Goal: Feedback & Contribution: Submit feedback/report problem

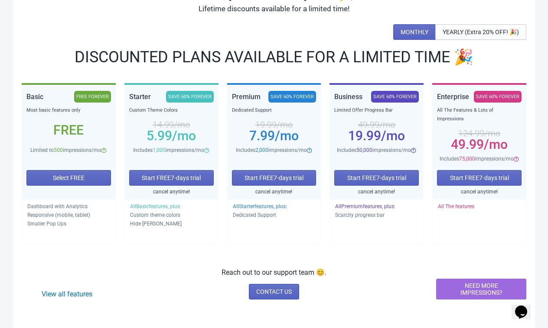
scroll to position [102, 0]
click at [298, 182] on button "Start FREE 7 -days trial" at bounding box center [274, 178] width 84 height 16
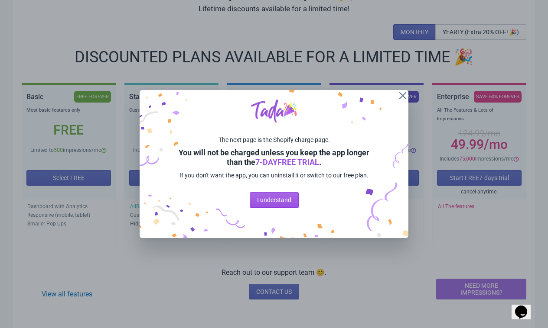
click at [283, 204] on span "I understand" at bounding box center [274, 200] width 34 height 7
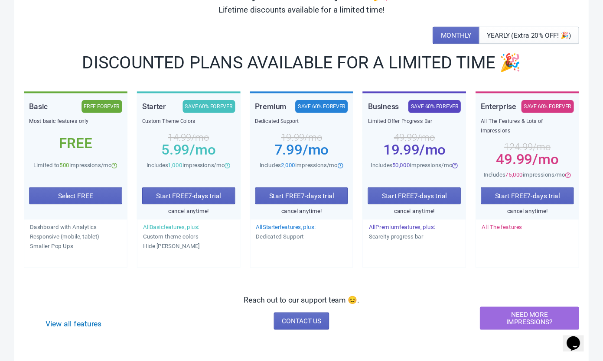
scroll to position [41, 0]
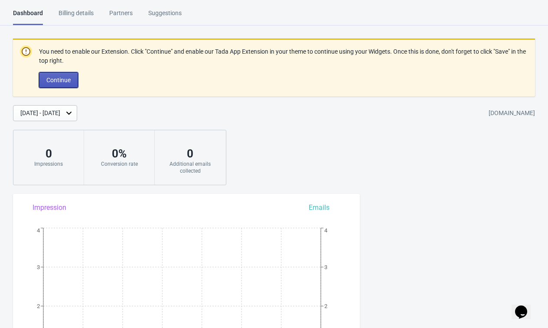
click at [68, 79] on span "Continue" at bounding box center [58, 80] width 24 height 7
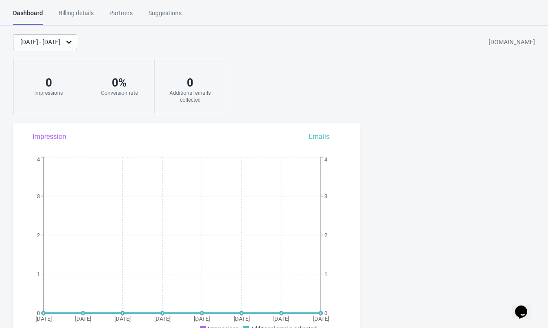
click at [127, 18] on div "Partners" at bounding box center [120, 16] width 23 height 15
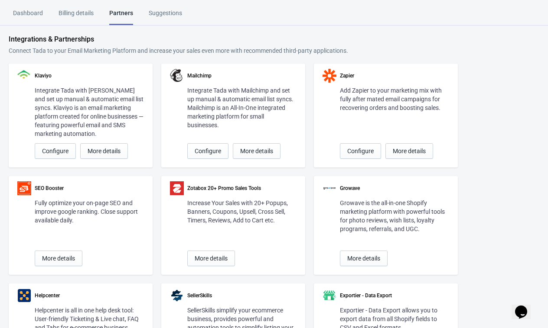
click at [166, 15] on div "Suggestions" at bounding box center [165, 16] width 33 height 15
click at [19, 14] on div "Dashboard" at bounding box center [28, 16] width 30 height 15
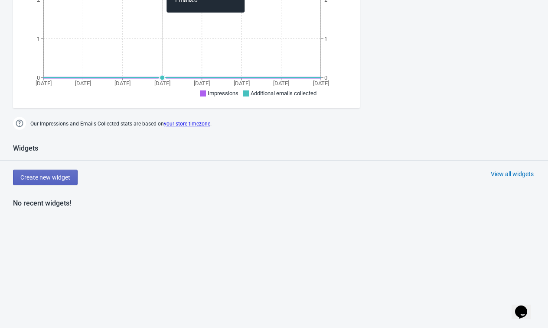
scroll to position [241, 0]
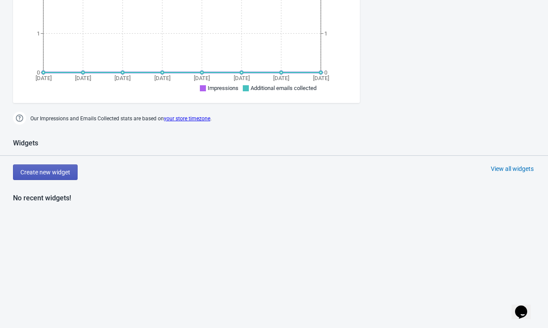
click at [33, 174] on span "Create new widget" at bounding box center [45, 172] width 50 height 7
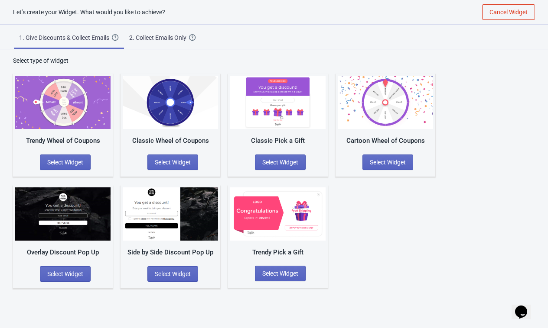
click at [167, 35] on div "2. Collect Emails Only" at bounding box center [159, 37] width 60 height 9
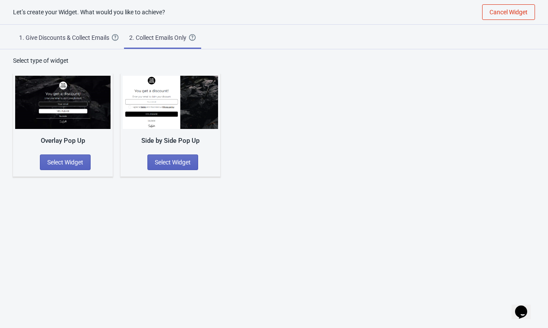
click at [82, 32] on span "1. Give Discounts & Collect Emails Create a Widget that will collect the email …" at bounding box center [69, 36] width 110 height 23
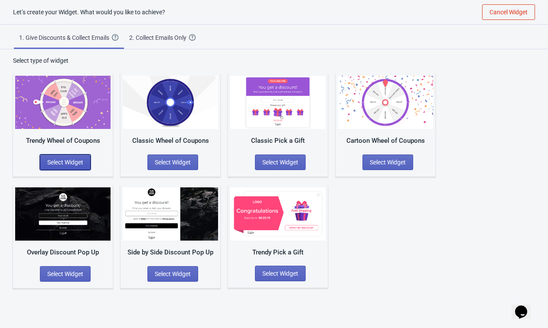
click at [76, 165] on span "Select Widget" at bounding box center [65, 162] width 36 height 7
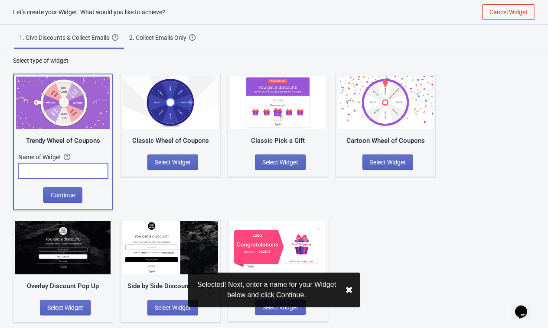
click at [85, 170] on input "text" at bounding box center [63, 171] width 90 height 16
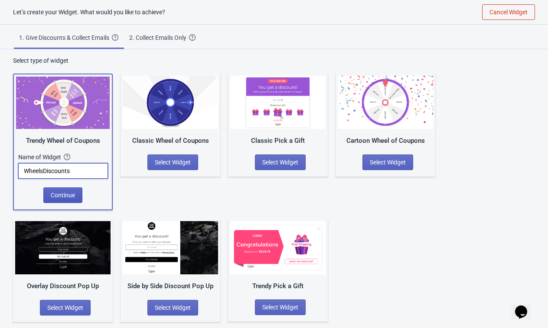
type input "WheelsDiscounts"
click at [64, 195] on span "Continue" at bounding box center [63, 195] width 24 height 7
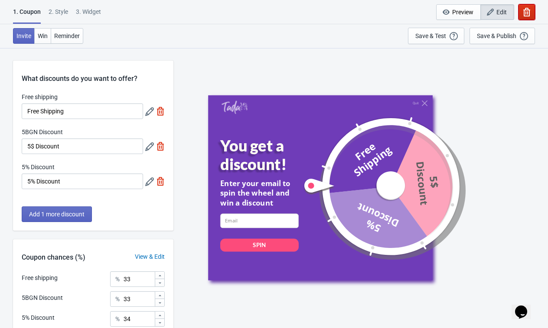
click at [530, 12] on icon "button" at bounding box center [526, 12] width 9 height 9
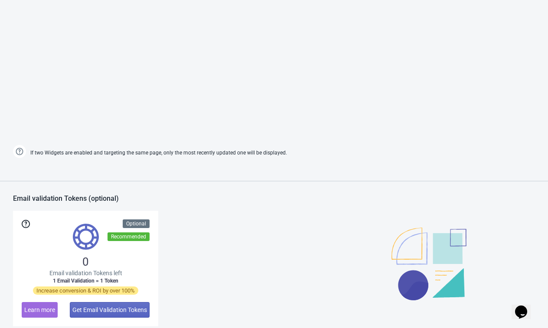
scroll to position [589, 0]
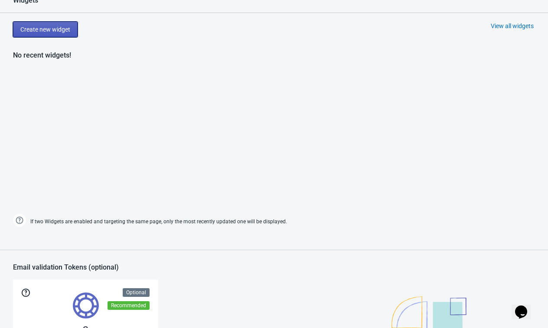
click at [48, 30] on span "Create new widget" at bounding box center [45, 29] width 50 height 7
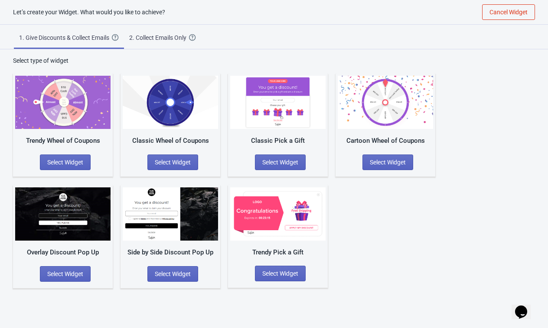
click at [137, 143] on div "Classic Wheel of Coupons" at bounding box center [170, 141] width 95 height 10
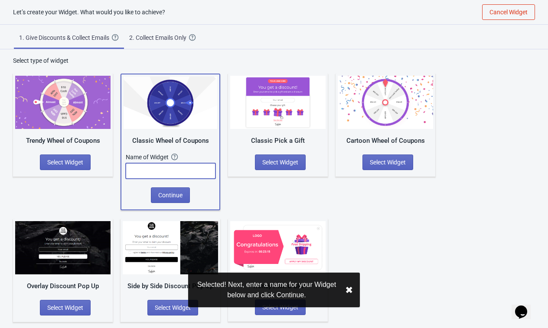
click at [166, 170] on input "text" at bounding box center [171, 171] width 90 height 16
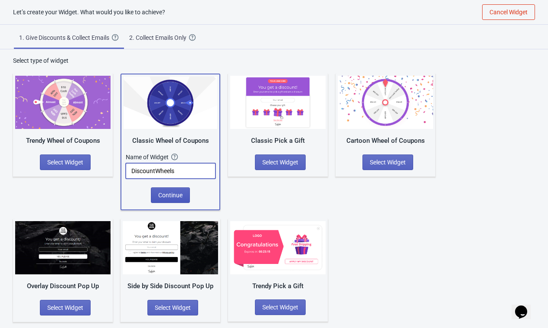
type input "DiscountWheels"
click at [177, 192] on span "Continue" at bounding box center [170, 195] width 24 height 7
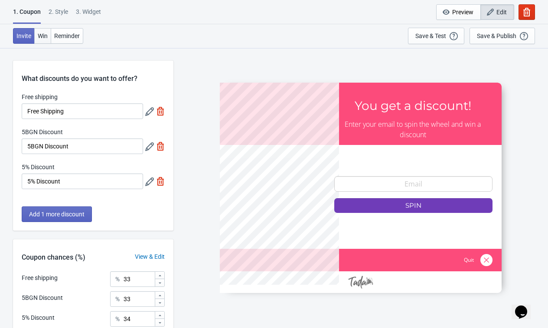
click at [43, 41] on button "Win" at bounding box center [42, 36] width 17 height 16
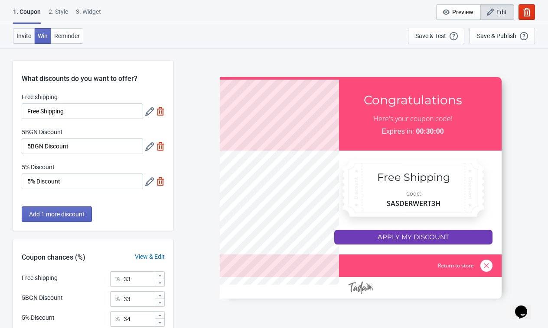
click at [29, 39] on span "Invite" at bounding box center [23, 35] width 15 height 7
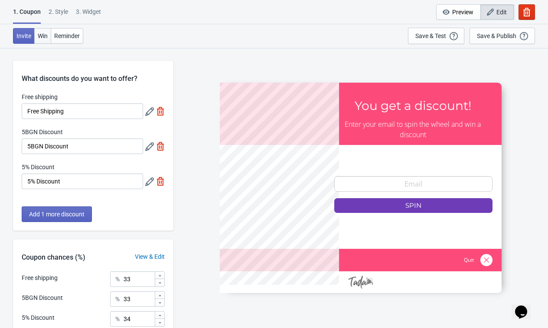
click at [40, 41] on button "Win" at bounding box center [42, 36] width 17 height 16
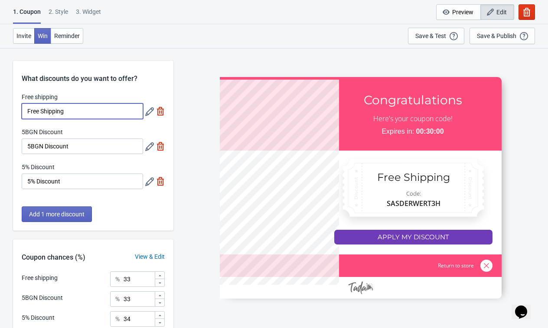
click at [86, 115] on input "Free Shipping" at bounding box center [82, 112] width 121 height 16
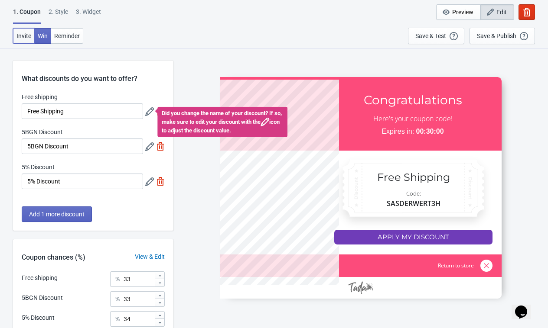
click at [26, 40] on button "Invite" at bounding box center [24, 36] width 22 height 16
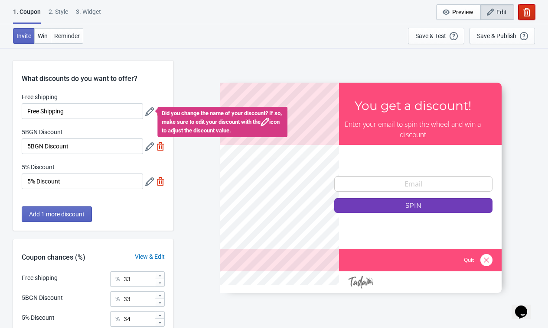
click at [522, 8] on icon "button" at bounding box center [526, 12] width 9 height 9
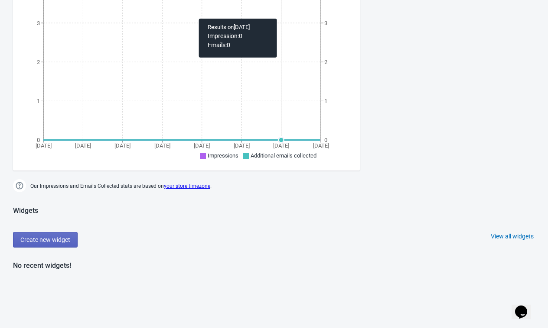
scroll to position [214, 0]
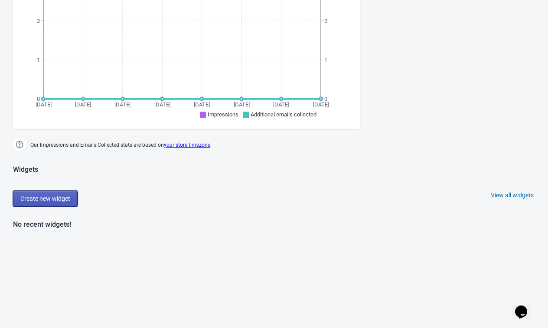
click at [62, 201] on span "Create new widget" at bounding box center [45, 198] width 50 height 7
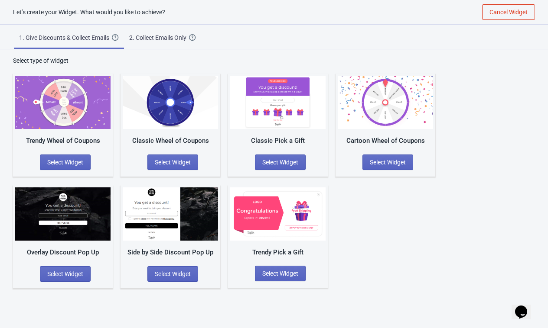
scroll to position [9, 0]
click at [393, 162] on span "Select Widget" at bounding box center [388, 162] width 36 height 7
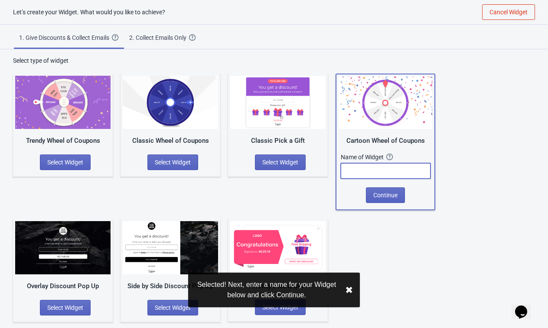
click at [365, 173] on input "text" at bounding box center [386, 171] width 90 height 16
type input "m"
click at [399, 195] on button "Continue" at bounding box center [385, 196] width 39 height 16
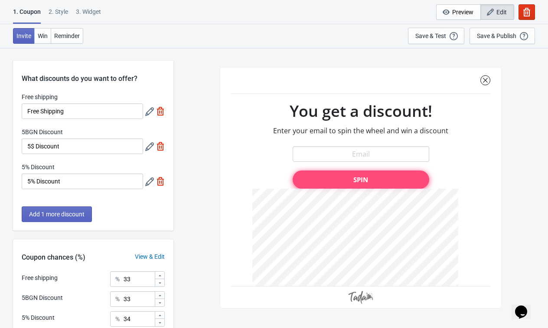
scroll to position [78, 0]
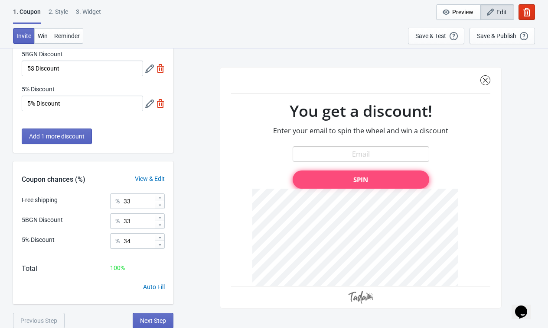
click at [305, 20] on div "1. Coupon 2 . Style 3. Widget 1. Coupon 2 . Style 3. Widget Cancel Widget Previ…" at bounding box center [274, 12] width 548 height 24
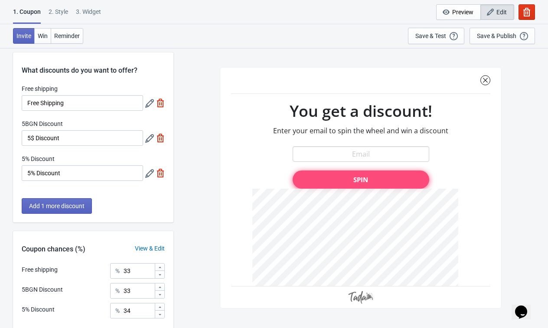
scroll to position [0, 0]
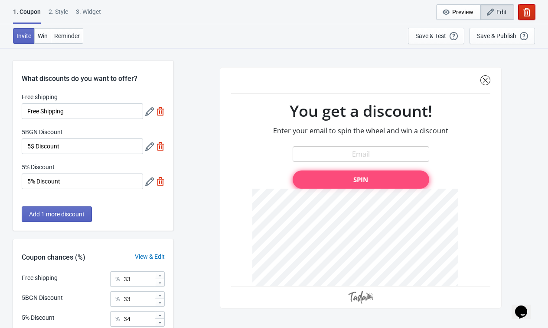
click at [525, 15] on icon "button" at bounding box center [526, 12] width 9 height 9
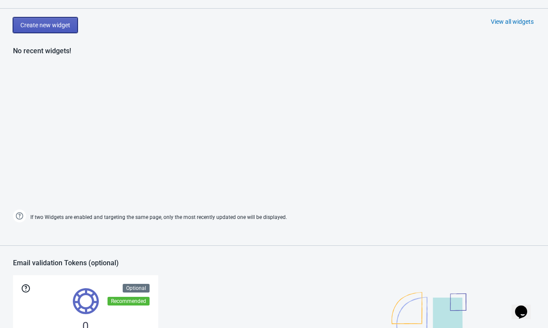
click at [33, 30] on button "Create new widget" at bounding box center [45, 25] width 65 height 16
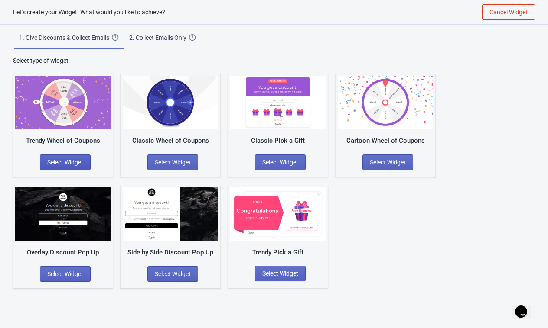
click at [71, 160] on span "Select Widget" at bounding box center [65, 162] width 36 height 7
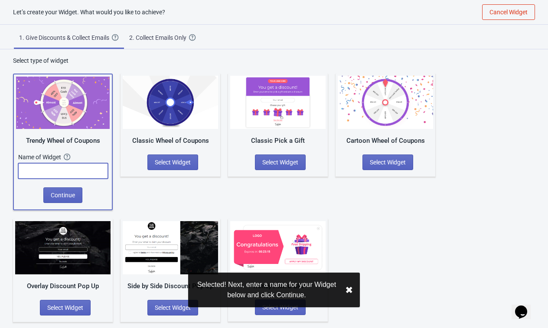
click at [77, 170] on input "text" at bounding box center [63, 171] width 90 height 16
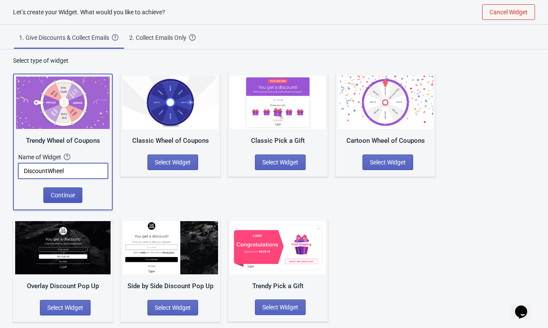
type input "DiscountWheel"
click at [58, 197] on span "Continue" at bounding box center [63, 195] width 24 height 7
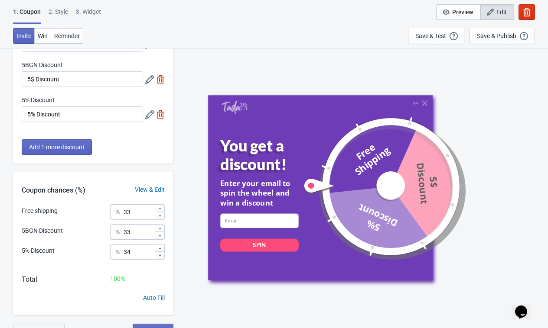
scroll to position [78, 0]
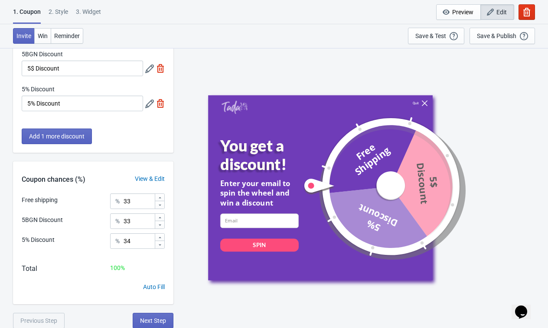
click at [425, 104] on icon at bounding box center [425, 103] width 6 height 6
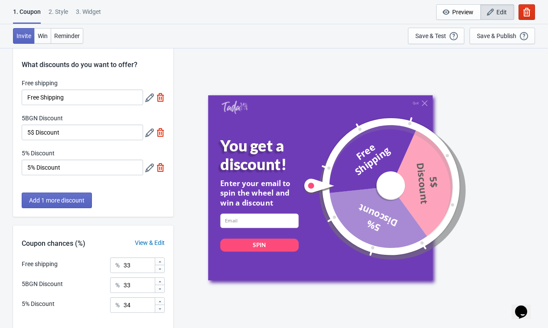
scroll to position [0, 0]
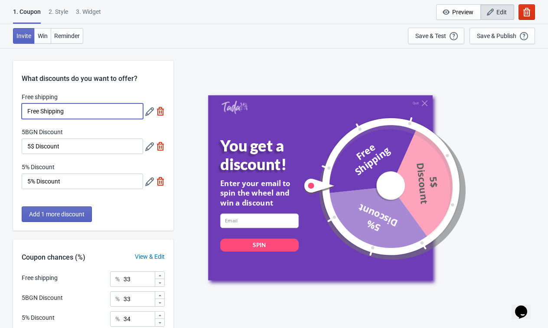
click at [102, 114] on input "Free Shipping" at bounding box center [82, 112] width 121 height 16
click at [96, 145] on input "5$ Discount" at bounding box center [82, 147] width 121 height 16
click at [109, 113] on input "Free Shipping" at bounding box center [82, 112] width 121 height 16
paste input "5$ Discount"
type input "10 BGN"
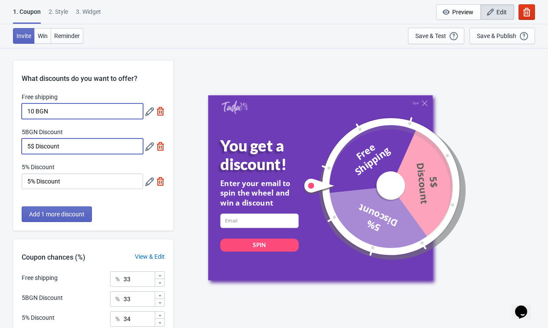
click at [100, 147] on input "5$ Discount" at bounding box center [82, 147] width 121 height 16
type input "5%"
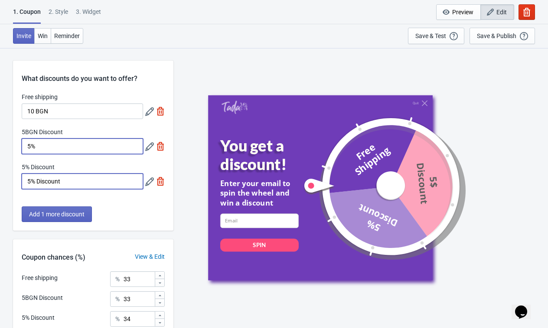
click at [120, 182] on input "5% Discount" at bounding box center [82, 182] width 121 height 16
type input "T"
type input "Тениска"
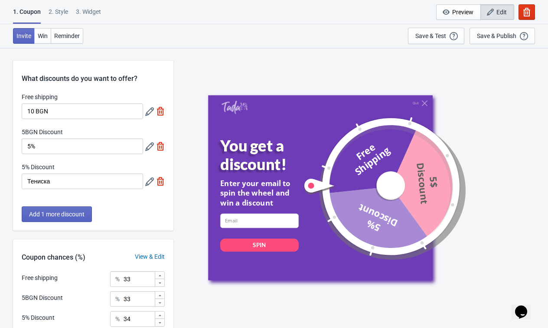
click at [151, 186] on icon at bounding box center [149, 182] width 9 height 9
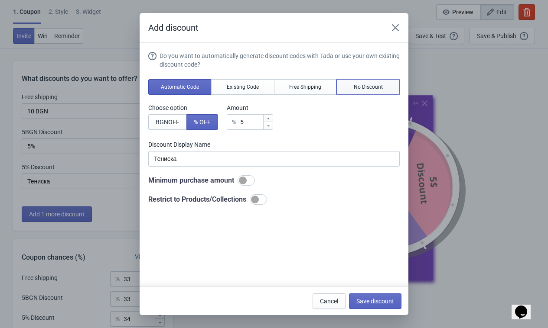
click at [377, 91] on button "No Discount" at bounding box center [367, 87] width 63 height 16
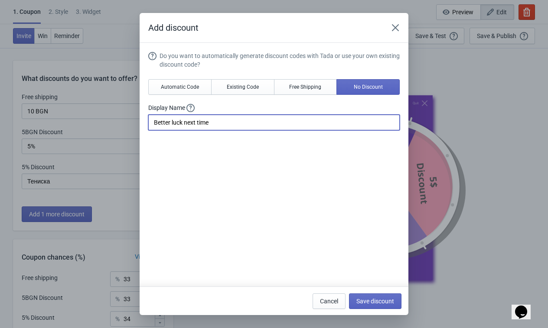
click at [263, 124] on input "Better luck next time" at bounding box center [273, 123] width 251 height 16
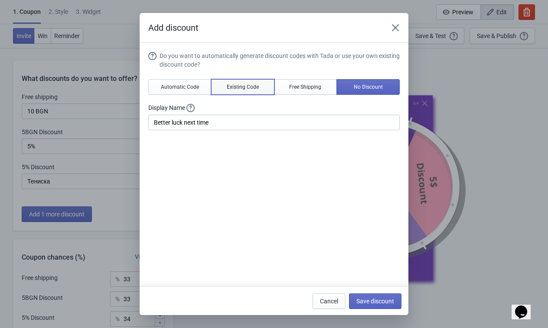
click at [250, 88] on span "Existing Code" at bounding box center [243, 87] width 32 height 7
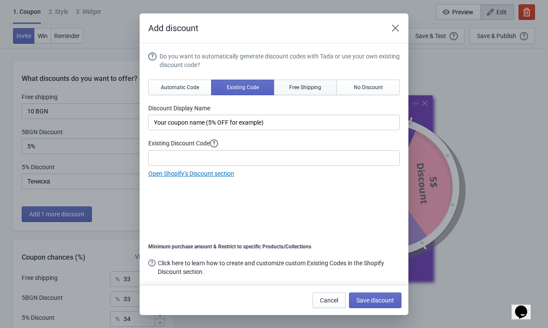
click at [310, 92] on button "Free Shipping" at bounding box center [305, 88] width 63 height 16
type input "Free Shipping"
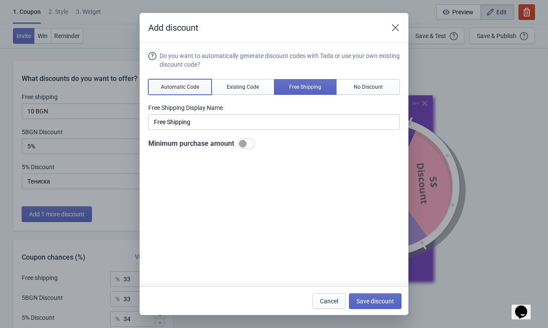
click at [180, 92] on button "Automatic Code" at bounding box center [179, 87] width 63 height 16
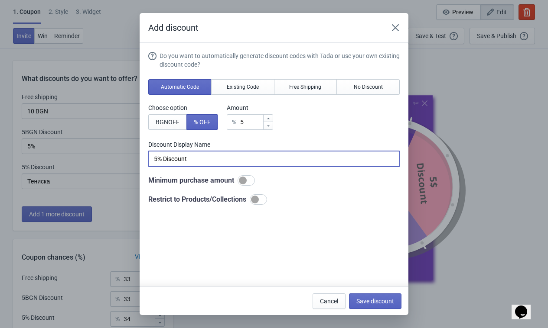
click at [263, 164] on input "5% Discount" at bounding box center [273, 159] width 251 height 16
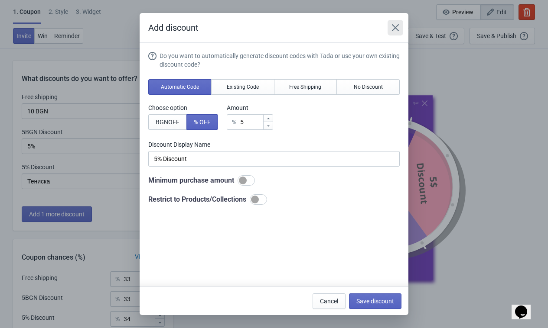
click at [396, 27] on icon "Close" at bounding box center [395, 27] width 7 height 7
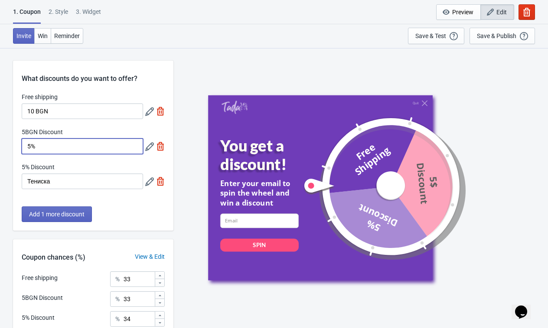
click at [81, 146] on input "5%" at bounding box center [82, 147] width 121 height 16
click at [92, 111] on input "10 BGN" at bounding box center [82, 112] width 121 height 16
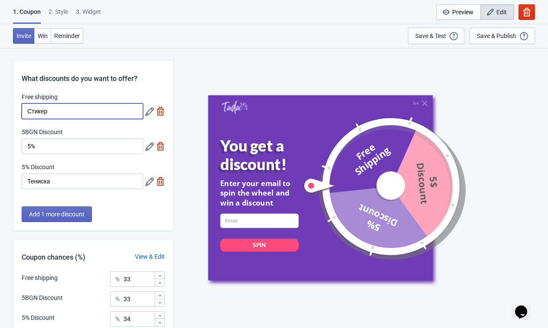
type input "Стикер"
click at [111, 91] on div "What discounts do you want to offer? Free shipping Стикер 5BGN Discount 5% 5% D…" at bounding box center [93, 146] width 160 height 170
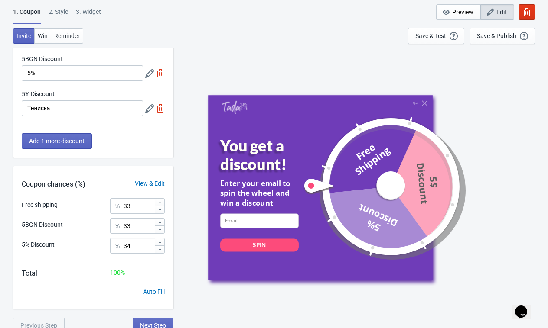
scroll to position [78, 0]
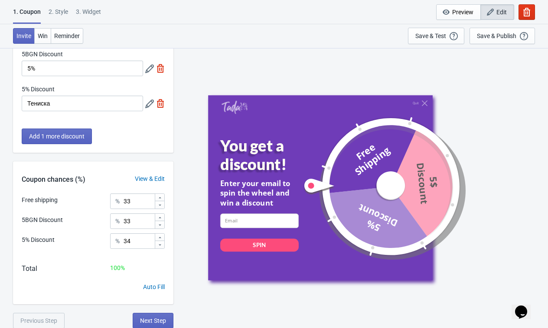
click at [146, 182] on div "View & Edit" at bounding box center [149, 179] width 47 height 9
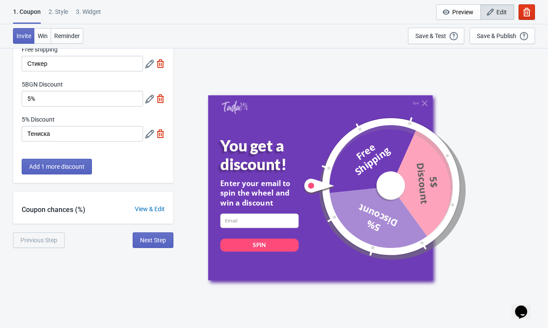
scroll to position [48, 0]
click at [147, 212] on div "View & Edit" at bounding box center [149, 209] width 47 height 9
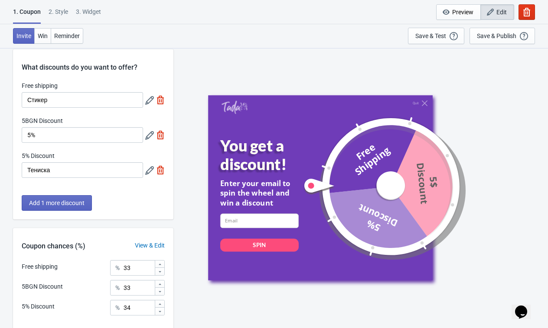
scroll to position [0, 0]
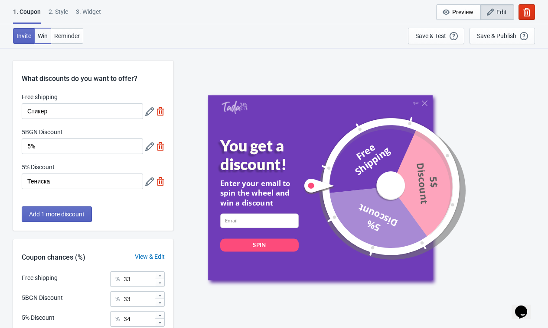
click at [43, 35] on span "Win" at bounding box center [43, 35] width 10 height 7
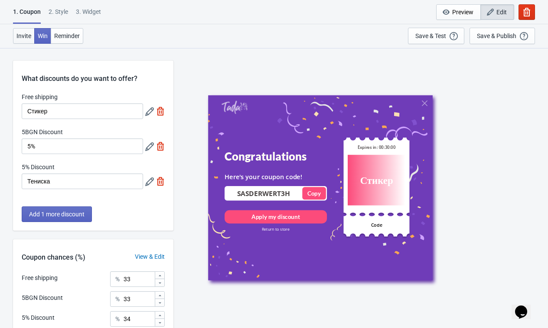
click at [26, 34] on span "Invite" at bounding box center [23, 35] width 15 height 7
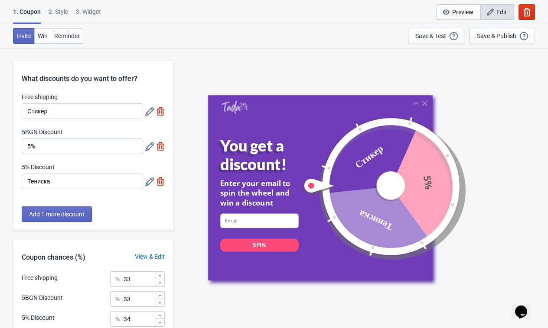
click at [67, 15] on div "2 . Style" at bounding box center [58, 14] width 19 height 15
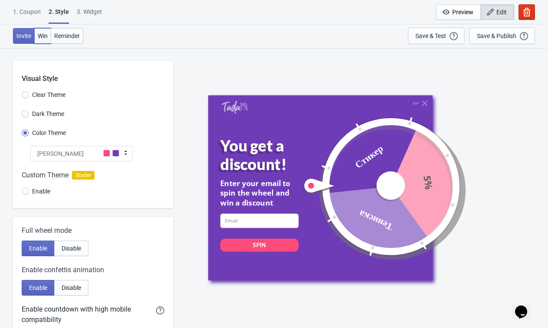
click at [44, 39] on button "Win" at bounding box center [42, 36] width 17 height 16
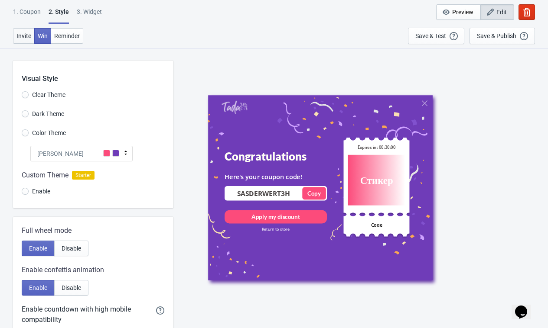
click at [27, 38] on span "Invite" at bounding box center [23, 35] width 15 height 7
radio input "true"
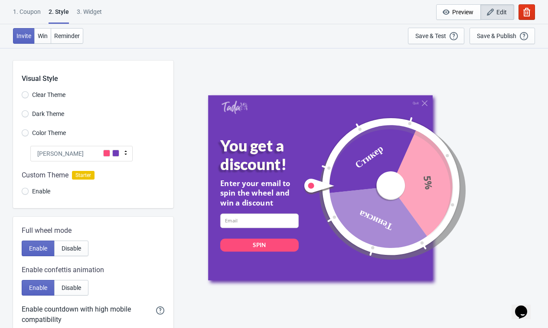
click at [90, 15] on div "3. Widget" at bounding box center [89, 14] width 25 height 15
select select "once"
select select "1"
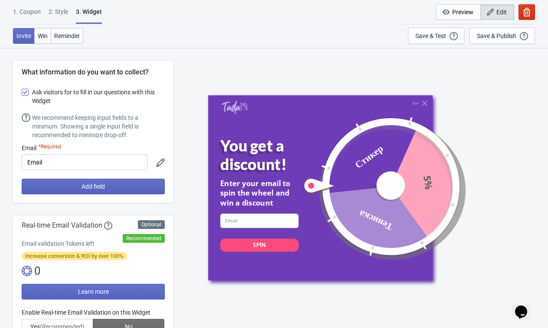
click at [36, 15] on div "1. Coupon" at bounding box center [27, 14] width 28 height 15
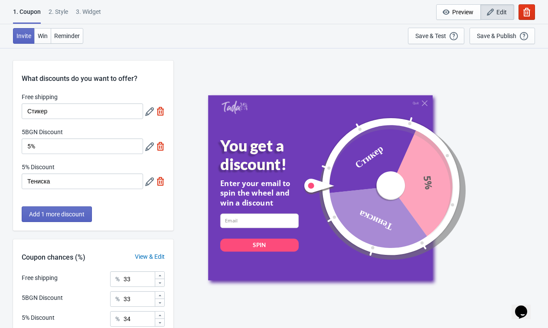
click at [63, 16] on div "2 . Style" at bounding box center [58, 14] width 19 height 15
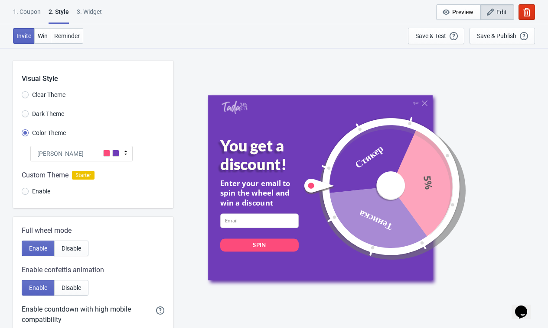
click at [96, 15] on div "3. Widget" at bounding box center [89, 14] width 25 height 15
select select "once"
select select "1"
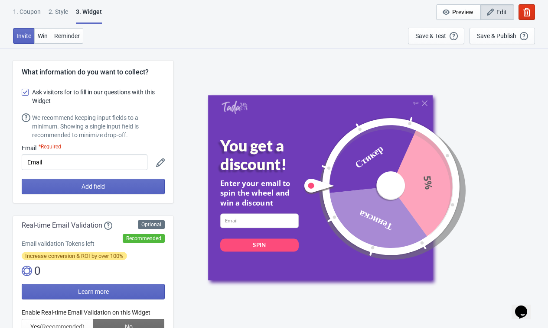
click at [28, 94] on span at bounding box center [25, 92] width 7 height 7
click at [22, 94] on input "Ask visitors for to fill in our questions with this Widget" at bounding box center [22, 97] width 0 height 16
checkbox input "false"
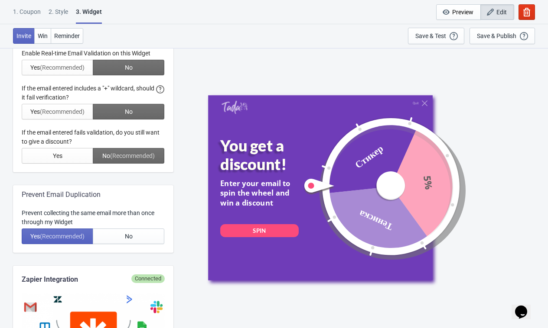
scroll to position [210, 0]
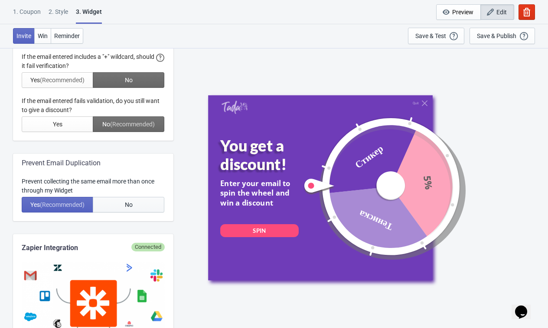
click at [136, 211] on button "No" at bounding box center [128, 205] width 71 height 16
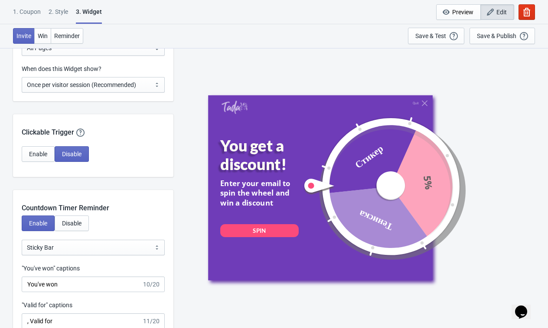
scroll to position [657, 0]
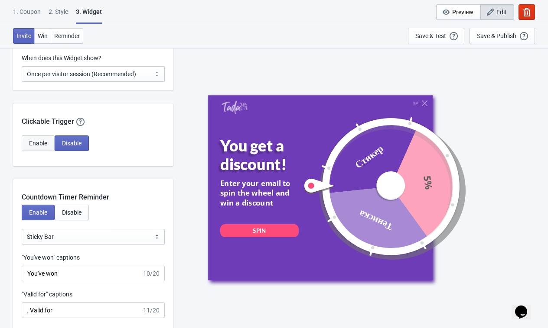
click at [37, 141] on span "Enable" at bounding box center [38, 143] width 18 height 7
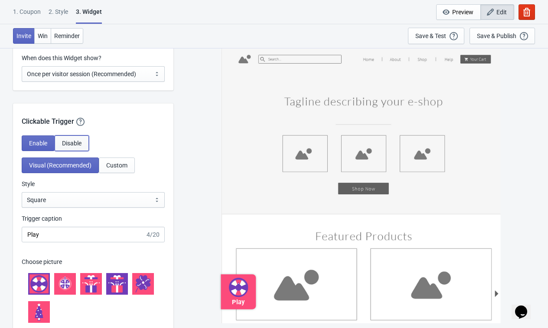
click at [72, 146] on span "Disable" at bounding box center [71, 143] width 19 height 7
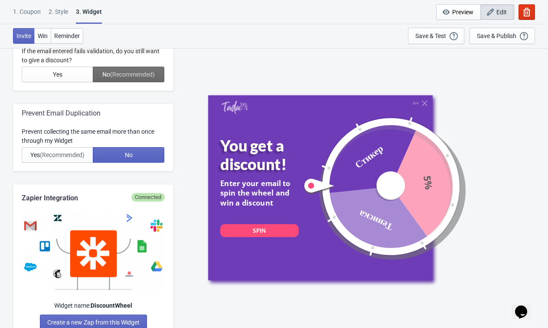
scroll to position [0, 0]
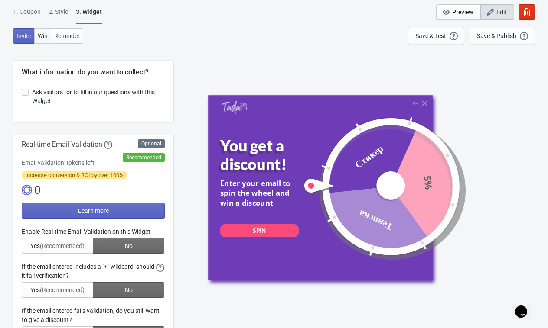
click at [45, 29] on button "Win" at bounding box center [42, 36] width 17 height 16
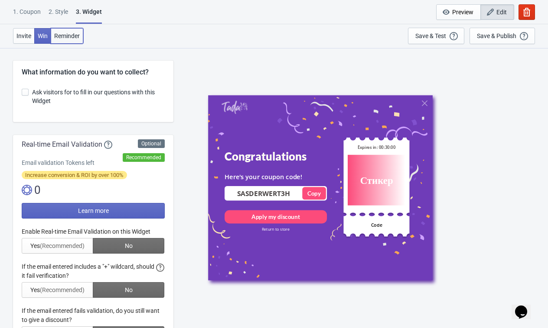
click at [69, 36] on span "Reminder" at bounding box center [67, 35] width 26 height 7
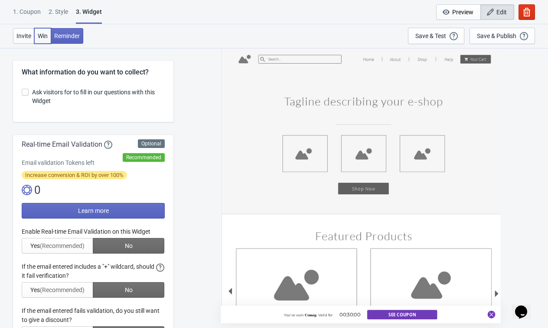
click at [44, 37] on span "Win" at bounding box center [43, 35] width 10 height 7
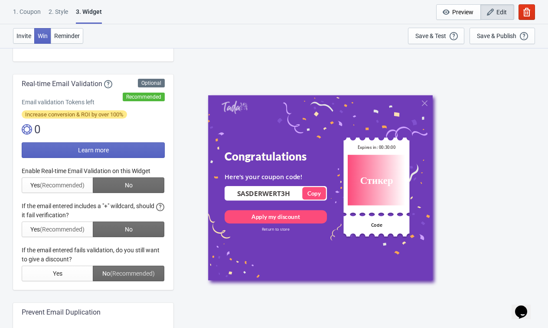
scroll to position [66, 0]
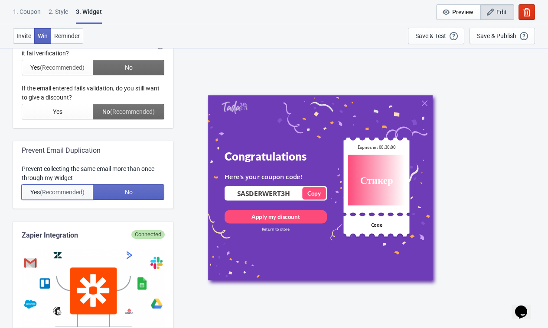
click at [69, 193] on span "(Recommended)" at bounding box center [62, 192] width 45 height 7
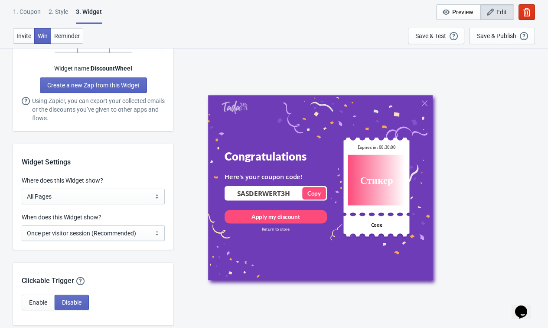
scroll to position [580, 0]
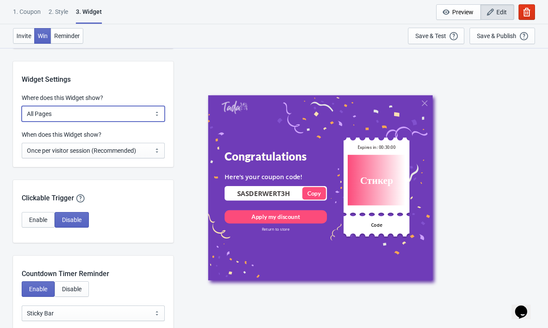
click at [67, 114] on select "All Pages All Product Pages All Blog Pages All Static Pages Specific Product(s)…" at bounding box center [93, 114] width 143 height 16
select select "specificURL"
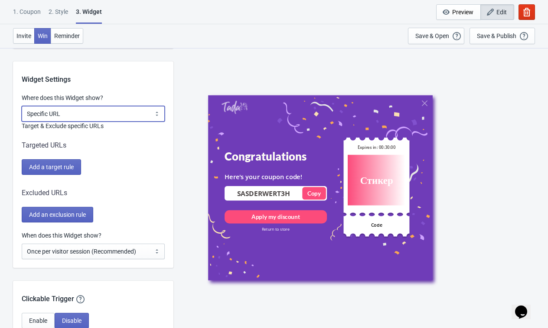
click at [88, 112] on select "All Pages All Product Pages All Blog Pages All Static Pages Specific Product(s)…" at bounding box center [93, 114] width 143 height 16
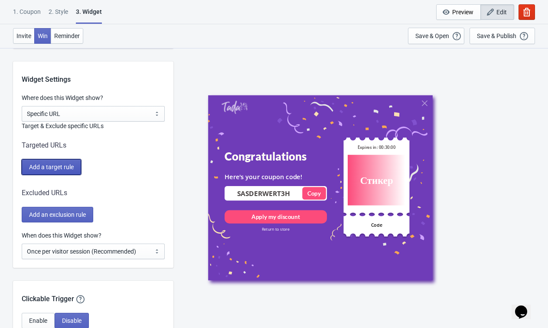
click at [70, 172] on button "Add a target rule" at bounding box center [51, 167] width 59 height 16
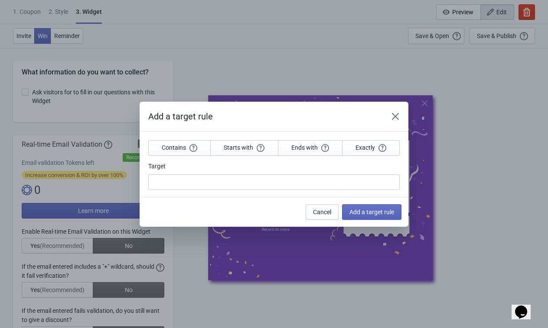
scroll to position [0, 0]
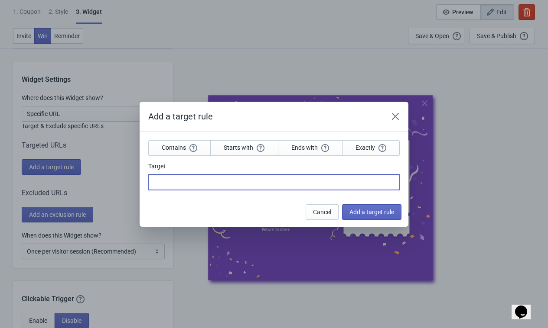
click at [286, 181] on input "Target" at bounding box center [273, 183] width 251 height 16
click at [353, 147] on button "Exactly" at bounding box center [371, 148] width 58 height 16
click at [307, 182] on input "Target" at bounding box center [273, 183] width 251 height 16
click at [376, 214] on span "Add a target rule" at bounding box center [371, 212] width 45 height 7
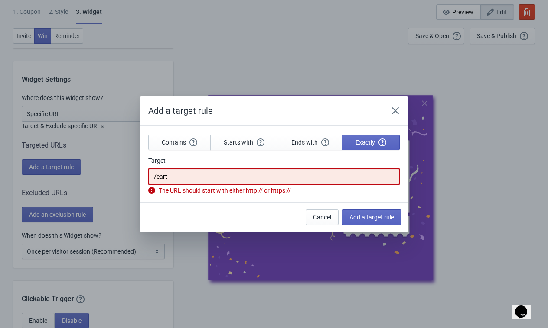
click at [195, 177] on input "/cart" at bounding box center [273, 177] width 251 height 16
paste input "https://stay-tuned.store"
type input "[URL][DOMAIN_NAME]"
click at [367, 220] on button "Add a target rule" at bounding box center [371, 218] width 59 height 16
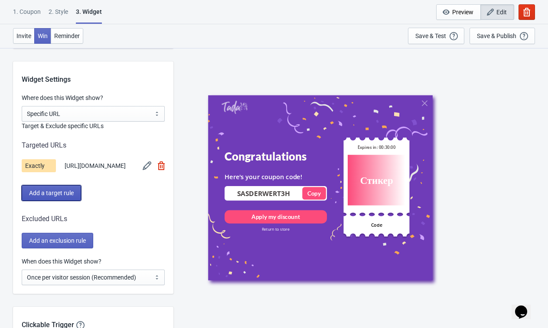
click at [65, 195] on span "Add a target rule" at bounding box center [51, 193] width 45 height 7
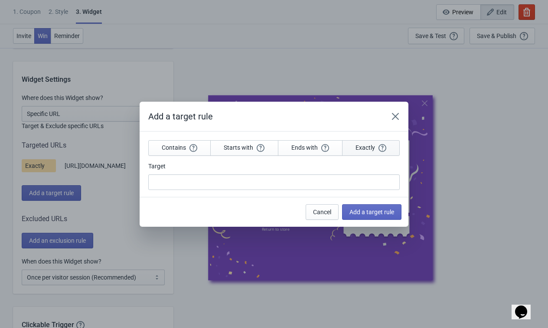
click at [374, 143] on button "Exactly" at bounding box center [371, 148] width 58 height 16
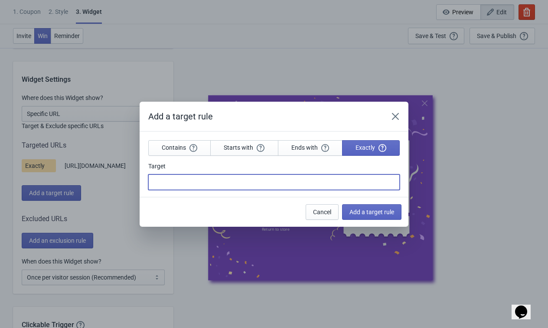
click at [289, 180] on input "Target" at bounding box center [273, 183] width 251 height 16
paste input "[URL][DOMAIN_NAME]"
type input "[URL][DOMAIN_NAME]"
click at [390, 213] on span "Add a target rule" at bounding box center [371, 212] width 45 height 7
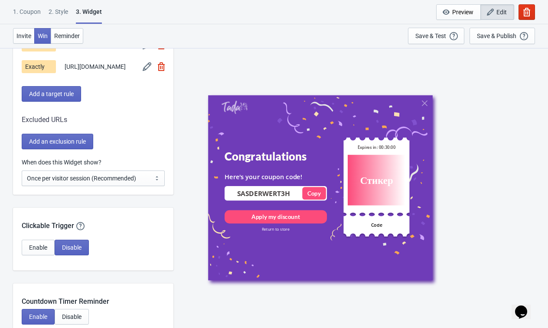
scroll to position [706, 0]
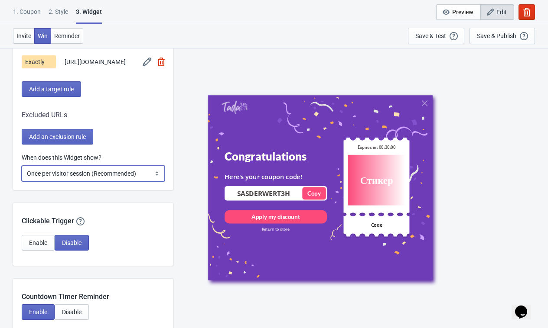
click at [126, 180] on select "Every new visit of page Once every period of time Once per visitor session (Rec…" at bounding box center [93, 174] width 143 height 16
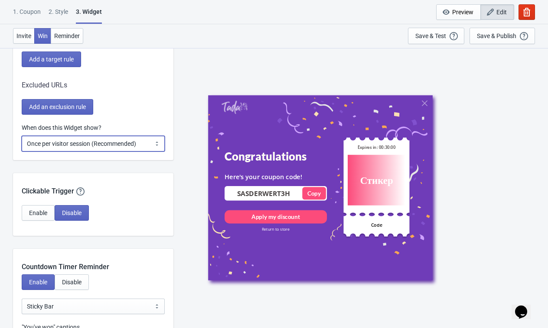
scroll to position [741, 0]
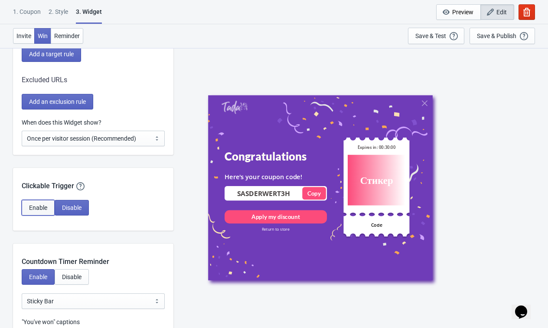
click at [38, 216] on button "Enable" at bounding box center [38, 208] width 33 height 16
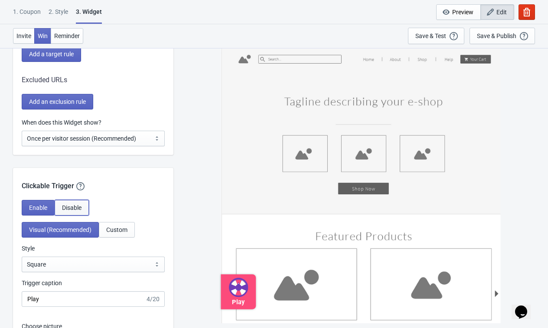
click at [62, 216] on button "Disable" at bounding box center [72, 208] width 34 height 16
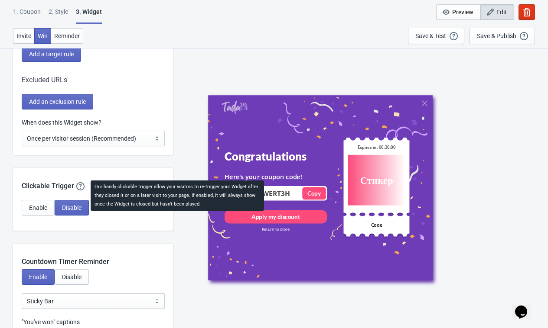
click at [79, 191] on icon at bounding box center [80, 186] width 9 height 9
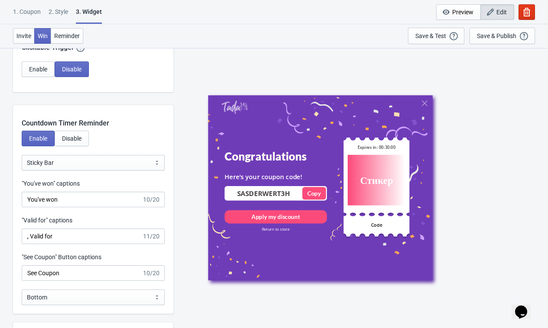
scroll to position [886, 0]
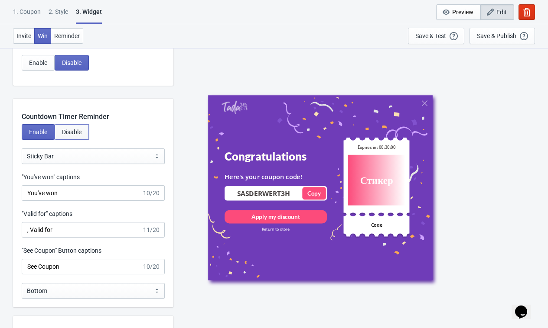
click at [77, 134] on button "Disable" at bounding box center [72, 132] width 34 height 16
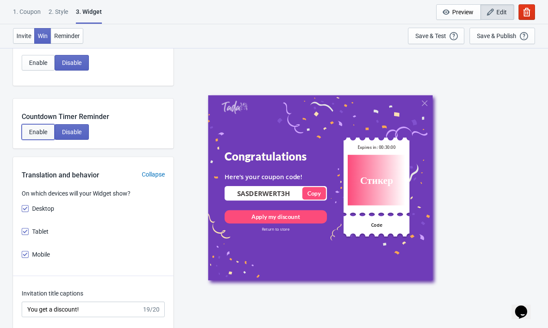
click at [36, 136] on span "Enable" at bounding box center [38, 132] width 18 height 7
select select "1"
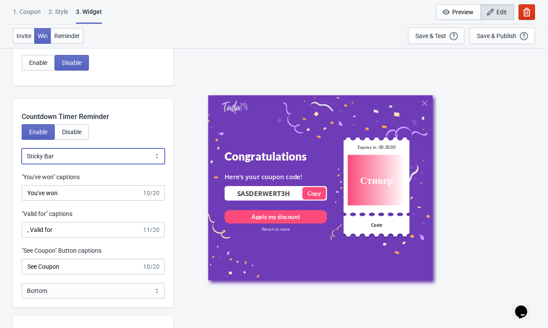
click at [55, 163] on select "Bubble Sticky Bar" at bounding box center [93, 157] width 143 height 16
click at [63, 136] on span "Disable" at bounding box center [71, 132] width 19 height 7
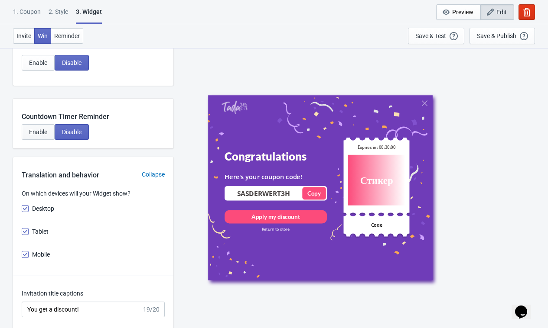
click at [36, 136] on span "Enable" at bounding box center [38, 132] width 18 height 7
select select "1"
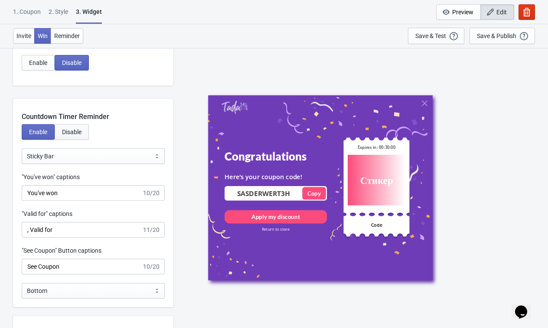
click at [74, 136] on span "Disable" at bounding box center [71, 132] width 19 height 7
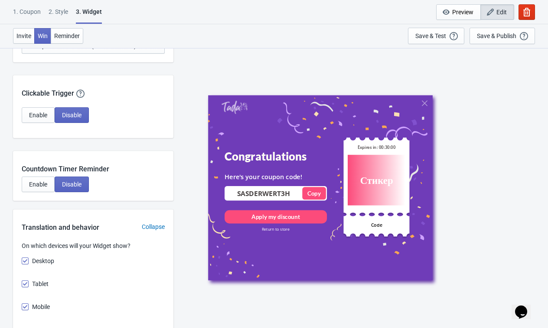
scroll to position [828, 0]
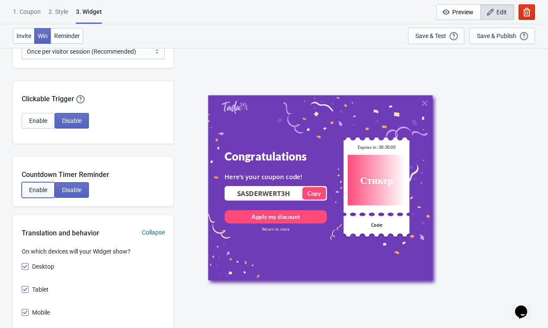
click at [36, 194] on span "Enable" at bounding box center [38, 190] width 18 height 7
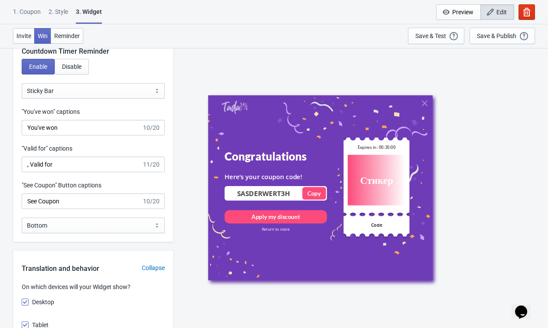
scroll to position [962, 0]
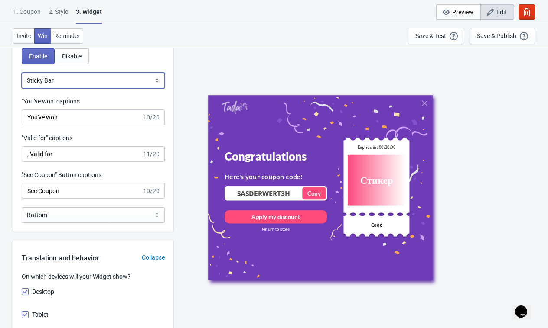
click at [88, 88] on select "Bubble Sticky Bar" at bounding box center [93, 81] width 143 height 16
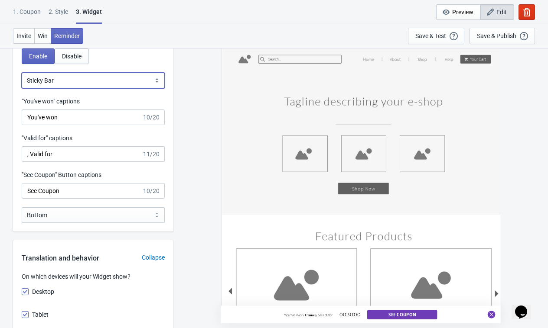
select select "0"
type input "left"
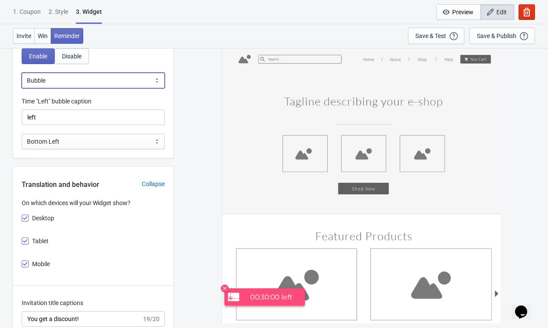
click at [91, 88] on select "Bubble Sticky Bar" at bounding box center [93, 81] width 143 height 16
select select "1"
type input ", Valid for"
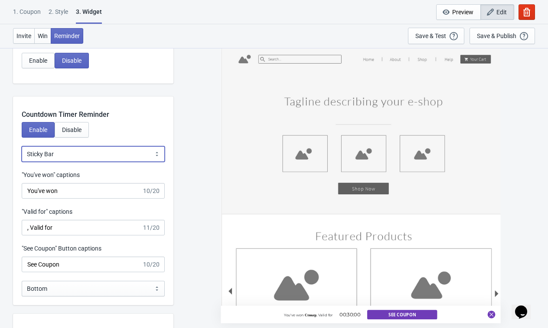
scroll to position [888, 0]
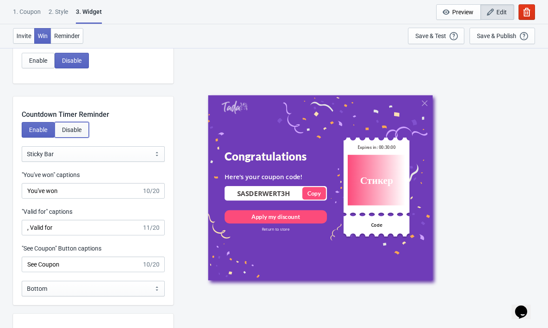
click at [72, 133] on span "Disable" at bounding box center [71, 130] width 19 height 7
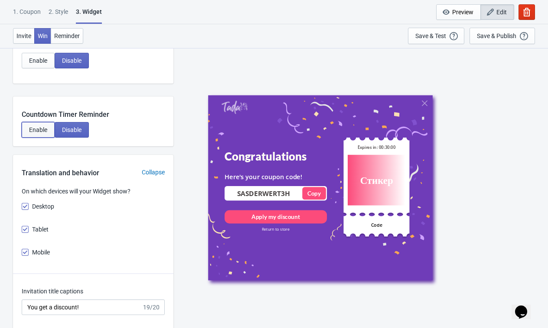
click at [39, 133] on span "Enable" at bounding box center [38, 130] width 18 height 7
select select "1"
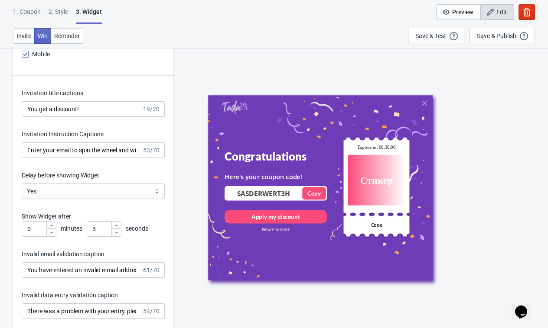
scroll to position [1251, 0]
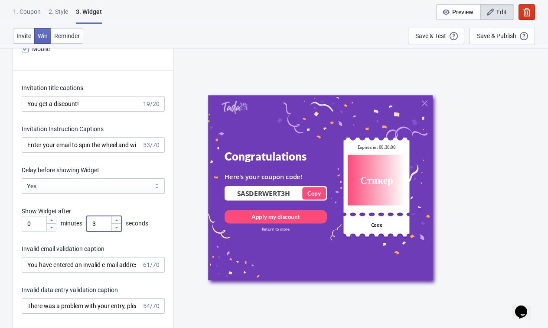
click at [119, 224] on div at bounding box center [116, 220] width 10 height 7
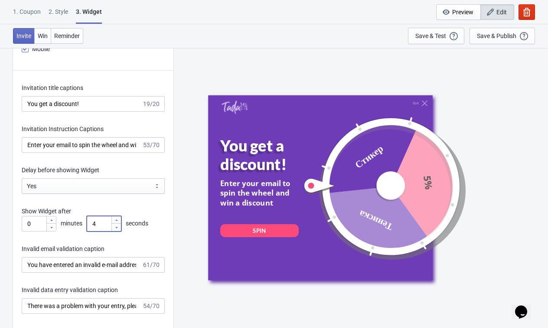
click at [119, 224] on div at bounding box center [116, 220] width 10 height 7
type input "5"
click at [97, 152] on input "Enter your email to spin the wheel and win a discount" at bounding box center [82, 145] width 120 height 16
click at [126, 136] on div "Invitation Instruction Captions" at bounding box center [93, 130] width 143 height 11
click at [128, 176] on div "Delay before showing Widget" at bounding box center [93, 171] width 143 height 11
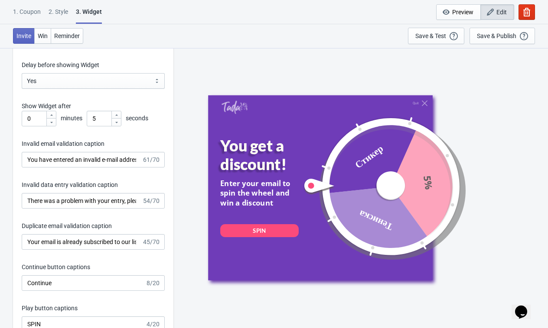
scroll to position [1357, 0]
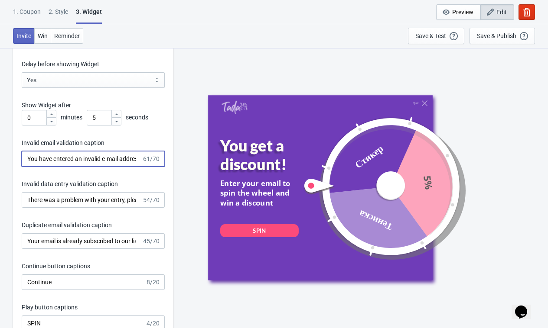
click at [102, 167] on input "You have entered an invalid e-mail address. Please try again." at bounding box center [82, 159] width 120 height 16
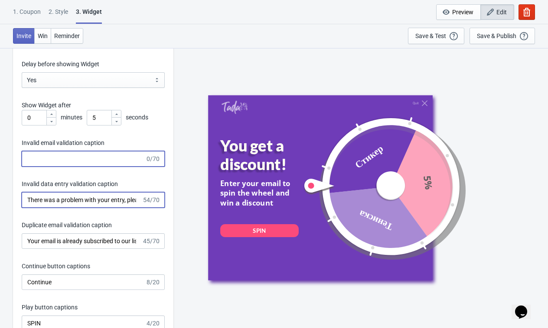
click at [105, 208] on input "There was a problem with your entry, please try again." at bounding box center [82, 200] width 120 height 16
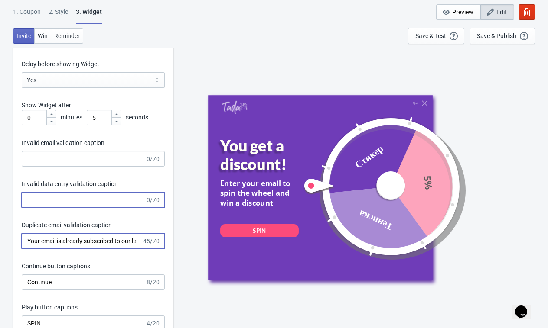
click at [115, 249] on input "Your email is already subscribed to our list." at bounding box center [82, 242] width 120 height 16
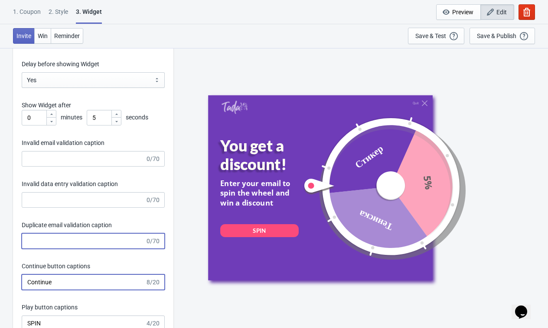
click at [114, 290] on input "Continue" at bounding box center [83, 283] width 123 height 16
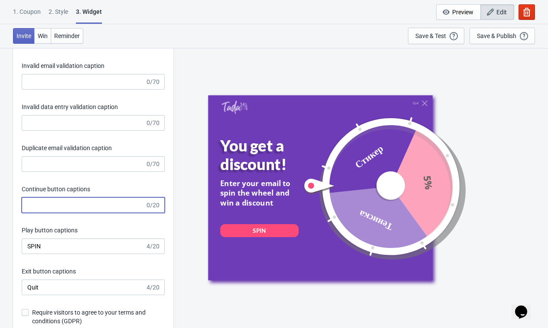
scroll to position [1443, 0]
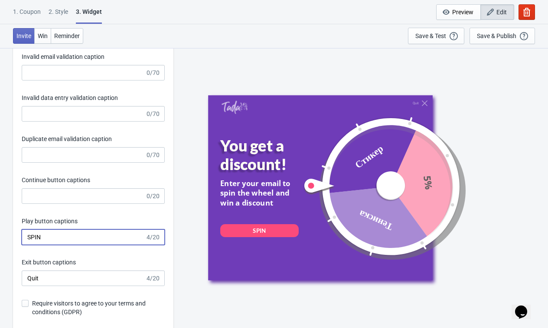
click at [107, 245] on input "SPIN" at bounding box center [83, 238] width 123 height 16
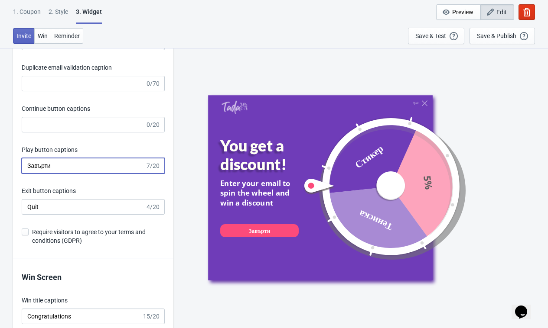
scroll to position [1521, 0]
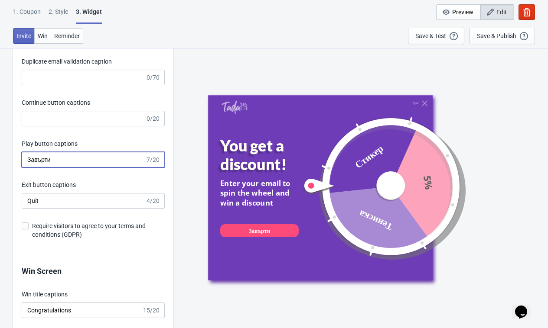
type input "Завърти"
click at [101, 209] on input "Quit" at bounding box center [83, 201] width 123 height 16
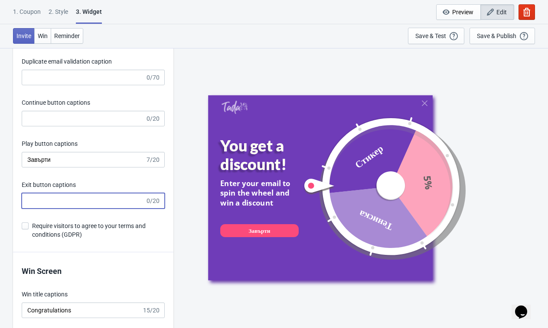
click at [127, 192] on div "Exit button captions" at bounding box center [93, 186] width 143 height 11
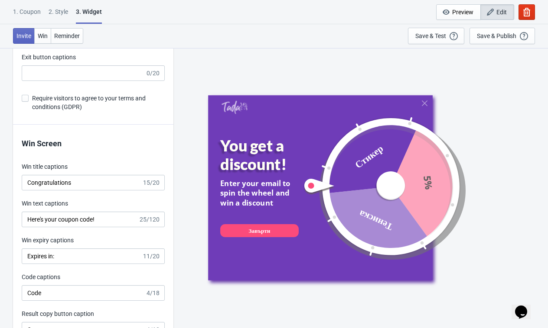
scroll to position [1653, 0]
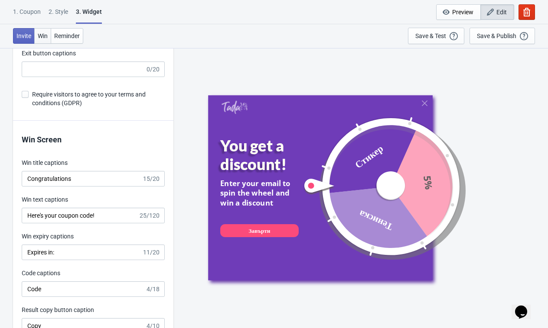
click at [44, 36] on span "Win" at bounding box center [43, 35] width 10 height 7
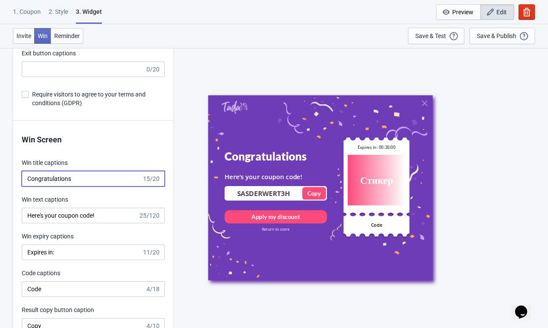
click at [120, 187] on input "Congratulations" at bounding box center [82, 179] width 120 height 16
type input "Спечели"
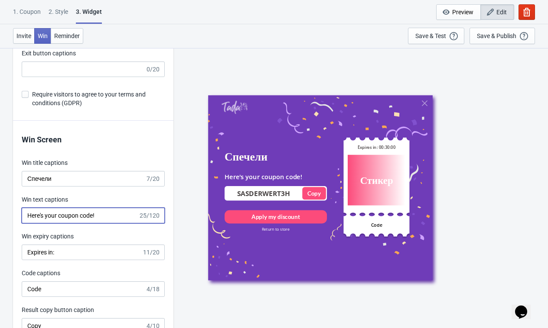
click at [126, 223] on input "Here's your coupon code!" at bounding box center [80, 216] width 117 height 16
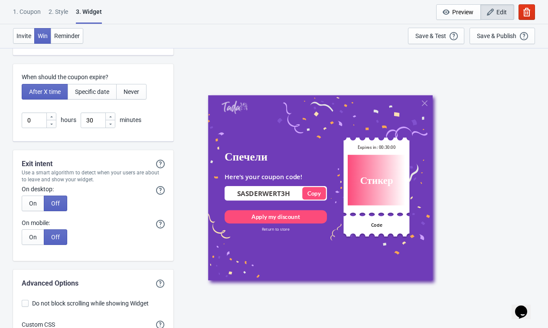
scroll to position [2201, 0]
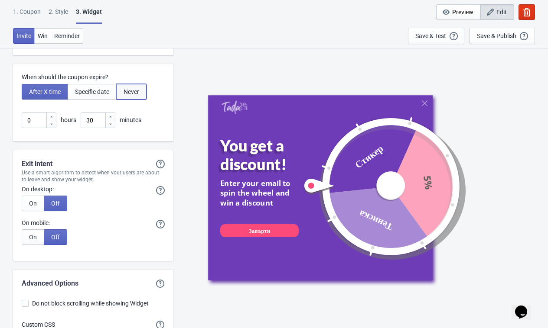
click at [146, 100] on button "Never" at bounding box center [131, 92] width 30 height 16
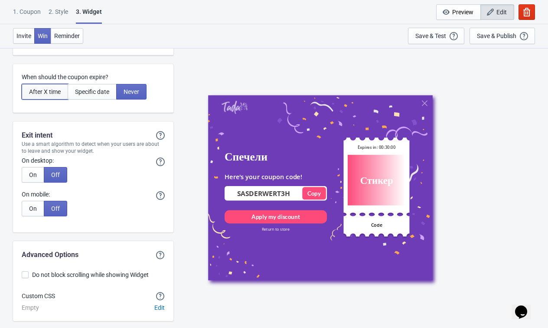
click at [47, 93] on button "After X time" at bounding box center [45, 92] width 46 height 16
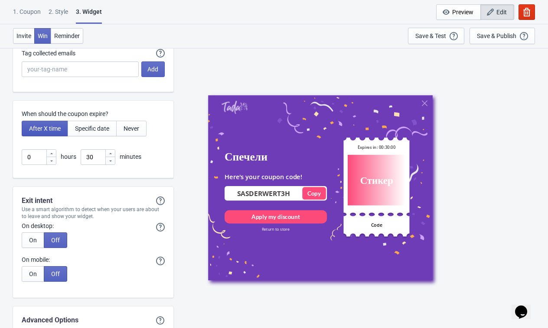
scroll to position [2201, 0]
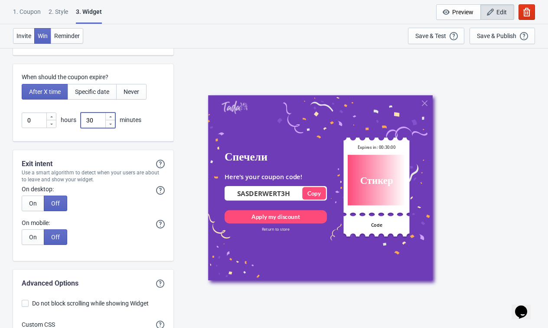
click at [94, 128] on input "30" at bounding box center [93, 121] width 24 height 16
type input "3"
type input "5"
click at [140, 142] on div "When should the coupon expire? After X time Specific date Never 0 hours 5 minut…" at bounding box center [93, 103] width 160 height 78
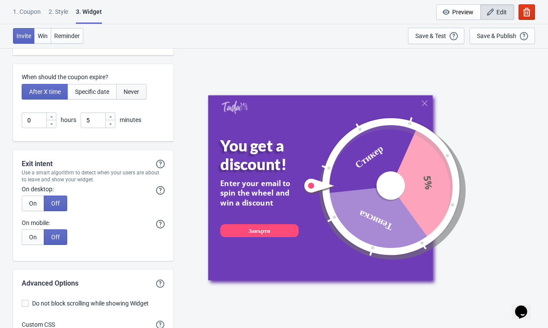
click at [131, 95] on button "Never" at bounding box center [131, 92] width 30 height 16
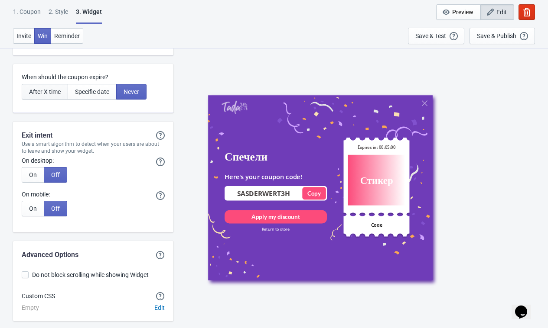
click at [34, 100] on button "After X time" at bounding box center [45, 92] width 46 height 16
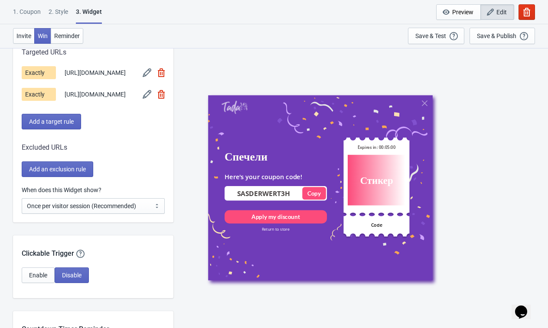
scroll to position [673, 0]
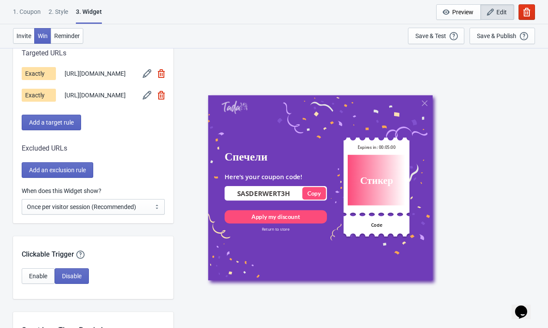
click at [61, 14] on div "2 . Style" at bounding box center [58, 14] width 19 height 15
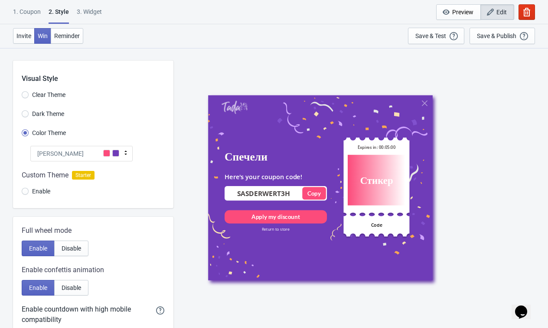
click at [65, 159] on div "[PERSON_NAME]" at bounding box center [81, 154] width 102 height 16
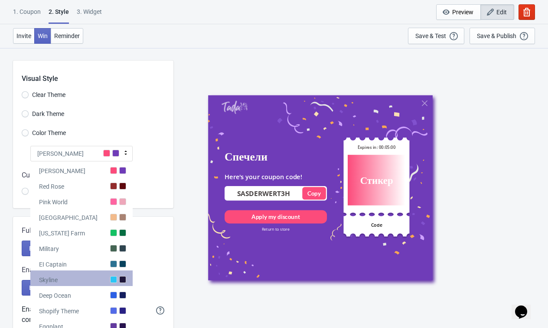
click at [90, 283] on div "Skyline" at bounding box center [81, 279] width 102 height 16
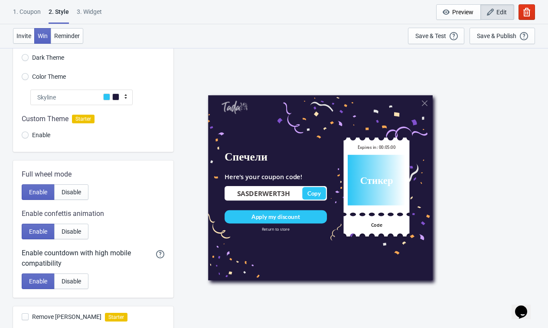
scroll to position [56, 0]
click at [69, 196] on button "Disable" at bounding box center [71, 193] width 34 height 16
click at [44, 195] on span "Enable" at bounding box center [38, 192] width 18 height 7
radio input "true"
click at [35, 14] on div "1. Coupon" at bounding box center [27, 14] width 28 height 15
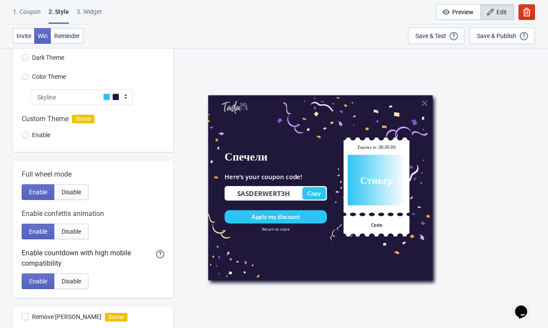
scroll to position [0, 0]
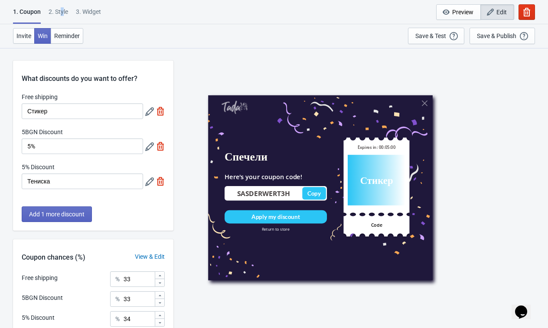
click at [64, 10] on div "2 . Style" at bounding box center [58, 14] width 19 height 15
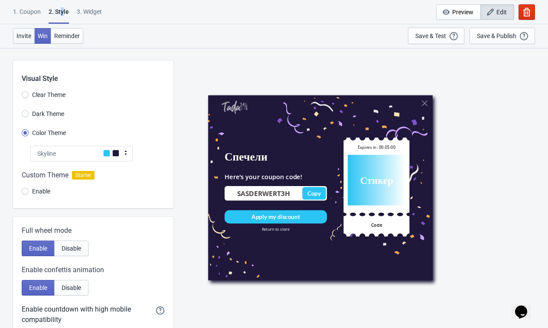
click at [30, 42] on button "Invite" at bounding box center [24, 36] width 22 height 16
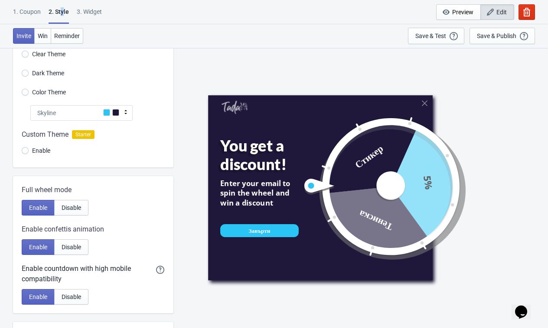
scroll to position [39, 0]
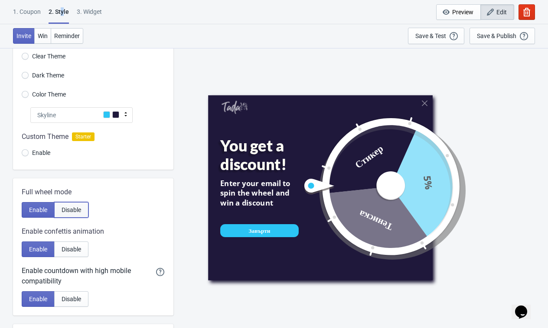
click at [77, 210] on span "Disable" at bounding box center [71, 210] width 19 height 7
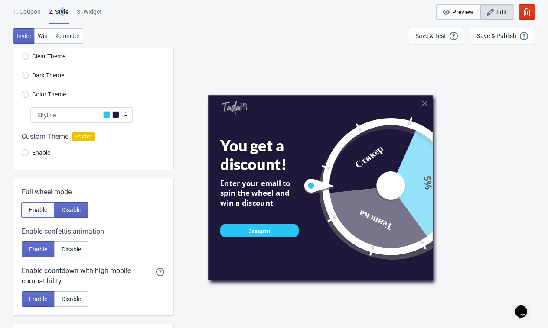
click at [36, 205] on button "Enable" at bounding box center [38, 210] width 33 height 16
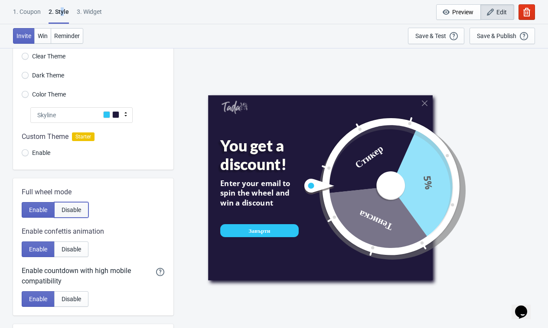
click at [70, 208] on span "Disable" at bounding box center [71, 210] width 19 height 7
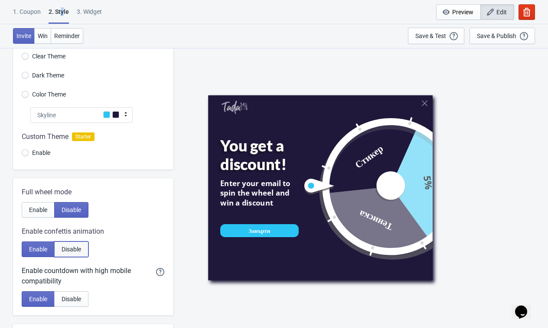
click at [83, 244] on button "Disable" at bounding box center [71, 250] width 34 height 16
click at [42, 250] on span "Enable" at bounding box center [38, 249] width 18 height 7
click at [65, 250] on span "Disable" at bounding box center [71, 249] width 19 height 7
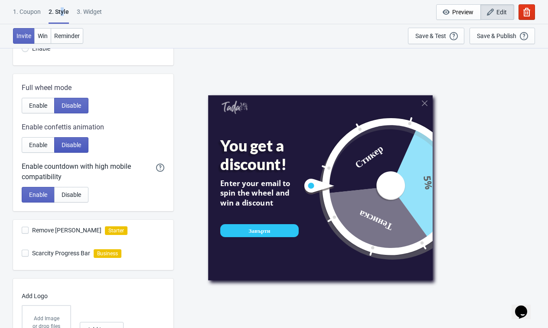
scroll to position [143, 0]
click at [73, 197] on span "Disable" at bounding box center [71, 194] width 19 height 7
click at [36, 195] on span "Enable" at bounding box center [38, 194] width 18 height 7
click at [40, 30] on button "Win" at bounding box center [42, 36] width 17 height 16
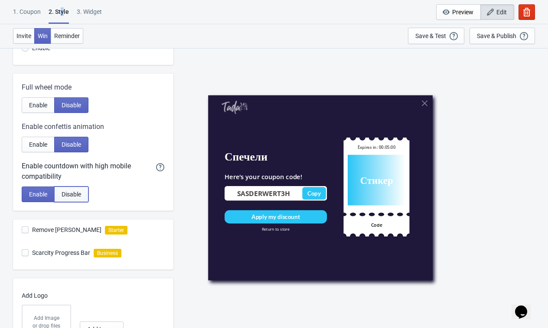
click at [55, 187] on button "Disable" at bounding box center [71, 195] width 34 height 16
click at [38, 193] on span "Enable" at bounding box center [38, 194] width 18 height 7
click at [38, 133] on div "Enable confettis animation Enable Disable" at bounding box center [93, 137] width 143 height 31
click at [38, 145] on span "Enable" at bounding box center [38, 144] width 18 height 7
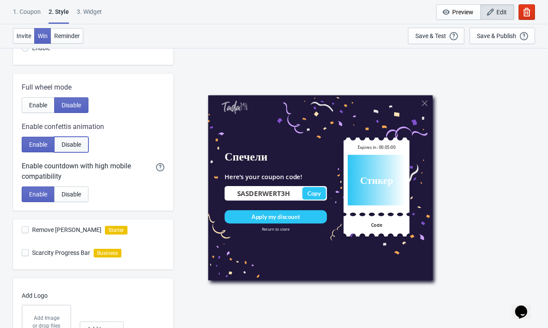
click at [69, 141] on span "Disable" at bounding box center [71, 144] width 19 height 7
radio input "true"
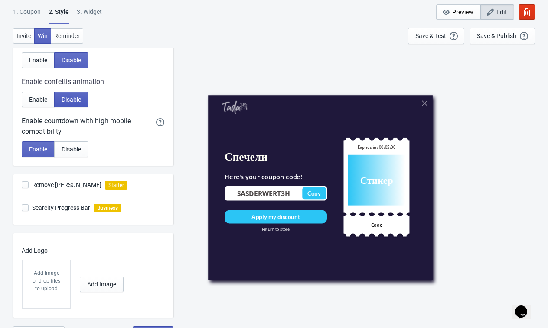
scroll to position [202, 0]
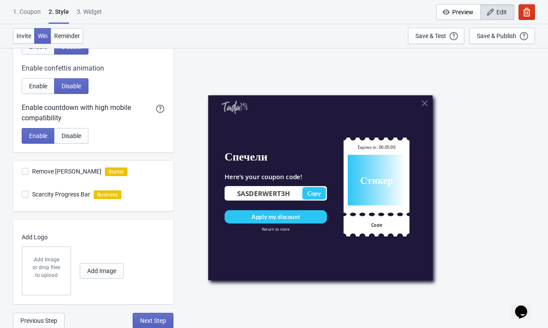
click at [29, 174] on label "Remove [PERSON_NAME]" at bounding box center [62, 172] width 80 height 12
click at [22, 174] on input "Remove [PERSON_NAME]" at bounding box center [22, 176] width 0 height 16
checkbox input "true"
radio input "true"
click at [26, 195] on span at bounding box center [25, 194] width 7 height 7
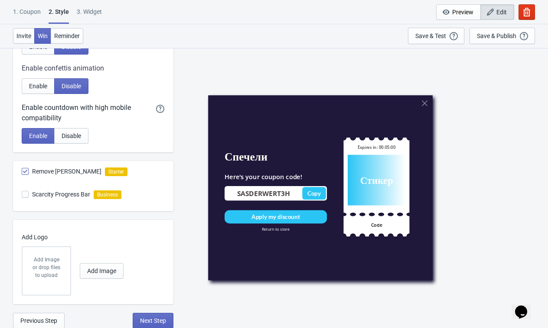
click at [22, 195] on input "Scarcity Progress Bar" at bounding box center [22, 199] width 0 height 16
checkbox input "false"
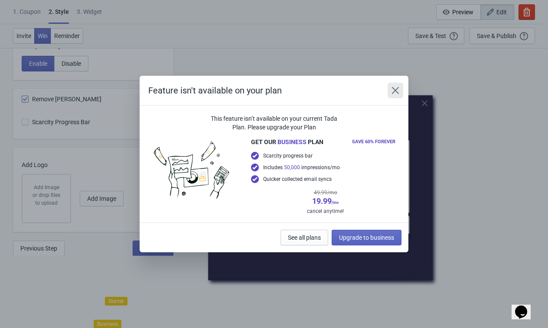
click at [395, 87] on icon "Close" at bounding box center [395, 90] width 9 height 9
radio input "true"
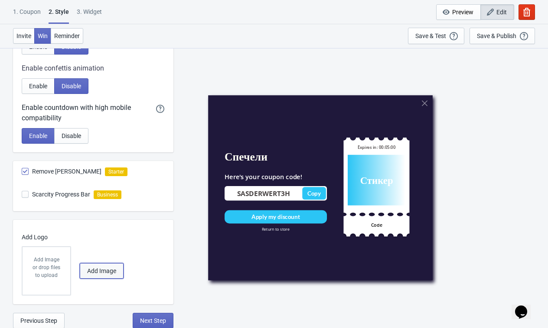
click at [102, 272] on span "Add Image" at bounding box center [101, 271] width 29 height 7
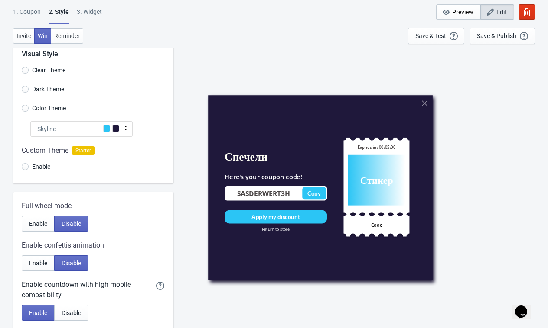
scroll to position [0, 0]
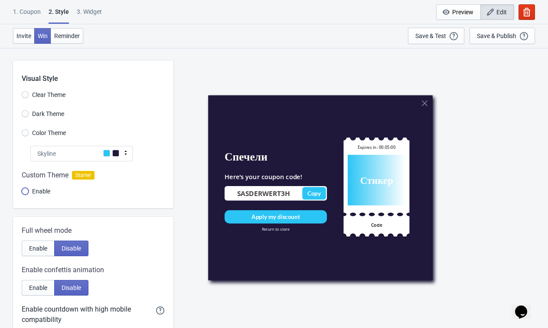
click at [26, 190] on input "Enable" at bounding box center [25, 196] width 7 height 16
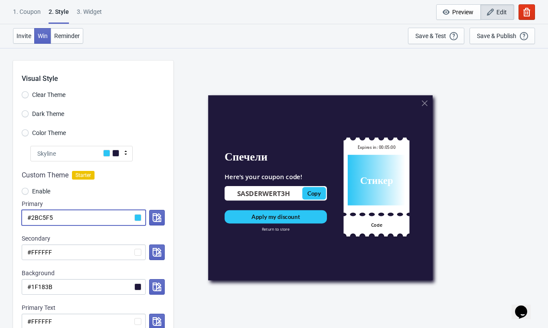
click at [140, 215] on input "#2BC5F5" at bounding box center [84, 218] width 124 height 16
click at [140, 216] on input "#2BC5F5" at bounding box center [84, 218] width 124 height 16
click at [62, 221] on input "#2BC5F5" at bounding box center [84, 218] width 124 height 16
paste input "00AEEF"
radio input "true"
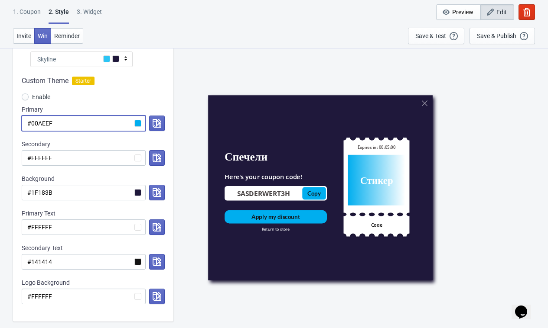
scroll to position [104, 0]
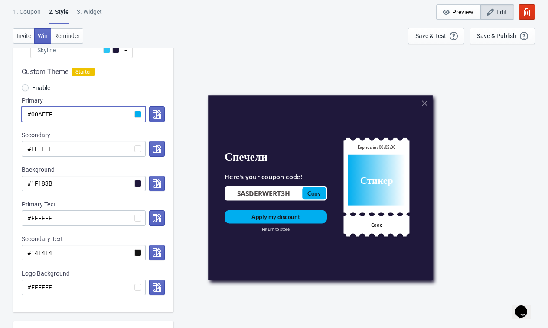
type input "#00AEEF"
click at [73, 150] on input "#FFFFFF" at bounding box center [84, 149] width 124 height 16
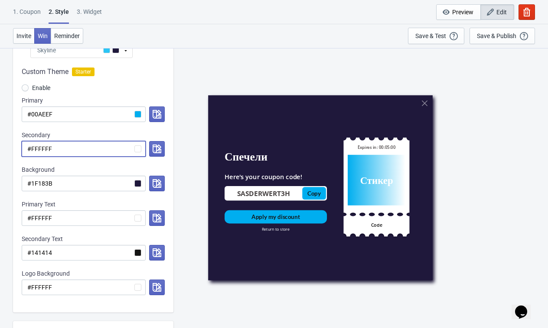
radio input "true"
type input "#1"
radio input "true"
type input "#12"
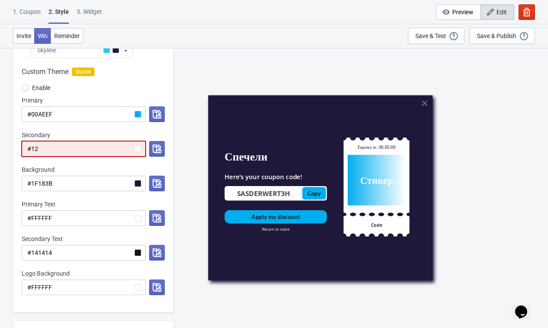
radio input "true"
type input "#121"
radio input "true"
type input "#1212"
radio input "true"
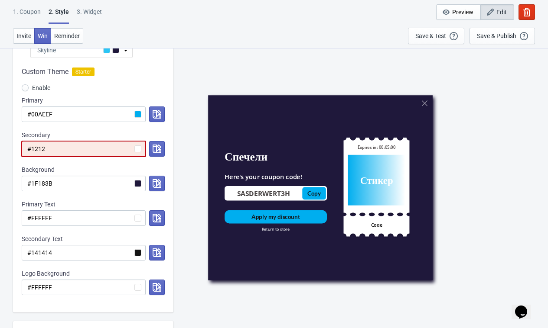
type input "#12121"
radio input "true"
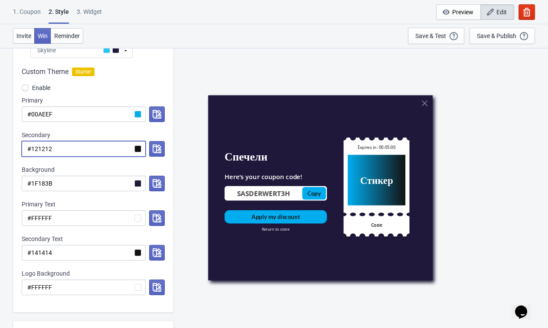
type input "#121212"
click at [78, 190] on input "#1F183B" at bounding box center [84, 184] width 124 height 16
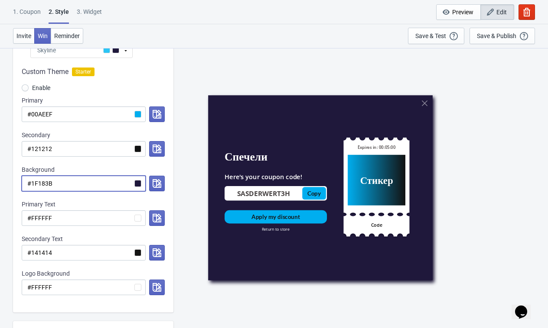
radio input "true"
type input "#1"
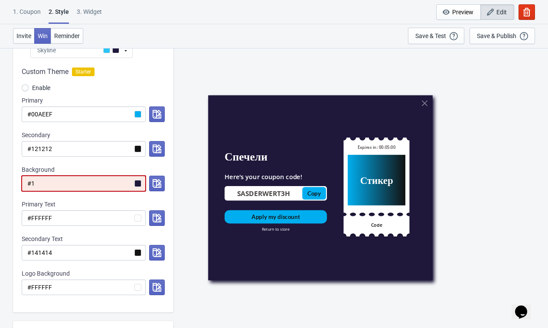
radio input "true"
type input "#12"
radio input "true"
type input "#121"
radio input "true"
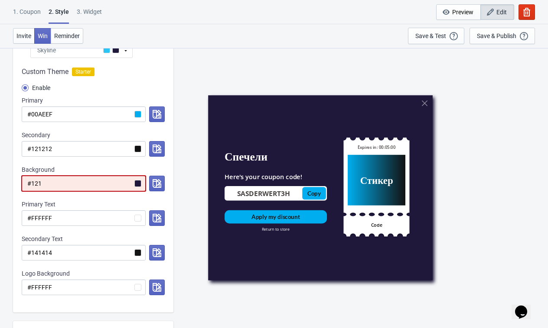
type input "#1212"
radio input "true"
type input "#12121"
radio input "true"
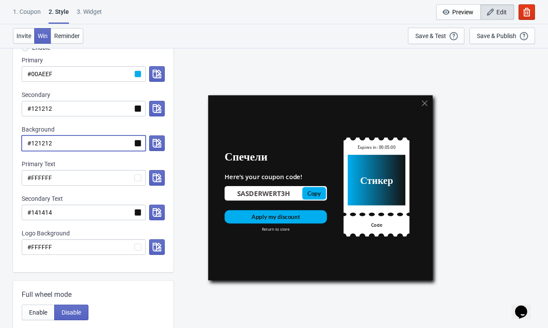
scroll to position [146, 0]
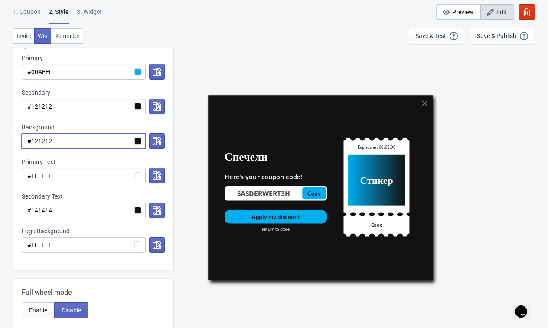
type input "#121212"
click at [89, 218] on input "#141414" at bounding box center [84, 211] width 124 height 16
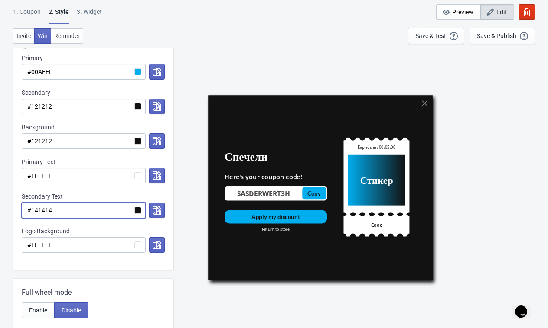
radio input "true"
type input "#1"
radio input "true"
type input "#12"
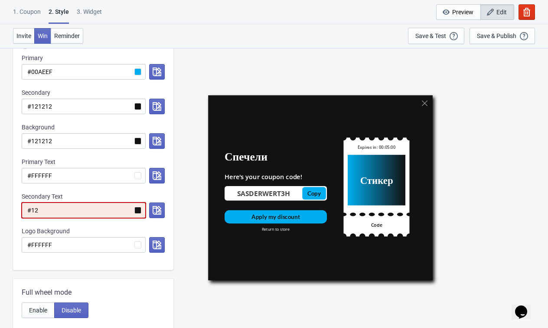
radio input "true"
type input "#121"
radio input "true"
type input "#1212"
radio input "true"
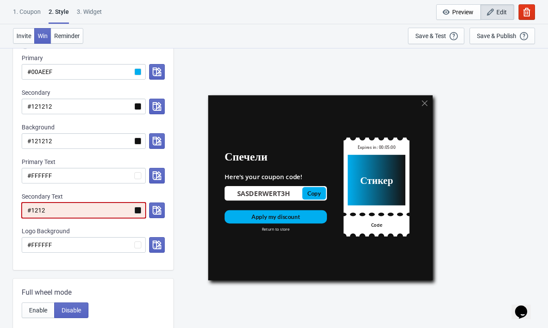
type input "#12121"
radio input "true"
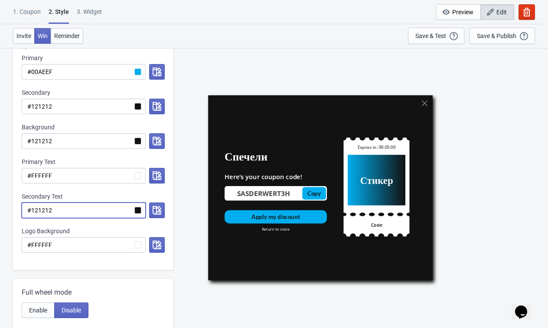
type input "#121212"
click at [103, 191] on div "Custom Theme Starter Enable Primary #00AEEF Secondary #121212 Background #12121…" at bounding box center [93, 143] width 160 height 255
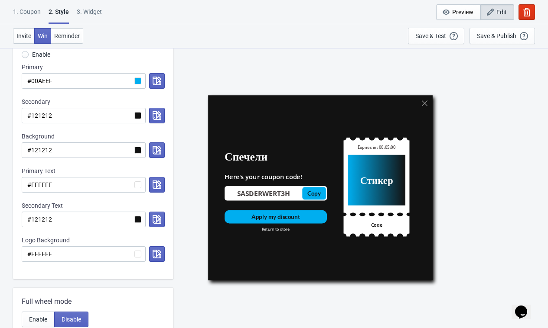
scroll to position [0, 0]
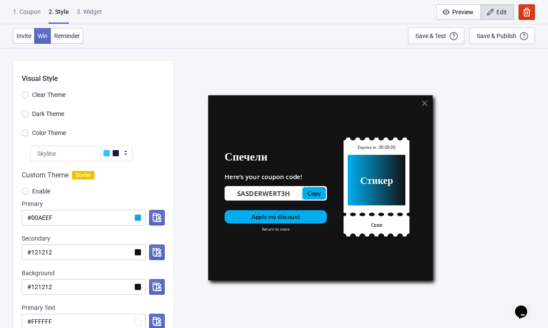
click at [93, 11] on div "3. Widget" at bounding box center [89, 14] width 25 height 15
select select "specificURL"
select select "once"
select select "1"
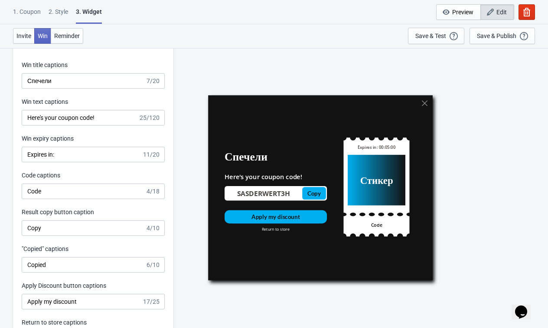
scroll to position [1689, 0]
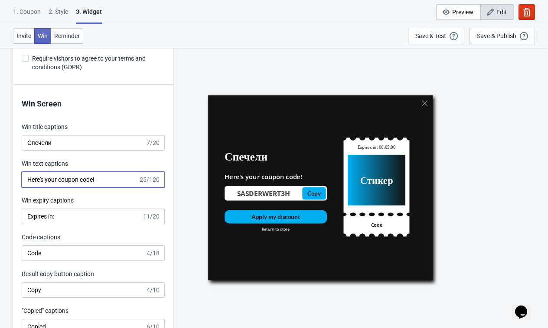
click at [115, 188] on input "Here's your coupon code!" at bounding box center [80, 180] width 117 height 16
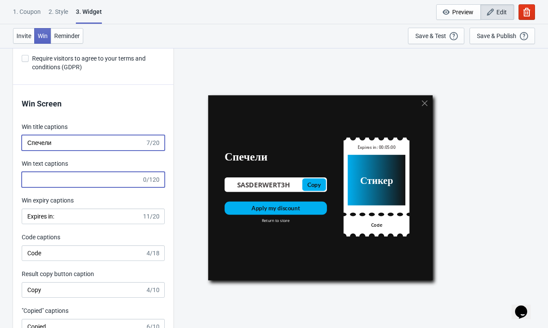
click at [118, 151] on input "Спечели" at bounding box center [83, 143] width 123 height 16
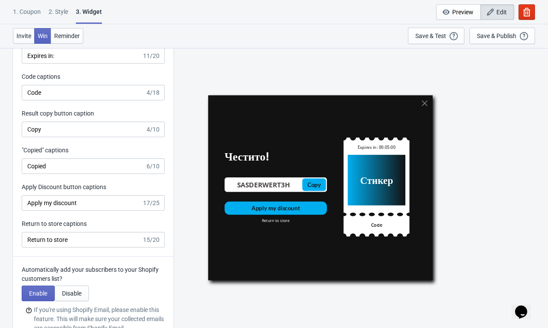
scroll to position [1850, 0]
type input "Честито!"
click at [117, 210] on input "Apply my discount" at bounding box center [82, 203] width 120 height 16
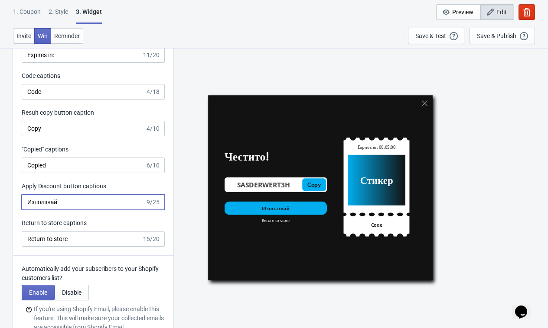
type input "Използвай"
click at [113, 173] on input "Copied" at bounding box center [83, 166] width 123 height 16
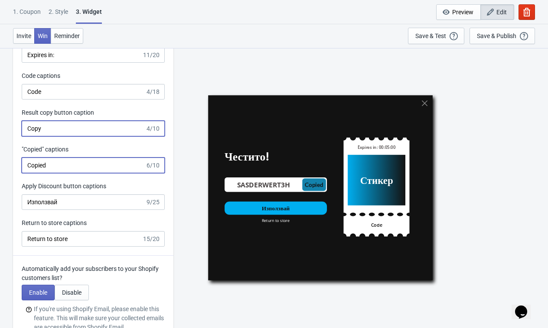
click at [113, 136] on input "Copy" at bounding box center [83, 129] width 123 height 16
type input "Копирай"
click at [84, 173] on input "Copied" at bounding box center [83, 166] width 123 height 16
type input "Копирано"
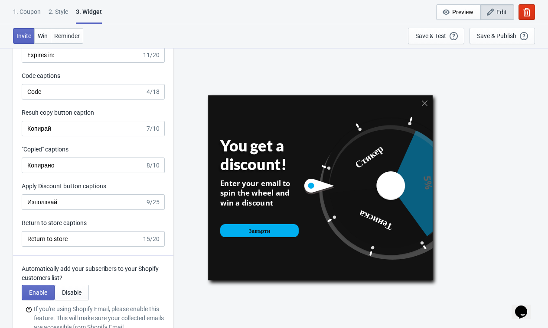
click at [93, 155] on div ""Copied" captions" at bounding box center [93, 150] width 143 height 11
click at [44, 39] on span "Win" at bounding box center [43, 35] width 10 height 7
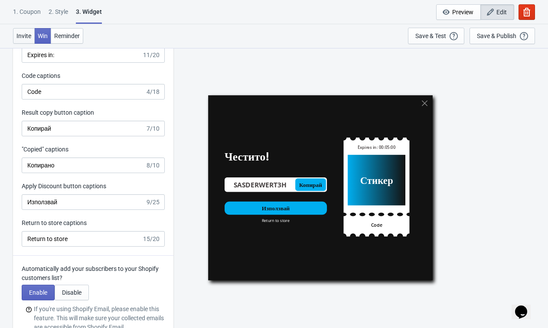
click at [27, 39] on button "Invite" at bounding box center [24, 36] width 22 height 16
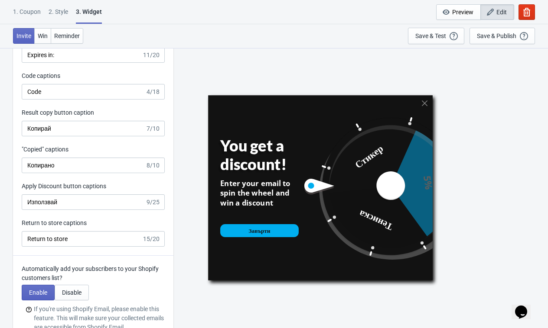
click at [60, 11] on div "2 . Style" at bounding box center [58, 14] width 19 height 15
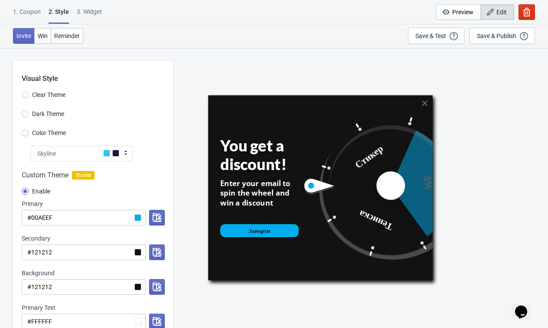
click at [90, 159] on div "Skyline" at bounding box center [81, 154] width 102 height 16
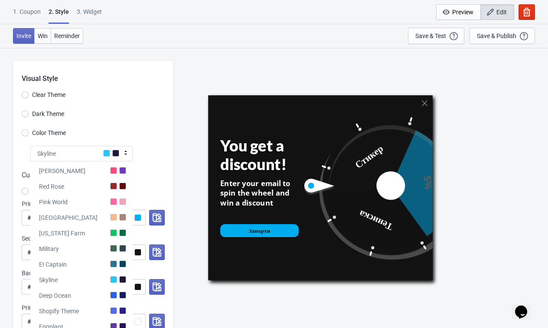
click at [138, 162] on div "Custom Theme Starter Enable Primary #00AEEF Secondary #121212 Background #12121…" at bounding box center [93, 289] width 160 height 255
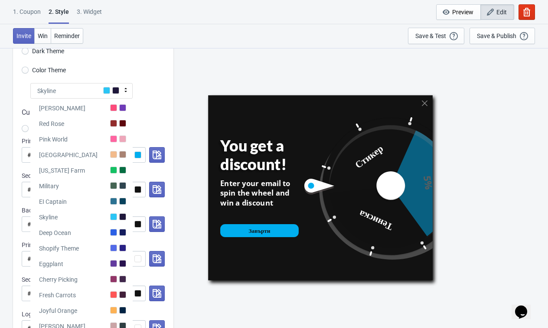
scroll to position [72, 0]
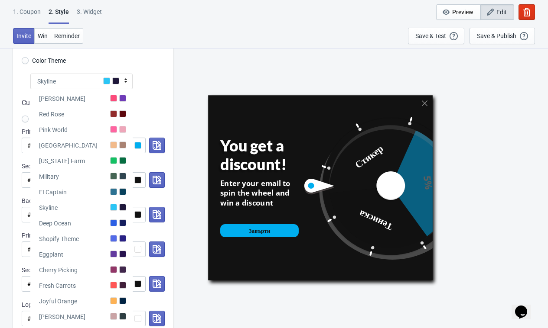
click at [152, 114] on div "Enable" at bounding box center [93, 120] width 143 height 14
click at [127, 86] on div "Skyline" at bounding box center [81, 82] width 102 height 16
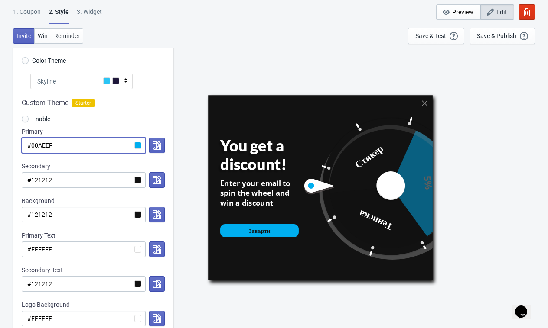
click at [104, 151] on input "#00AEEF" at bounding box center [84, 146] width 124 height 16
click at [101, 182] on input "#121212" at bounding box center [84, 180] width 124 height 16
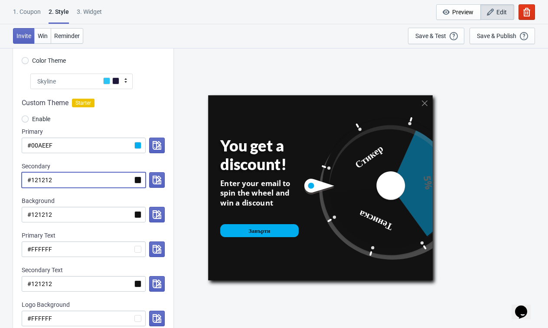
paste input "00AEEF"
radio input "true"
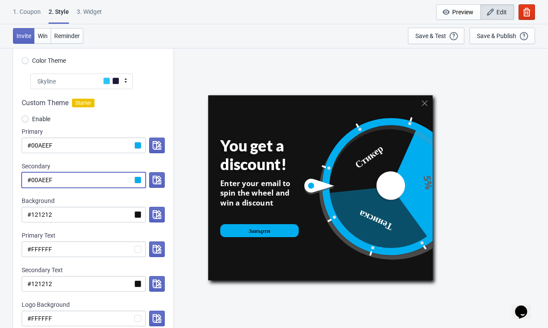
type input "#00AEEF"
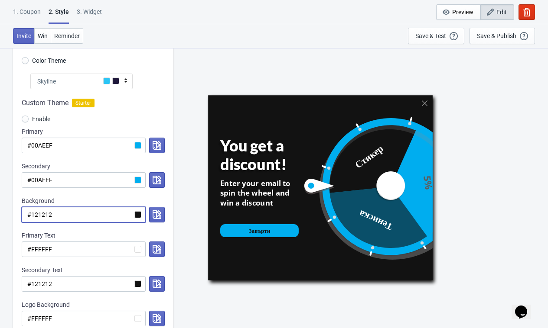
click at [102, 220] on input "#121212" at bounding box center [84, 215] width 124 height 16
paste input "00AEEF"
radio input "true"
type input "#00AEEF"
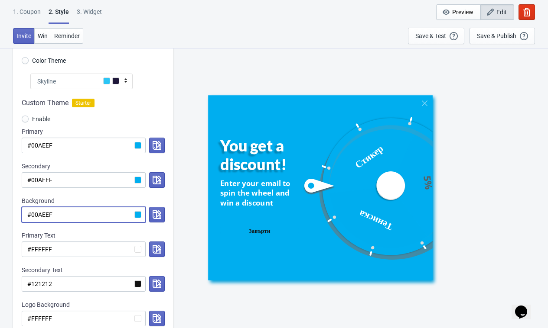
radio input "true"
type input "#121212"
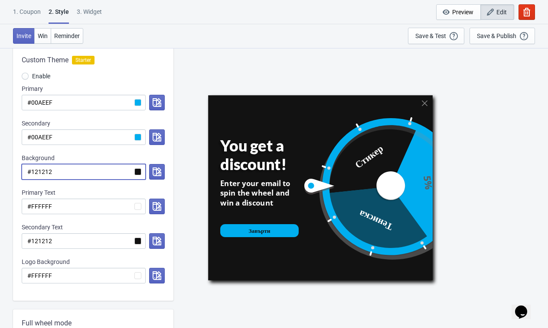
scroll to position [121, 0]
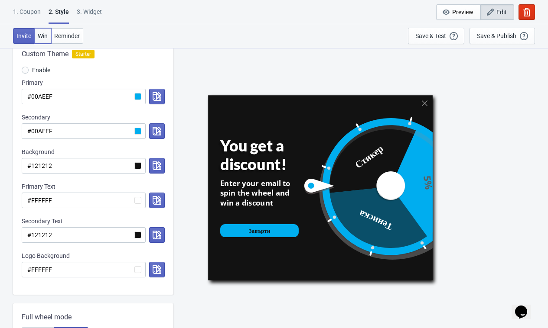
click at [43, 37] on span "Win" at bounding box center [43, 35] width 10 height 7
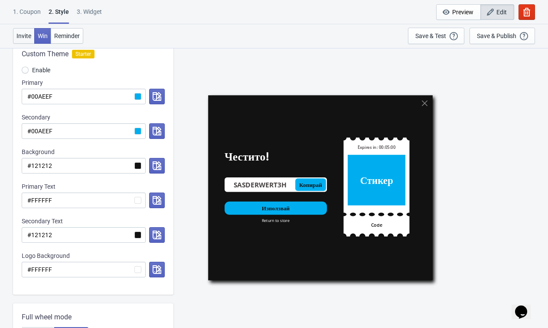
click at [20, 35] on span "Invite" at bounding box center [23, 35] width 15 height 7
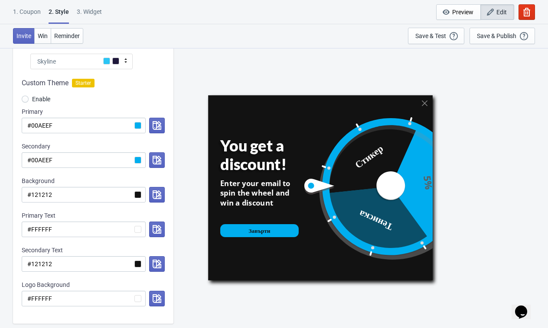
scroll to position [92, 0]
click at [96, 191] on input "#121212" at bounding box center [84, 196] width 124 height 16
radio input "true"
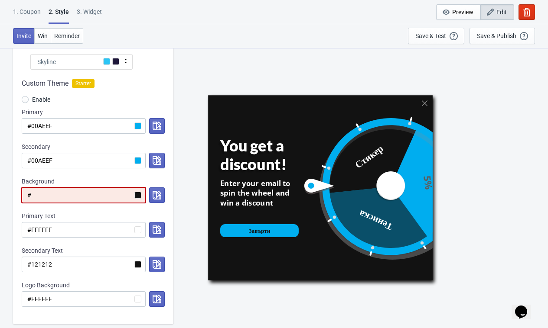
type input "#"
click at [104, 175] on div "Custom Theme Starter Enable Primary #00AEEF Secondary #00AEEF Background # Prim…" at bounding box center [93, 197] width 160 height 255
click at [104, 193] on input "#" at bounding box center [84, 196] width 124 height 16
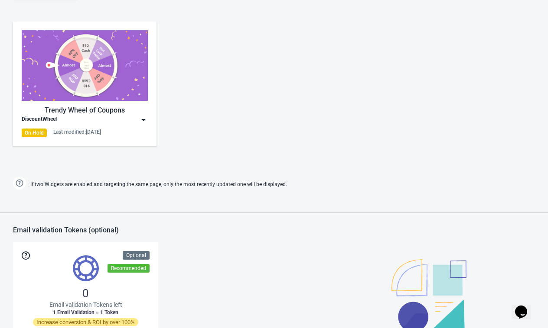
scroll to position [415, 0]
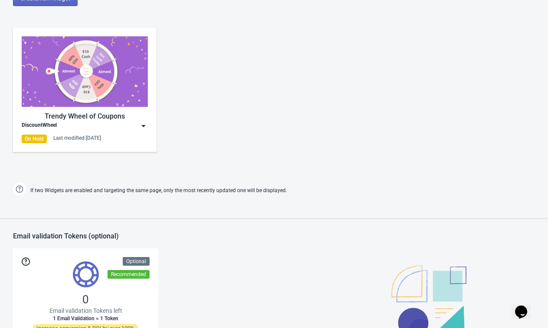
click at [87, 116] on div "Trendy Wheel of Coupons" at bounding box center [85, 116] width 126 height 10
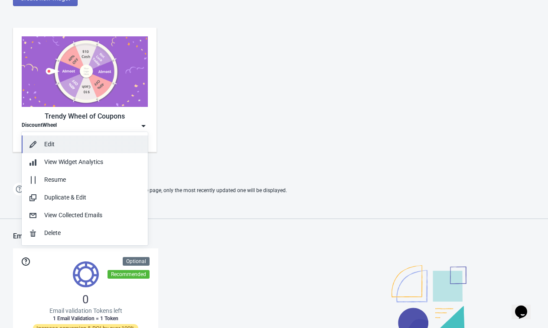
click at [91, 144] on div "Edit" at bounding box center [92, 144] width 97 height 9
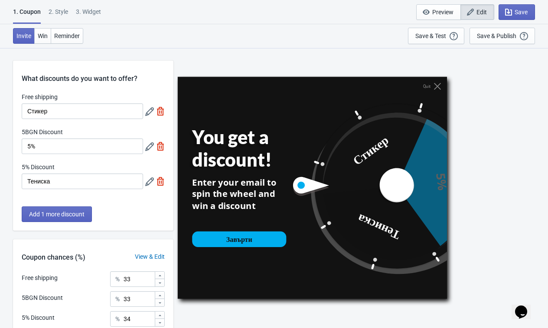
scroll to position [78, 0]
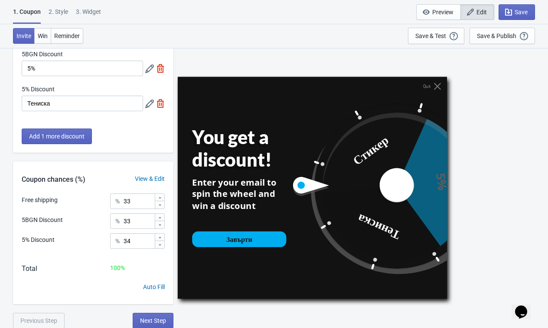
click at [62, 21] on div "2 . Style" at bounding box center [58, 14] width 19 height 15
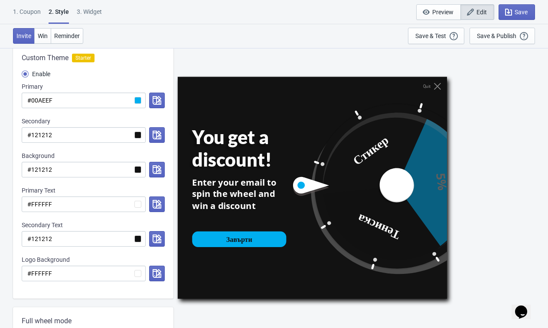
scroll to position [117, 0]
click at [106, 128] on input "#121212" at bounding box center [84, 136] width 124 height 16
click at [136, 136] on input "#121212" at bounding box center [84, 136] width 124 height 16
radio input "true"
type input "#12121"
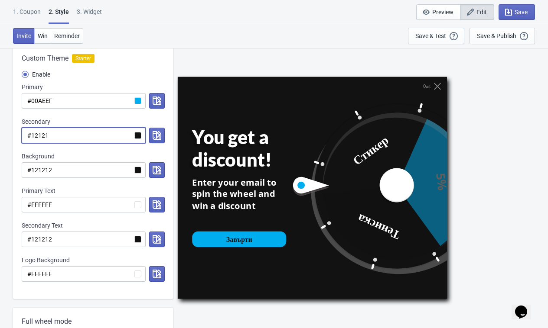
radio input "true"
type input "#1212"
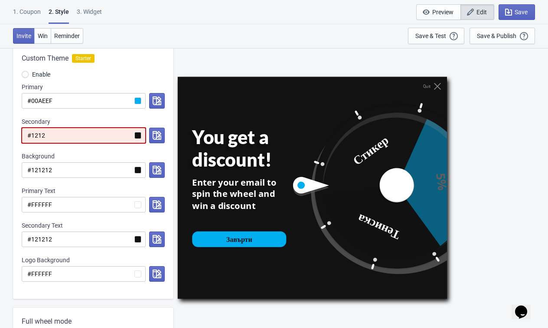
radio input "true"
type input "#121"
radio input "true"
type input "#12"
radio input "true"
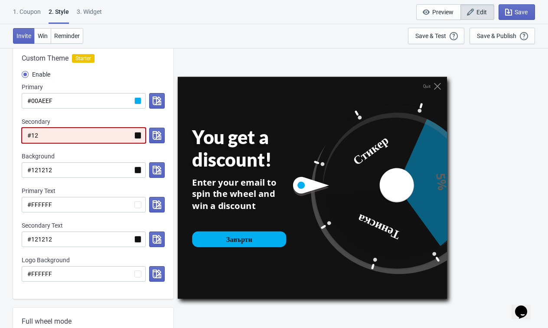
type input "#1"
radio input "true"
type input "#"
radio input "true"
type input "#ф"
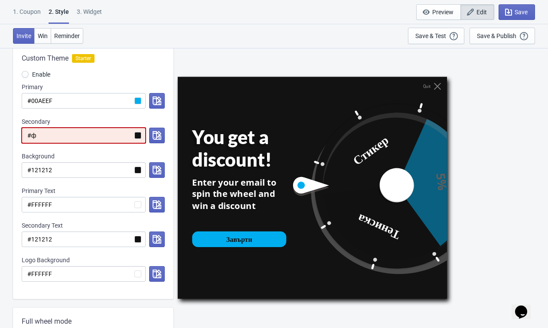
radio input "true"
type input "#"
radio input "true"
type input "#f"
radio input "true"
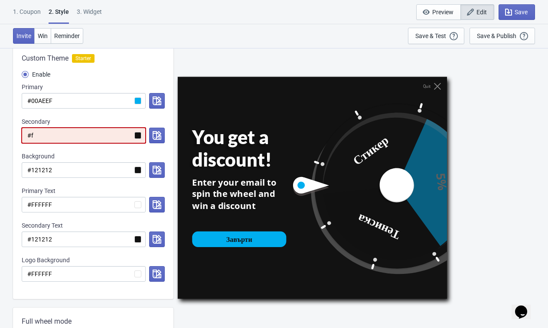
type input "#ff"
radio input "true"
type input "#fff"
radio input "true"
type input "#ffff"
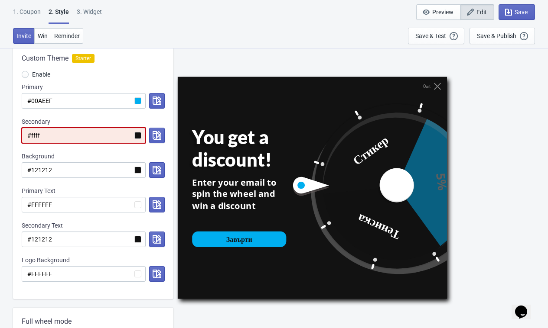
radio input "true"
type input "#fffff"
radio input "true"
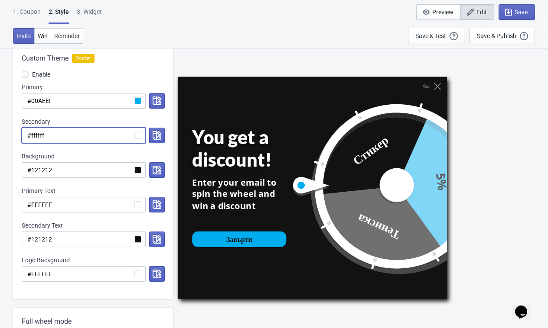
type input "#ffffff"
click at [105, 98] on input "#00AEEF" at bounding box center [84, 101] width 124 height 16
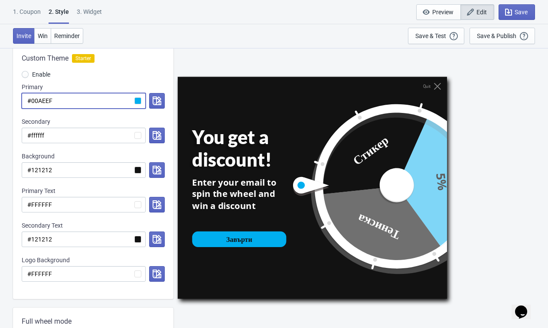
radio input "true"
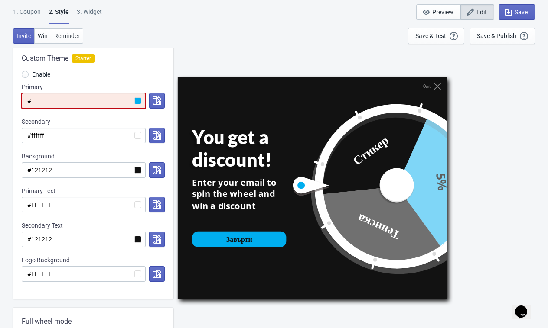
type input "#"
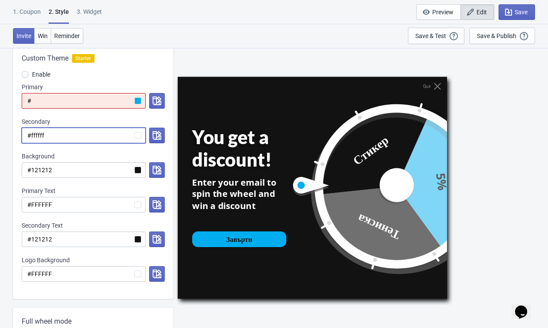
click at [100, 140] on input "#ffffff" at bounding box center [84, 136] width 124 height 16
paste input "00AEEF"
radio input "true"
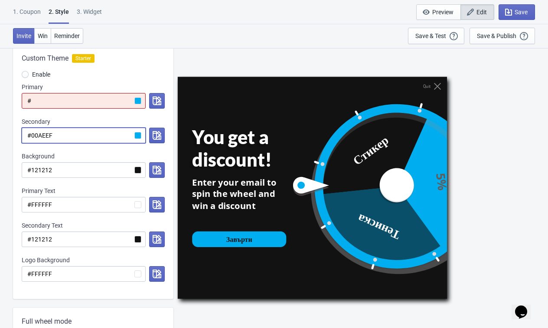
type input "#00AEEF"
click at [101, 118] on div "Secondary" at bounding box center [93, 121] width 143 height 9
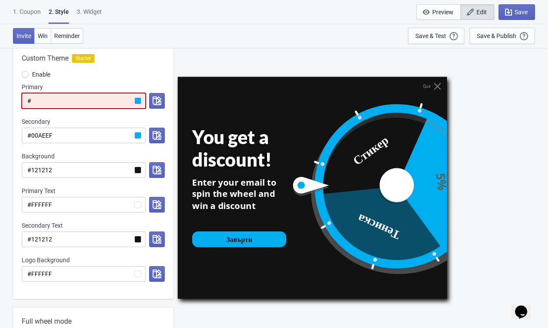
click at [106, 97] on input "#" at bounding box center [84, 101] width 124 height 16
paste input "#00AEEF"
radio input "true"
type input "##00AEEF"
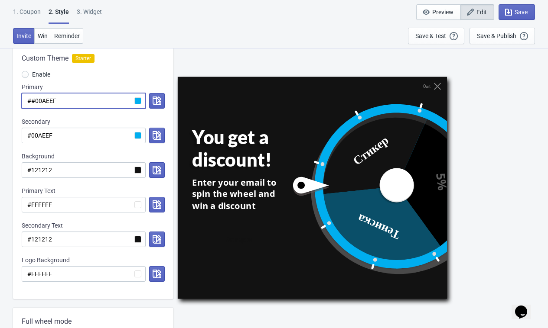
radio input "true"
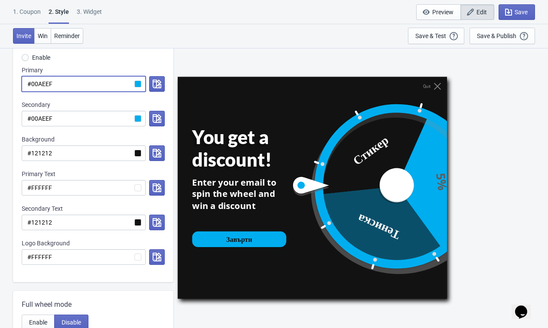
scroll to position [139, 0]
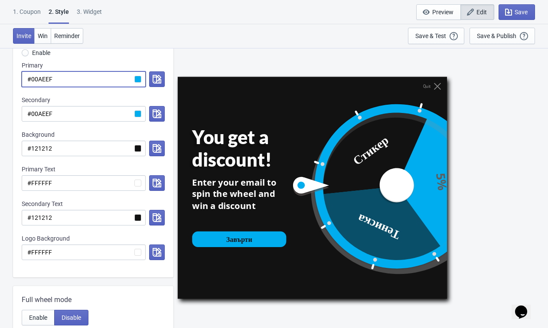
type input "#00AEEF"
click at [84, 215] on input "#121212" at bounding box center [84, 218] width 124 height 16
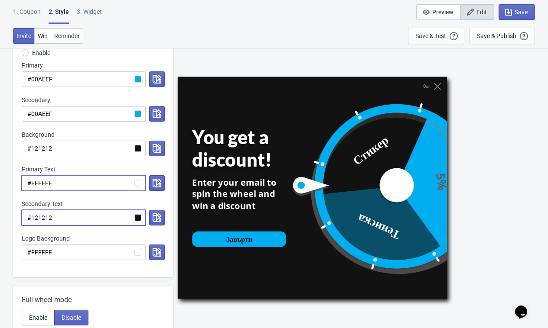
click at [85, 189] on input "#FFFFFF" at bounding box center [84, 183] width 124 height 16
click at [89, 216] on input "#121212" at bounding box center [84, 218] width 124 height 16
paste input "FFFFFF"
radio input "true"
type input "#FFFFFF"
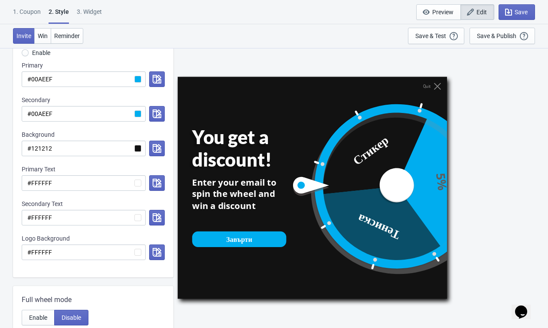
click at [104, 201] on div "Secondary Text" at bounding box center [93, 204] width 143 height 9
click at [43, 34] on span "Win" at bounding box center [43, 35] width 10 height 7
radio input "true"
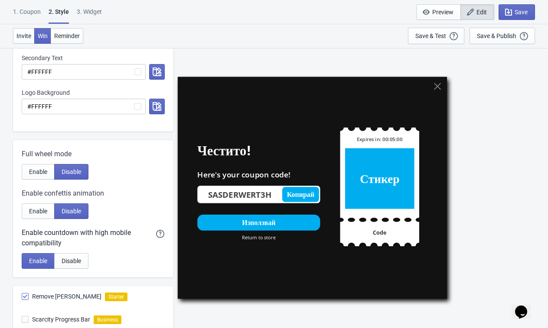
scroll to position [410, 0]
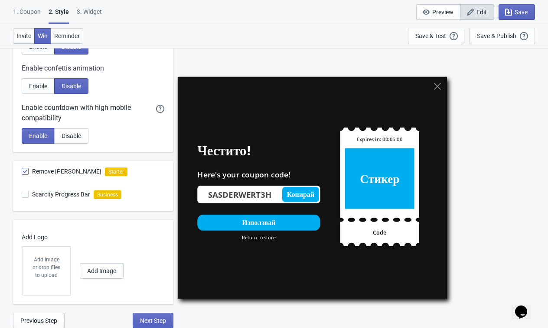
click at [36, 12] on div "1. Coupon" at bounding box center [27, 14] width 28 height 15
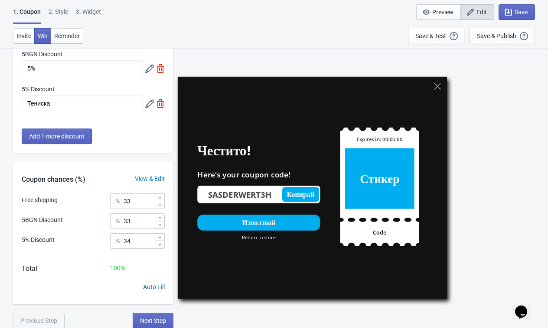
scroll to position [0, 0]
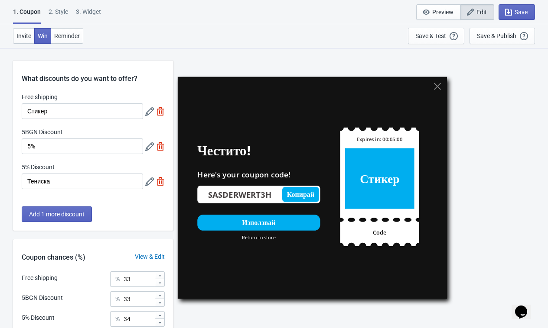
click at [56, 12] on div "2 . Style" at bounding box center [58, 14] width 19 height 15
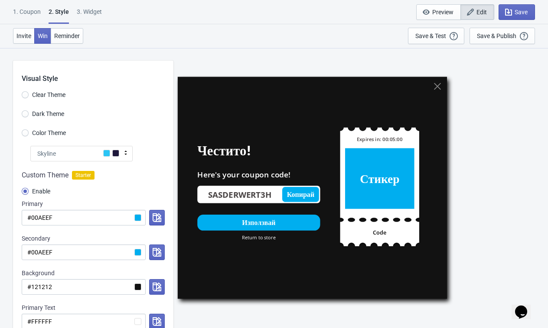
scroll to position [410, 0]
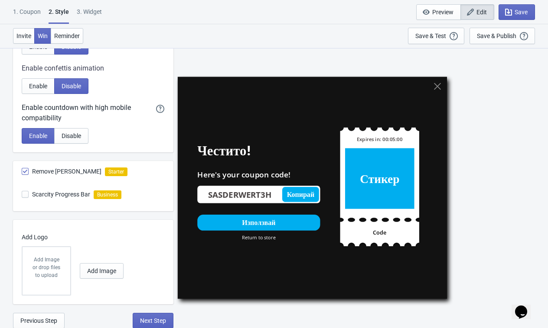
click at [98, 15] on div "3. Widget" at bounding box center [89, 14] width 25 height 15
select select "specificURL"
select select "once"
select select "1"
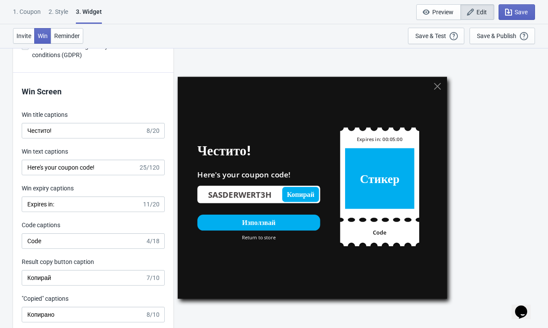
scroll to position [1812, 0]
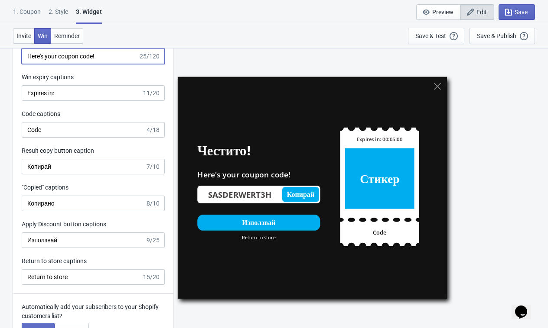
click at [103, 64] on input "Here's your coupon code!" at bounding box center [80, 57] width 117 height 16
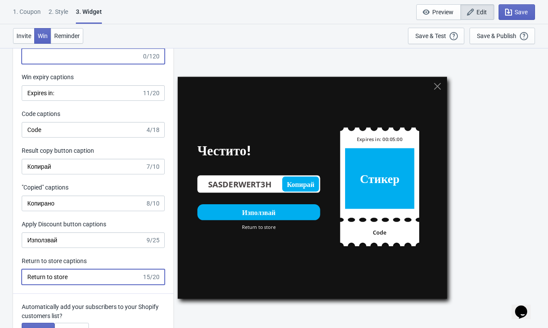
click at [111, 284] on input "Return to store" at bounding box center [82, 278] width 120 height 16
click at [128, 266] on div "Win Screen Win title captions Честито! 8/20 Win text captions 0/120 Win expiry …" at bounding box center [93, 127] width 160 height 333
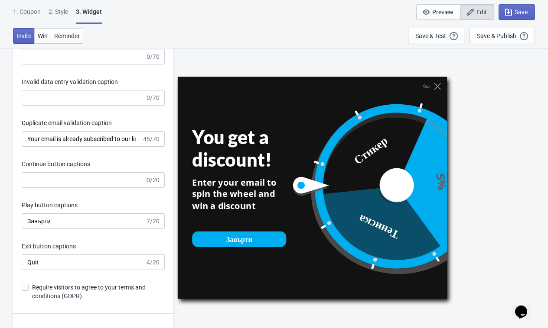
scroll to position [1449, 0]
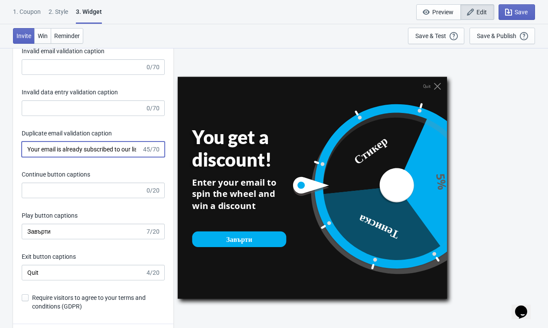
click at [79, 157] on input "Your email is already subscribed to our list." at bounding box center [82, 150] width 120 height 16
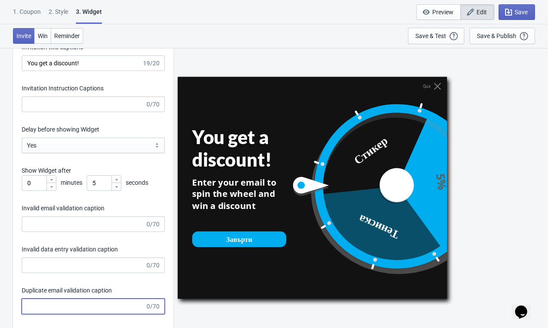
scroll to position [1213, 0]
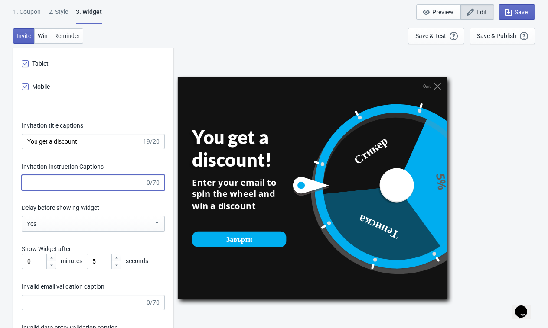
click at [78, 190] on input "Invitation Instruction Captions" at bounding box center [83, 183] width 123 height 16
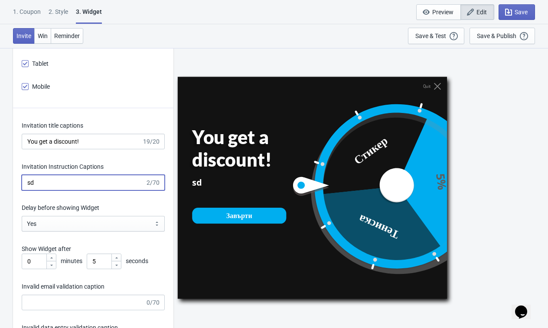
type input "s"
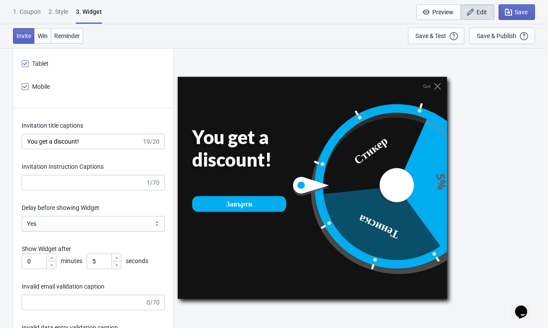
click at [140, 169] on div "Invitation title captions You get a discount! 19/20 Invitation Instruction Capt…" at bounding box center [93, 334] width 160 height 452
click at [100, 147] on input "You get a discount!" at bounding box center [82, 142] width 120 height 16
type input "С"
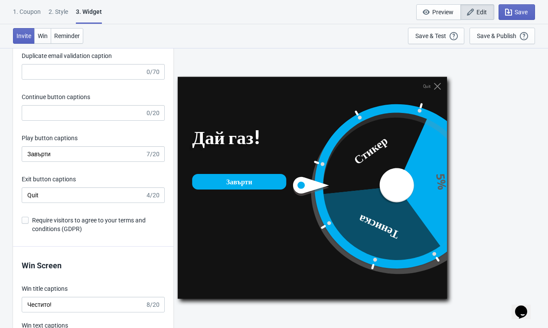
scroll to position [1582, 0]
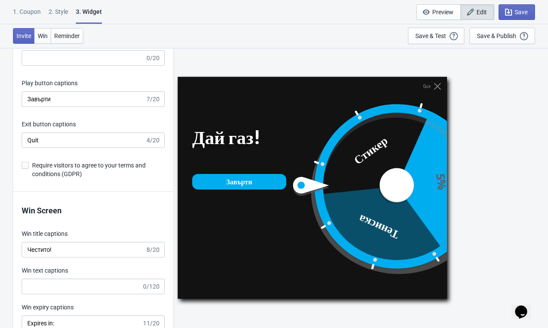
type input "Дай газ!"
click at [99, 148] on input "Quit" at bounding box center [83, 141] width 123 height 16
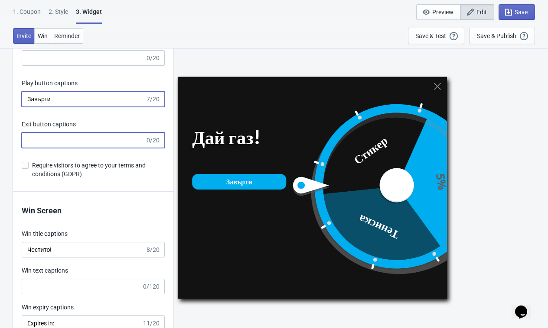
click at [109, 107] on input "Завърти" at bounding box center [83, 99] width 123 height 16
type input "Г"
type input "Педал"
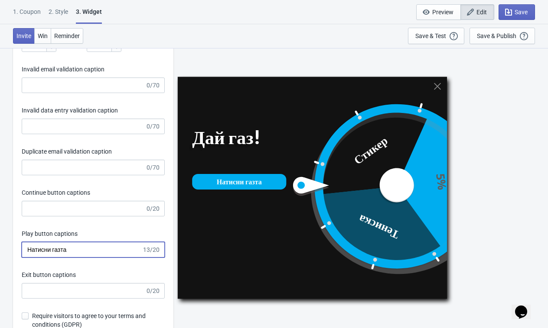
scroll to position [1428, 0]
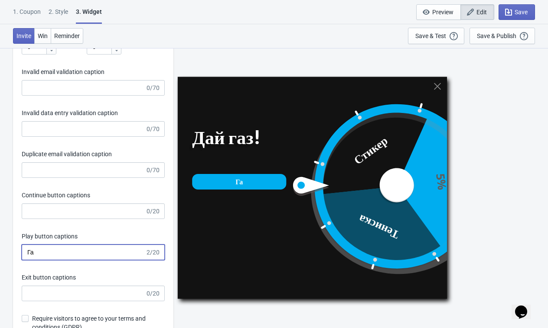
type input "Г"
type input "г"
type input "Г"
type input "И"
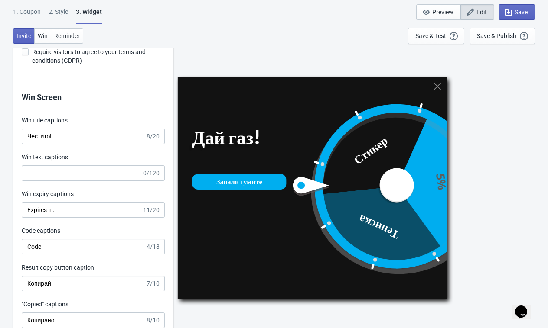
scroll to position [1686, 0]
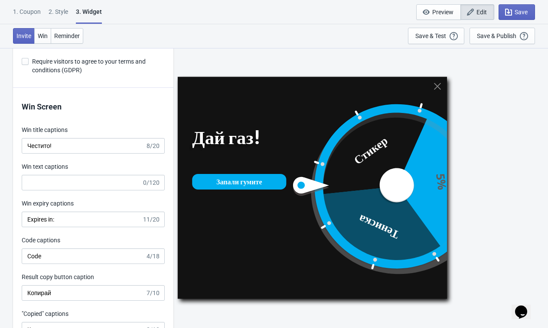
type input "Запали гумите"
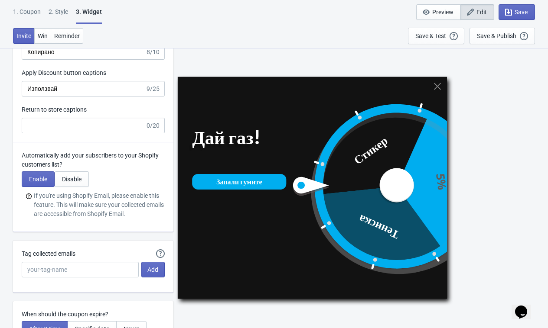
scroll to position [2011, 0]
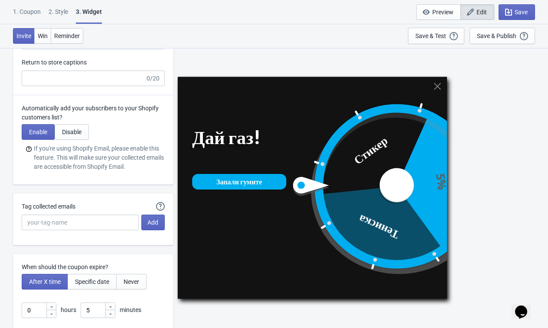
click at [63, 13] on div "2 . Style" at bounding box center [58, 14] width 19 height 15
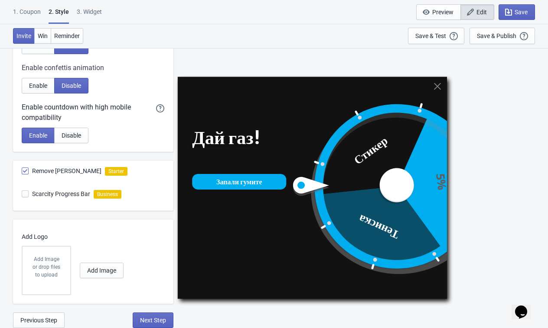
scroll to position [0, 0]
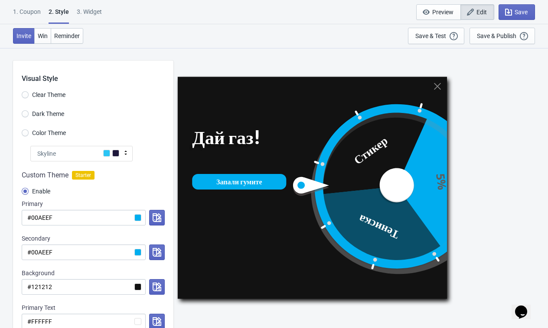
click at [98, 13] on div "3. Widget" at bounding box center [89, 14] width 25 height 15
select select "specificURL"
select select "once"
select select "1"
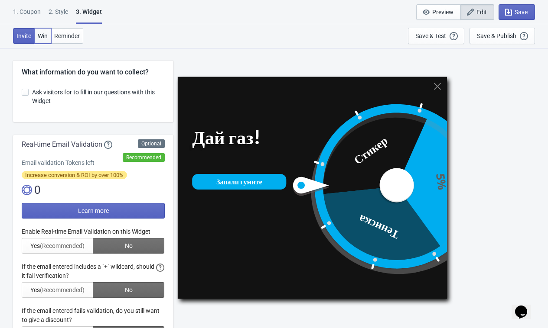
click at [48, 36] on span "Win" at bounding box center [43, 35] width 10 height 7
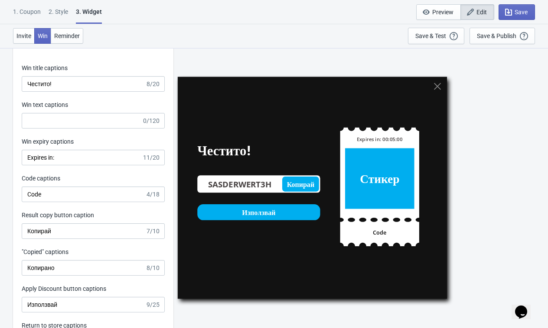
scroll to position [1745, 0]
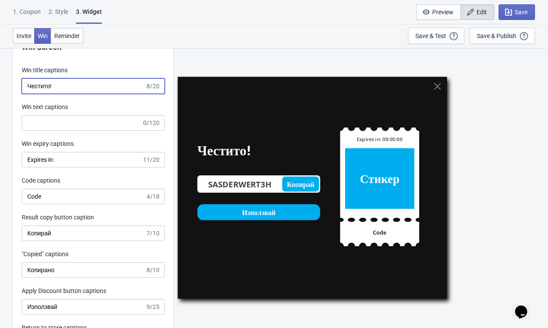
click at [100, 94] on input "Честито!" at bounding box center [83, 86] width 123 height 16
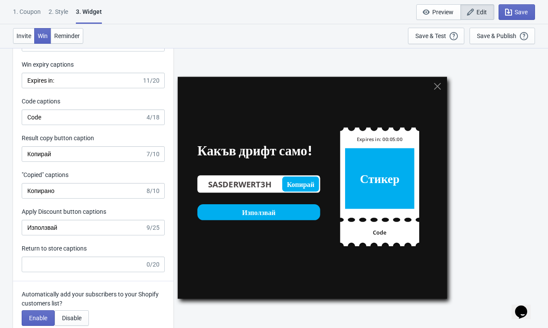
scroll to position [1828, 0]
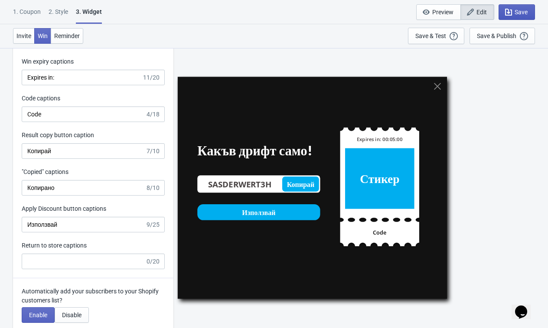
type input "Какъв дрифт само!"
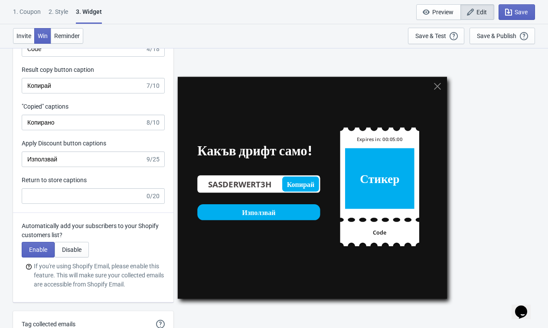
scroll to position [1894, 0]
click at [116, 165] on input "Използвай" at bounding box center [83, 159] width 123 height 16
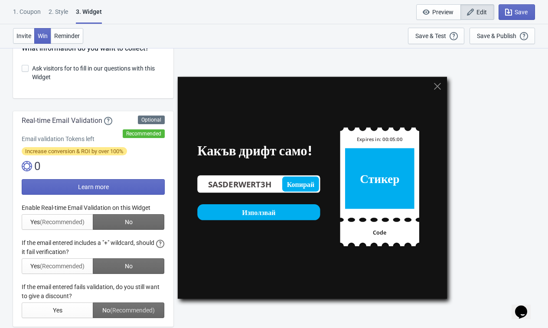
scroll to position [0, 0]
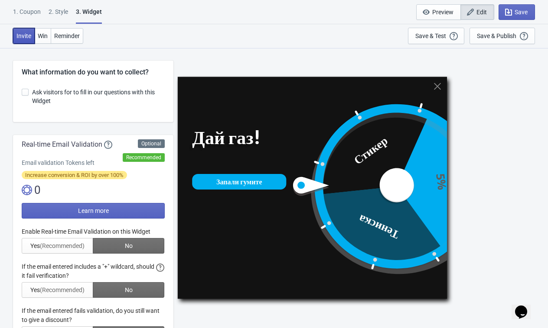
click at [23, 38] on span "Invite" at bounding box center [23, 35] width 15 height 7
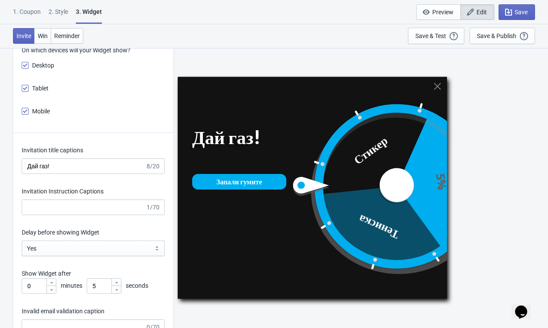
scroll to position [1274, 0]
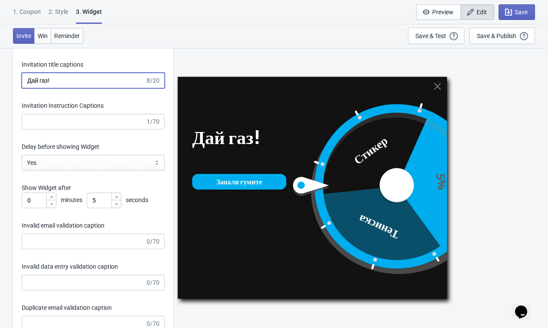
click at [83, 86] on input "Дай газ!" at bounding box center [83, 81] width 123 height 16
type input "а"
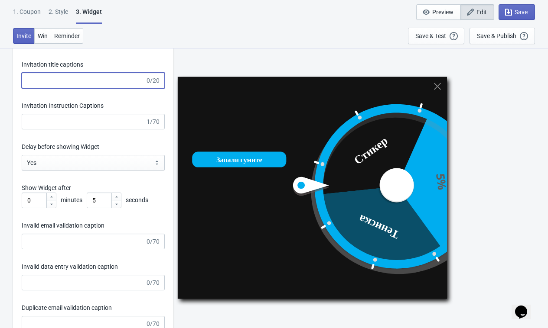
type input "Д"
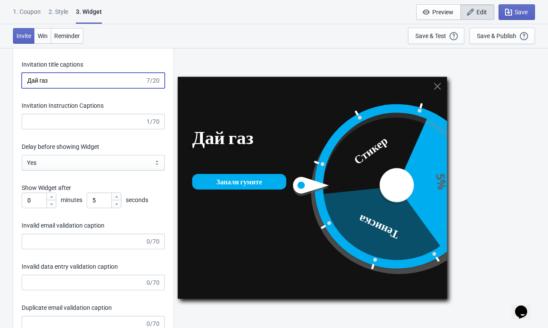
type input "Дай газ!"
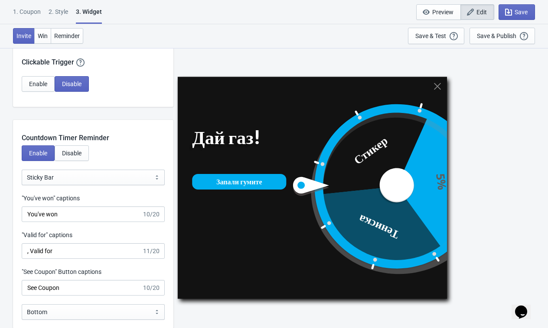
scroll to position [849, 0]
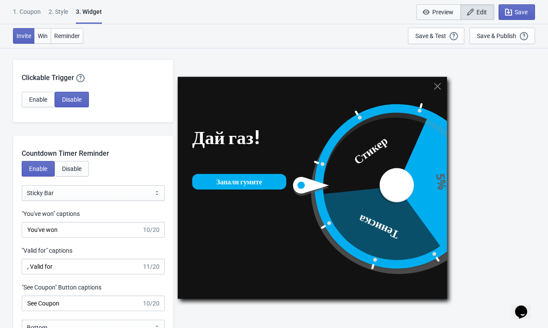
click at [442, 19] on button "Preview" at bounding box center [438, 12] width 45 height 16
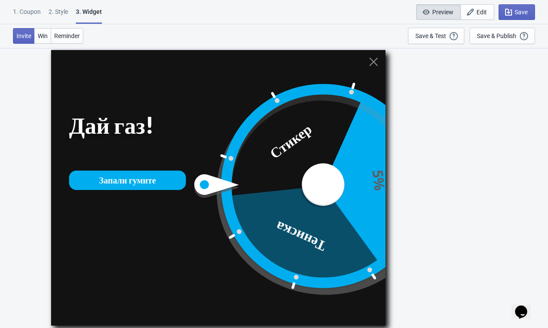
click at [321, 121] on div at bounding box center [306, 186] width 228 height 228
click at [177, 176] on div "Запали гумите" at bounding box center [127, 180] width 117 height 19
click at [167, 181] on div "Запали гумите" at bounding box center [127, 180] width 117 height 19
click at [443, 34] on div "Save & Test" at bounding box center [430, 35] width 31 height 7
click at [253, 148] on div at bounding box center [306, 186] width 228 height 228
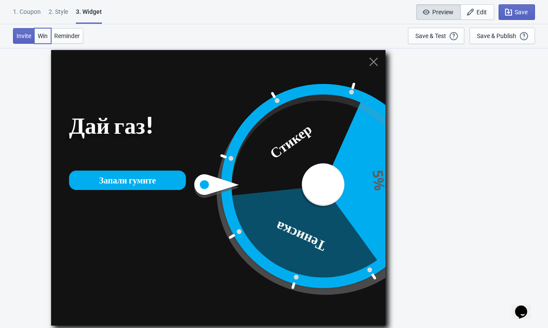
click at [43, 39] on button "Win" at bounding box center [42, 36] width 17 height 16
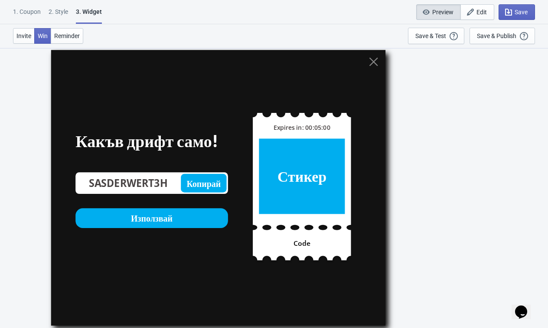
click at [442, 10] on span "Preview" at bounding box center [442, 12] width 21 height 7
click at [464, 11] on button "Edit" at bounding box center [477, 12] width 34 height 16
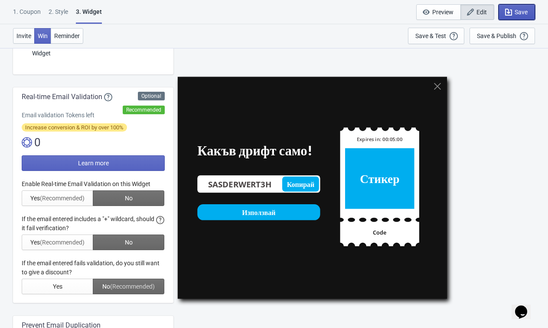
click at [526, 11] on span "Save" at bounding box center [520, 12] width 13 height 7
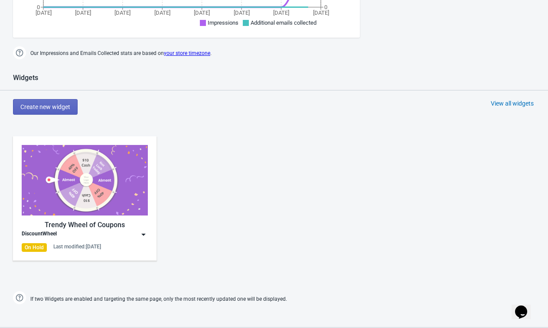
scroll to position [344, 0]
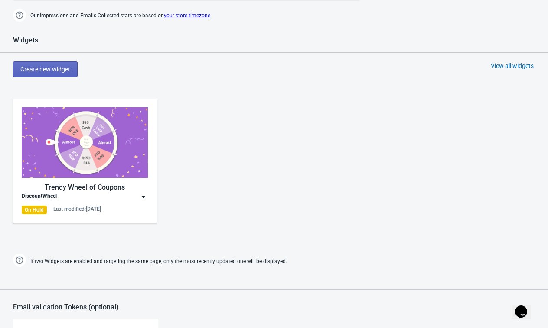
click at [65, 181] on div "Trendy Wheel of Coupons DiscountWheel On Hold Last modified: 26.8.2025" at bounding box center [85, 160] width 126 height 107
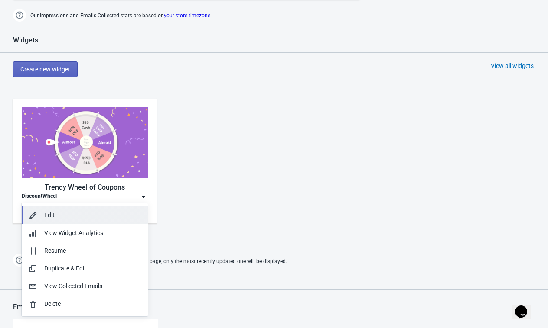
click at [77, 213] on div "Edit" at bounding box center [92, 215] width 97 height 9
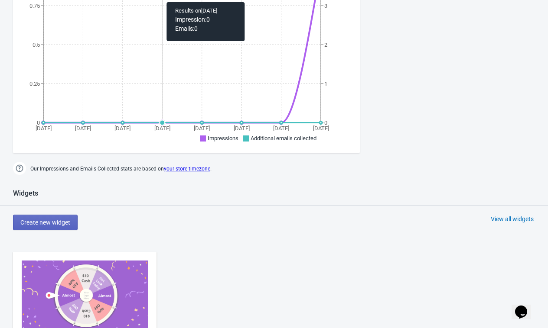
scroll to position [217, 0]
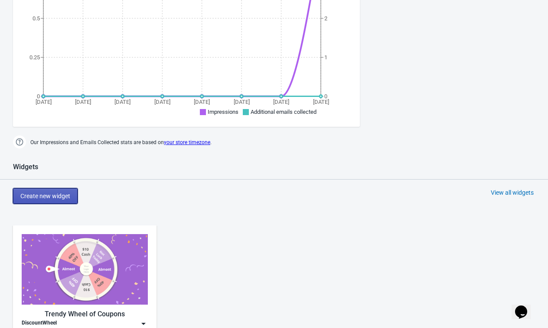
click at [58, 201] on button "Create new widget" at bounding box center [45, 196] width 65 height 16
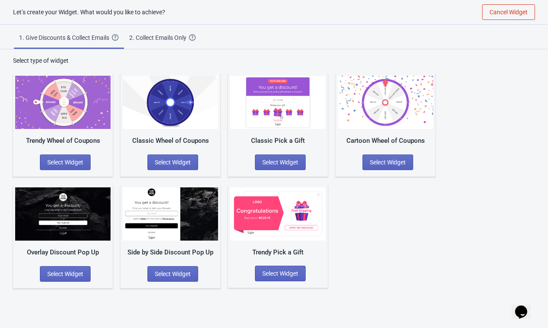
scroll to position [9, 0]
click at [299, 166] on button "Select Widget" at bounding box center [280, 163] width 51 height 16
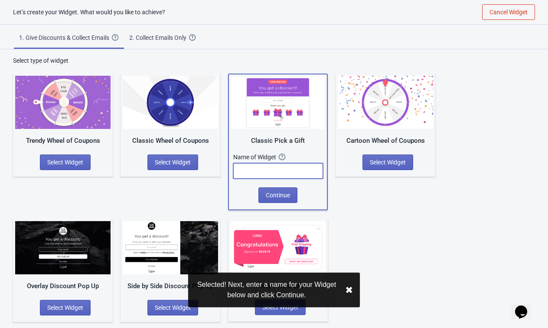
click at [299, 166] on input "text" at bounding box center [278, 171] width 90 height 16
type input "Г"
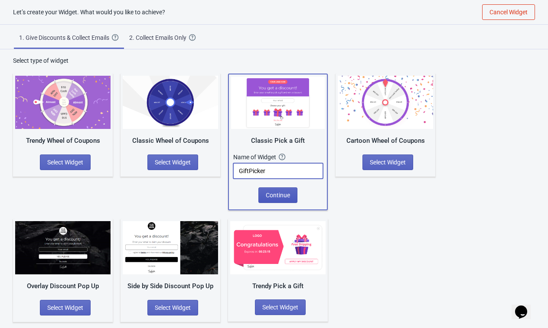
type input "GiftPicker"
click at [281, 191] on button "Continue" at bounding box center [277, 196] width 39 height 16
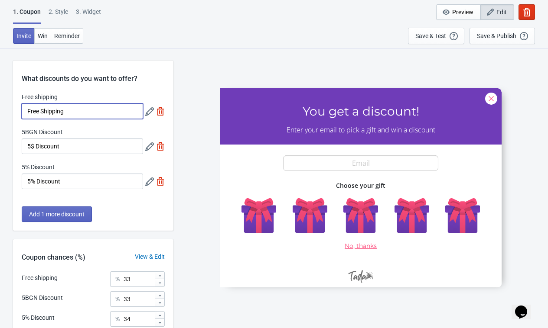
click at [52, 115] on input "Free Shipping" at bounding box center [82, 112] width 121 height 16
click at [44, 42] on button "Win" at bounding box center [42, 36] width 17 height 16
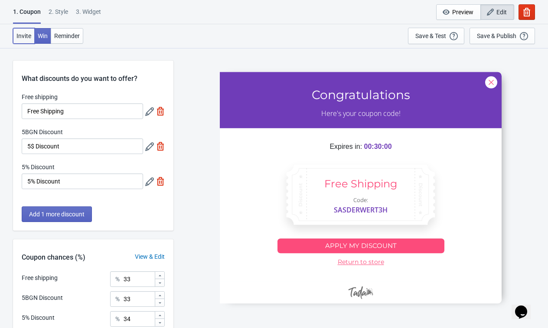
click at [21, 39] on button "Invite" at bounding box center [24, 36] width 22 height 16
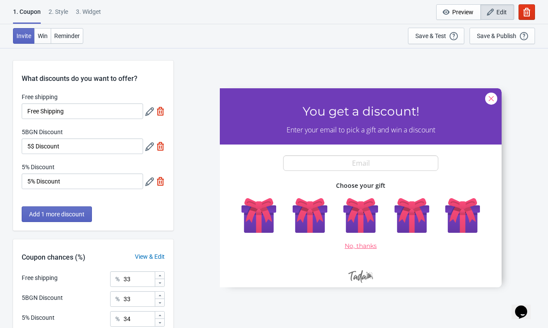
click at [88, 18] on div "3. Widget" at bounding box center [88, 14] width 25 height 15
select select "once"
select select "1"
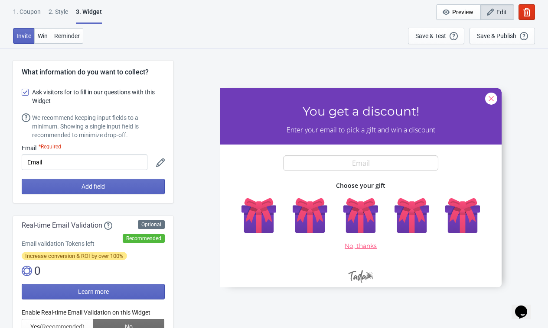
click at [100, 95] on span "Ask visitors for to fill in our questions with this Widget" at bounding box center [98, 96] width 133 height 17
click at [22, 95] on input "Ask visitors for to fill in our questions with this Widget" at bounding box center [22, 97] width 0 height 16
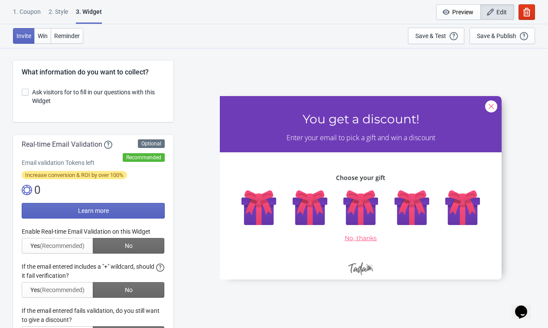
click at [100, 95] on span "Ask visitors for to fill in our questions with this Widget" at bounding box center [98, 96] width 133 height 17
click at [22, 95] on input "Ask visitors for to fill in our questions with this Widget" at bounding box center [22, 97] width 0 height 16
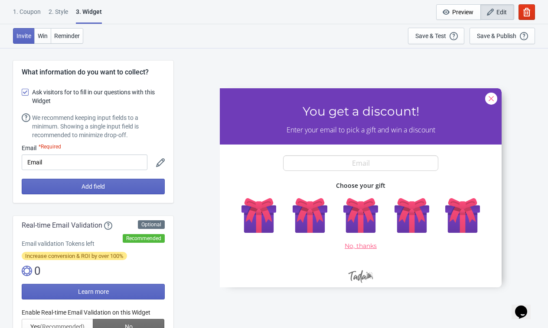
click at [100, 95] on span "Ask visitors for to fill in our questions with this Widget" at bounding box center [98, 96] width 133 height 17
click at [22, 95] on input "Ask visitors for to fill in our questions with this Widget" at bounding box center [22, 97] width 0 height 16
checkbox input "false"
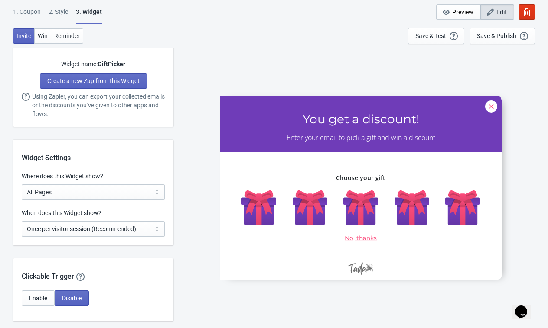
scroll to position [510, 0]
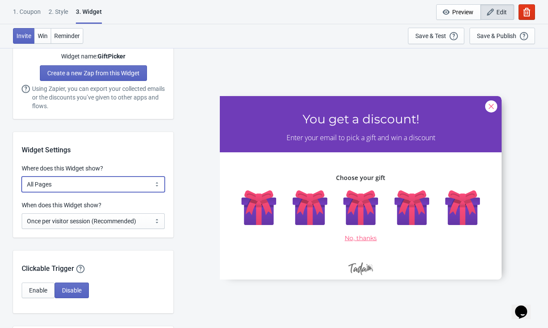
click at [103, 187] on select "All Pages All Product Pages All Blog Pages All Static Pages Specific Product(s)…" at bounding box center [93, 185] width 143 height 16
select select "specificCollection"
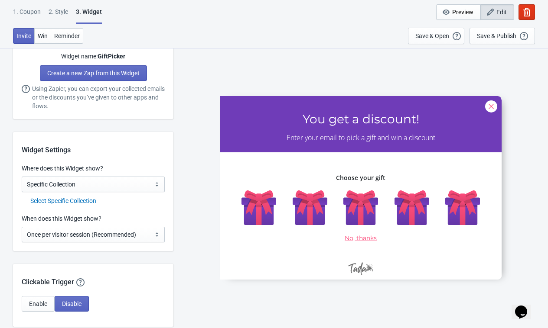
click at [79, 203] on div "Select Specific Collection" at bounding box center [97, 201] width 134 height 9
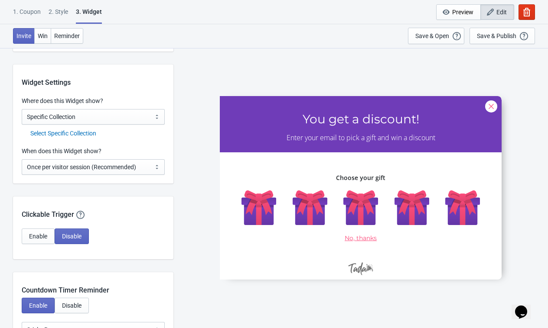
scroll to position [585, 0]
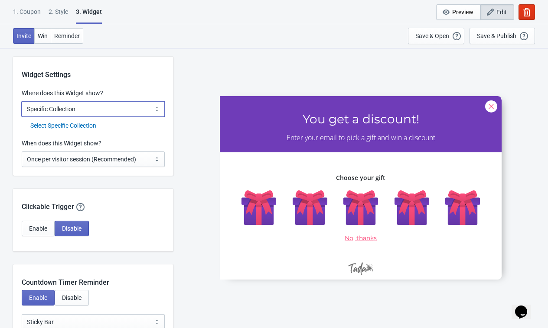
click at [102, 113] on select "All Pages All Product Pages All Blog Pages All Static Pages Specific Product(s)…" at bounding box center [93, 109] width 143 height 16
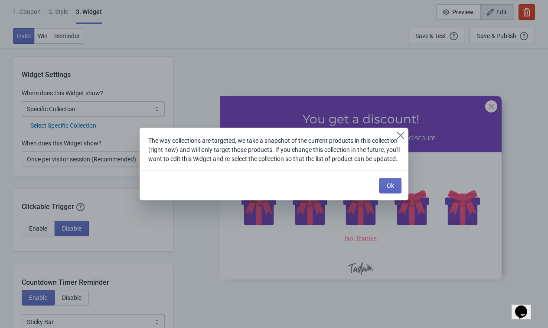
click at [146, 199] on div "The way collections are targeted, we take a snapshot of the current products in…" at bounding box center [274, 164] width 269 height 73
click at [394, 190] on button "Ok" at bounding box center [390, 186] width 22 height 16
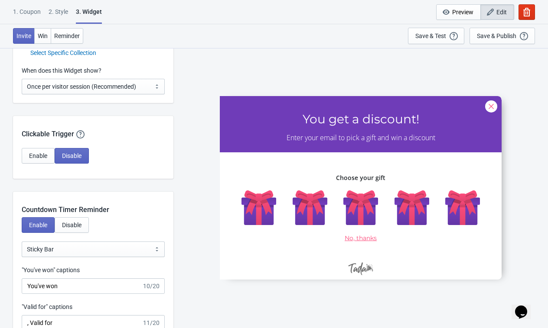
scroll to position [660, 0]
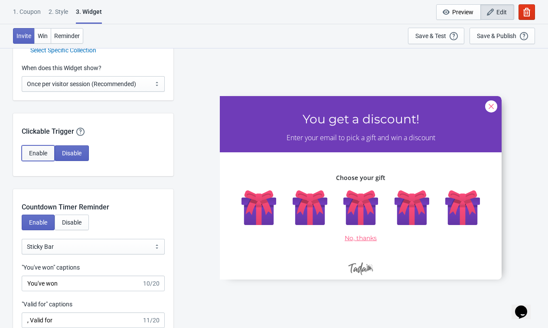
click at [36, 157] on button "Enable" at bounding box center [38, 154] width 33 height 16
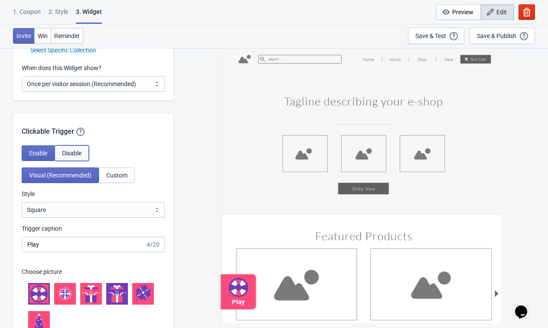
click at [73, 157] on button "Disable" at bounding box center [72, 154] width 34 height 16
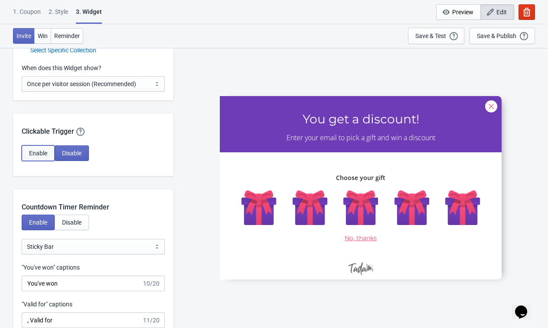
click at [26, 153] on button "Enable" at bounding box center [38, 154] width 33 height 16
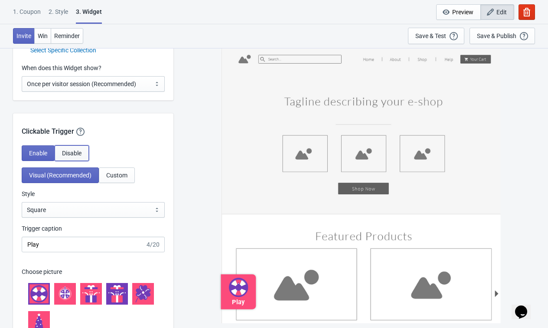
click at [65, 150] on span "Disable" at bounding box center [71, 153] width 19 height 7
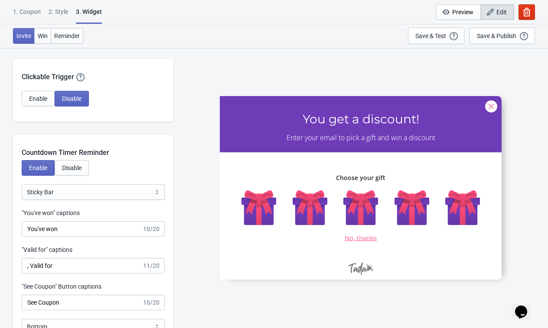
scroll to position [733, 0]
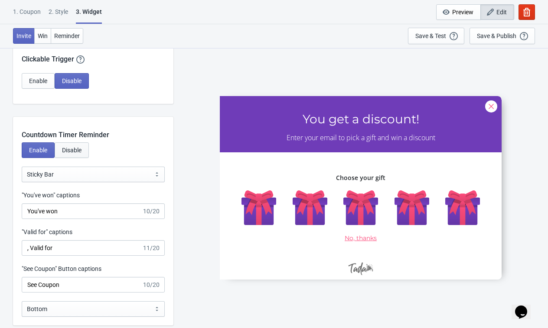
click at [68, 156] on button "Disable" at bounding box center [72, 151] width 34 height 16
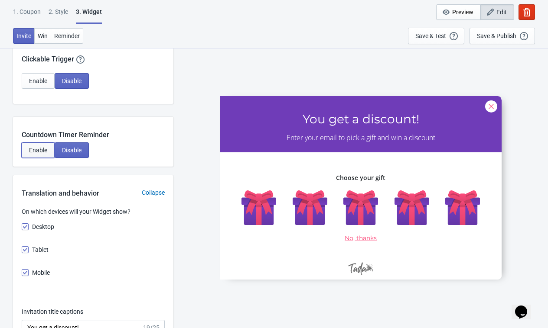
click at [30, 152] on span "Enable" at bounding box center [38, 150] width 18 height 7
select select "1"
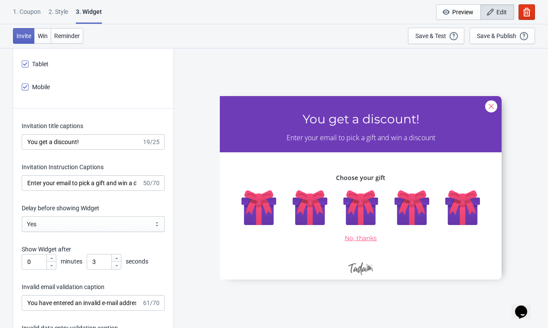
scroll to position [1079, 0]
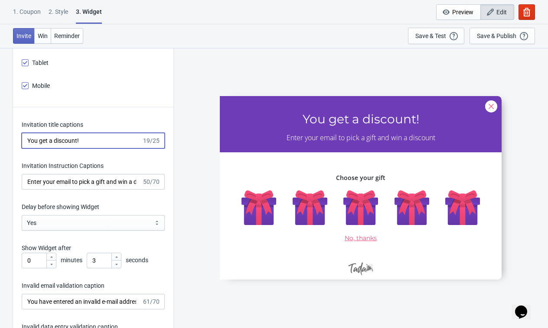
click at [78, 141] on input "You get a discount!" at bounding box center [82, 141] width 120 height 16
click at [108, 141] on input "You get a discount!" at bounding box center [82, 141] width 120 height 16
click at [49, 140] on input "Карта Развитие" at bounding box center [82, 141] width 120 height 16
type input "Карта развитие"
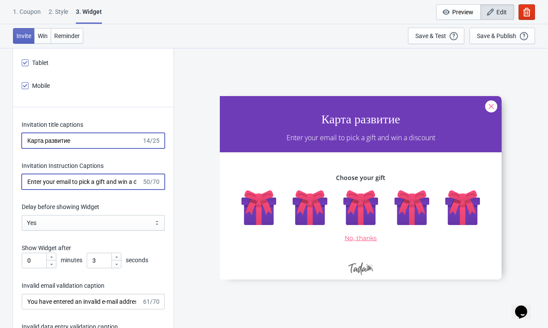
click at [40, 184] on input "Enter your email to pick a gift and win a discount" at bounding box center [82, 182] width 120 height 16
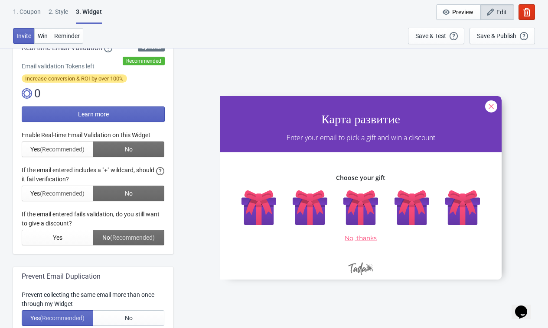
scroll to position [0, 0]
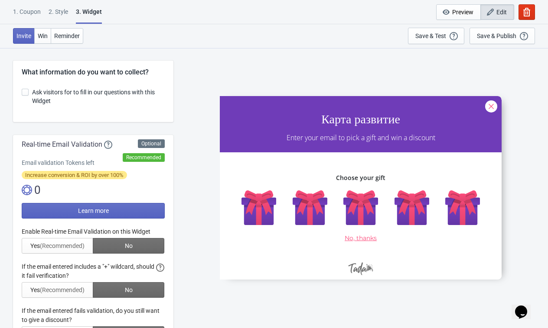
click at [27, 92] on span at bounding box center [25, 92] width 7 height 7
click at [22, 92] on input "Ask visitors for to fill in our questions with this Widget" at bounding box center [22, 97] width 0 height 16
checkbox input "true"
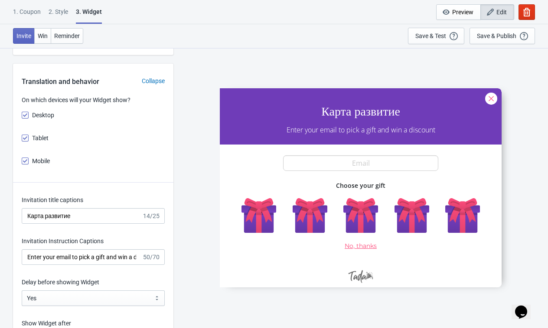
scroll to position [1162, 0]
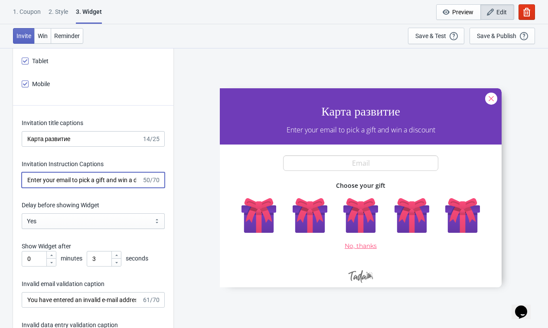
click at [60, 177] on input "Enter your email to pick a gift and win a discount" at bounding box center [82, 180] width 120 height 16
type input "И"
type input "Спечели срещу"
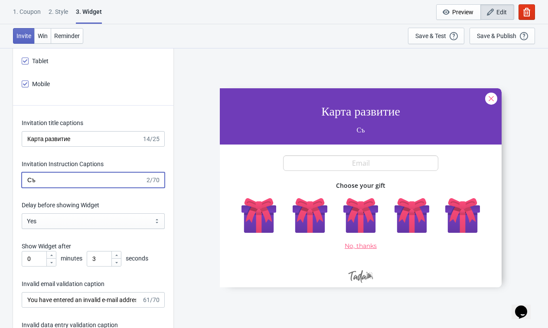
type input "С"
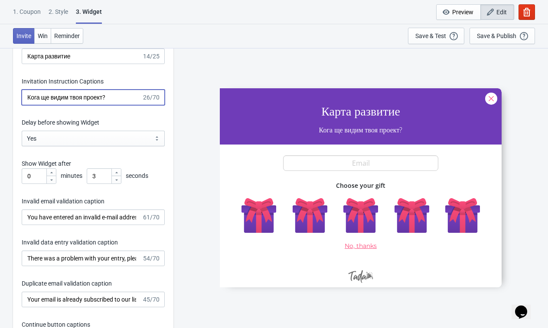
scroll to position [1252, 0]
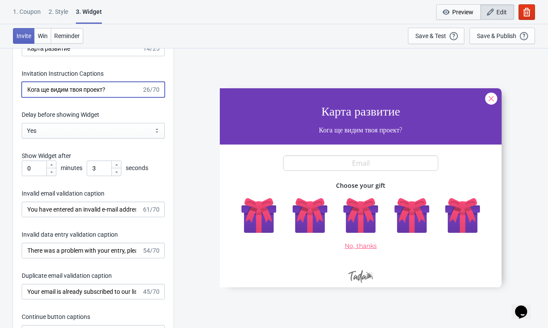
type input "Кога ще видим твоя проект?"
click at [118, 165] on icon at bounding box center [116, 164] width 5 height 5
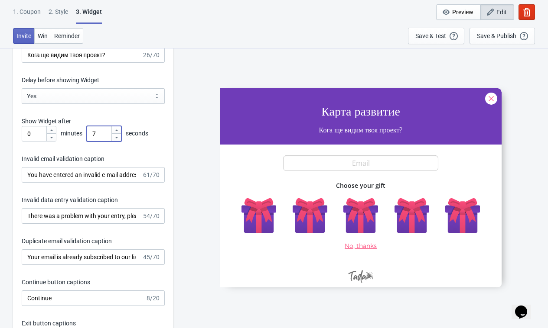
scroll to position [1286, 0]
click at [116, 129] on icon at bounding box center [116, 131] width 5 height 5
type input "8"
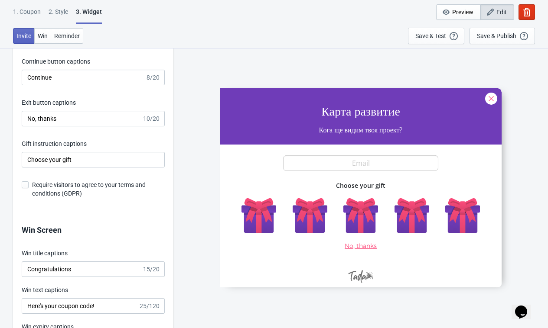
scroll to position [1530, 0]
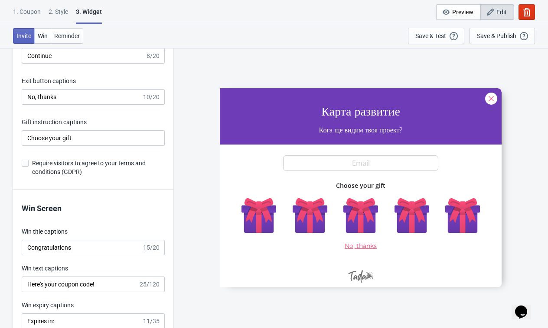
click at [28, 162] on span at bounding box center [25, 163] width 7 height 7
click at [22, 162] on input "Require visitors to agree to your terms and conditions (GDPR)" at bounding box center [22, 168] width 0 height 16
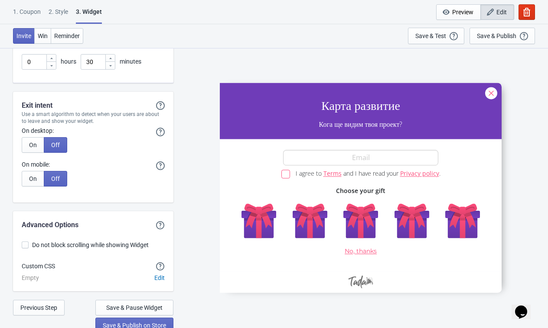
scroll to position [2463, 0]
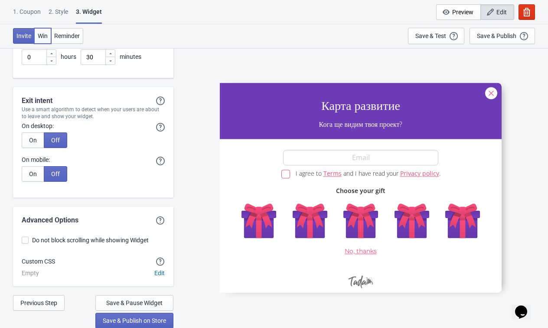
click at [48, 38] on span "Win" at bounding box center [43, 35] width 10 height 7
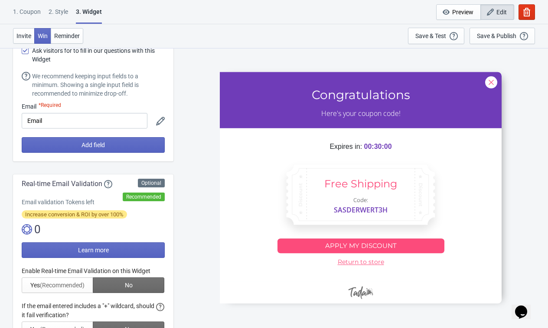
scroll to position [0, 0]
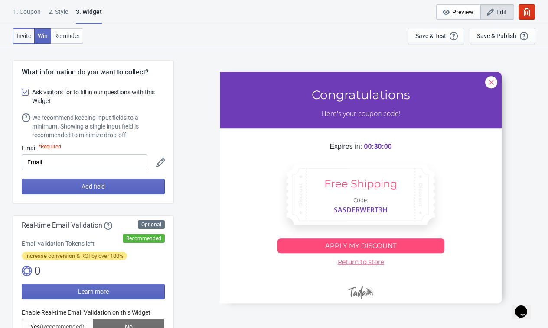
click at [23, 35] on span "Invite" at bounding box center [23, 35] width 15 height 7
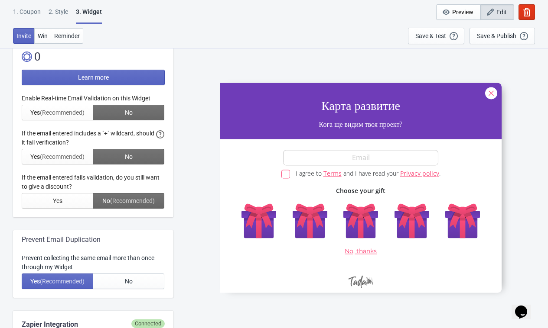
scroll to position [270, 0]
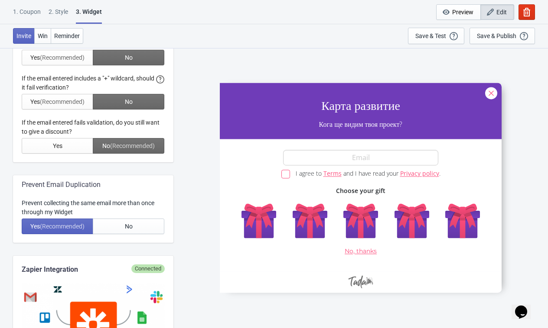
click at [274, 232] on div at bounding box center [361, 188] width 282 height 210
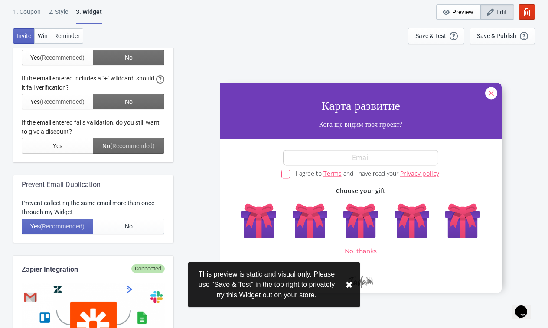
click at [260, 227] on div at bounding box center [361, 188] width 282 height 210
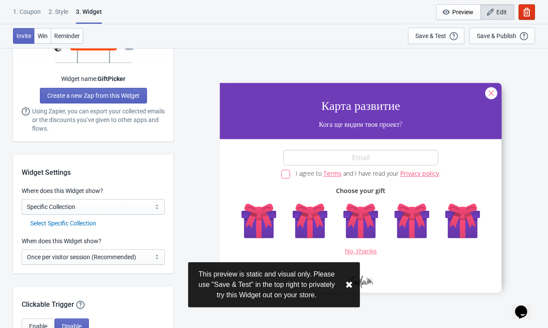
scroll to position [634, 0]
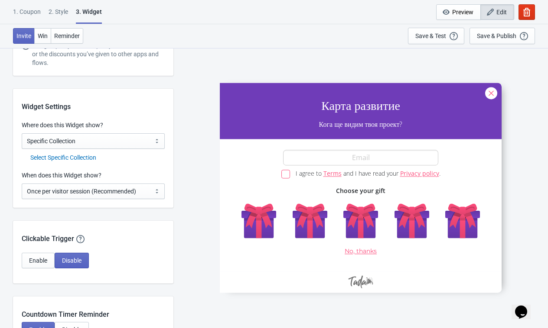
click at [61, 8] on div "2 . Style" at bounding box center [58, 14] width 19 height 15
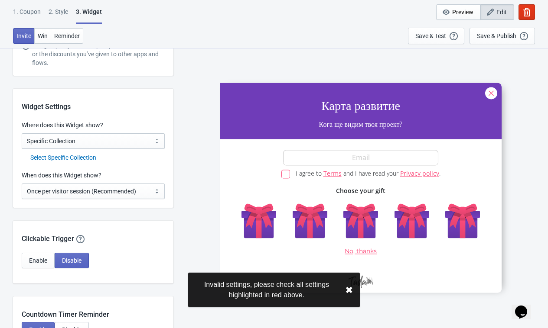
click at [29, 9] on div "1. Coupon" at bounding box center [27, 14] width 28 height 15
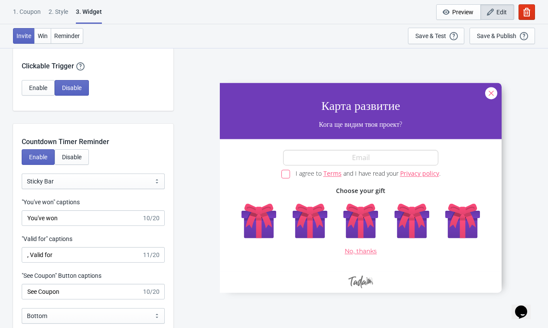
scroll to position [972, 0]
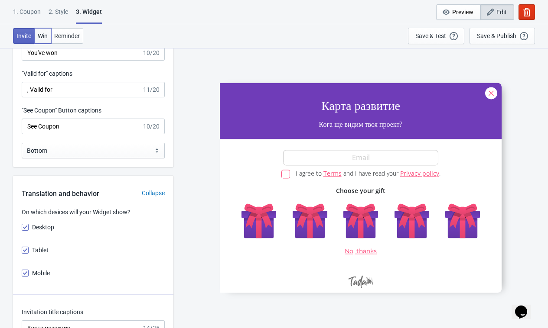
click at [40, 40] on button "Win" at bounding box center [42, 36] width 17 height 16
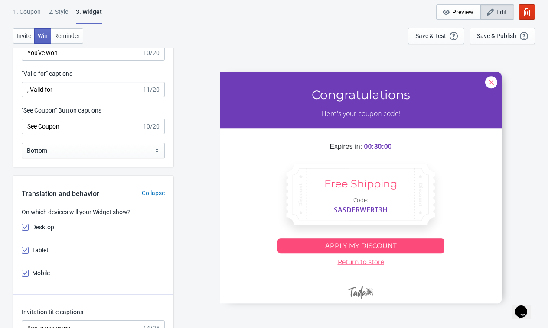
click at [34, 8] on div "1. Coupon" at bounding box center [27, 14] width 28 height 15
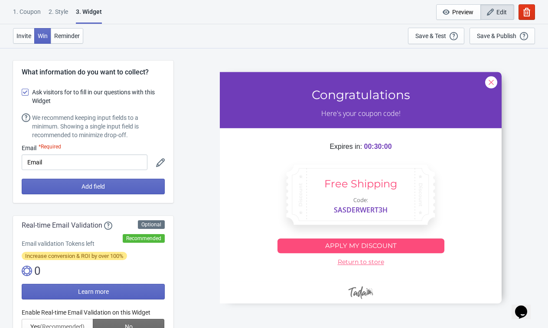
scroll to position [0, 0]
click at [87, 160] on input "Email" at bounding box center [85, 163] width 126 height 16
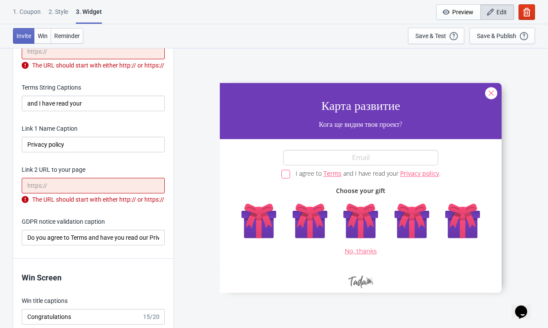
scroll to position [1722, 0]
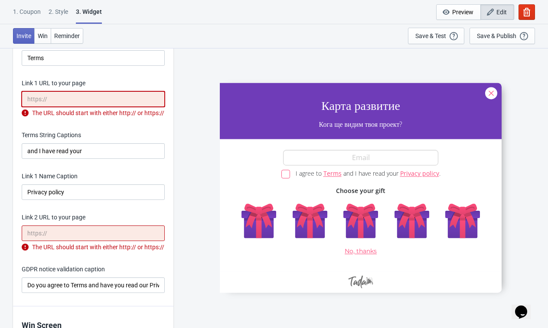
click at [82, 101] on input "Link 1 URL to your page" at bounding box center [93, 99] width 143 height 16
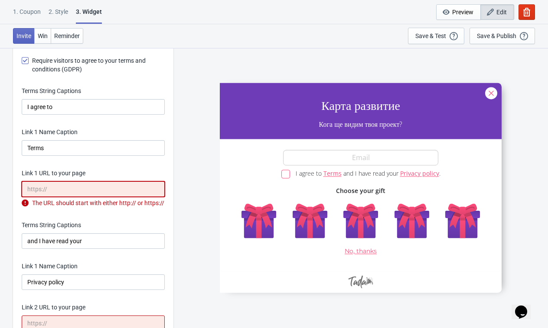
scroll to position [1609, 0]
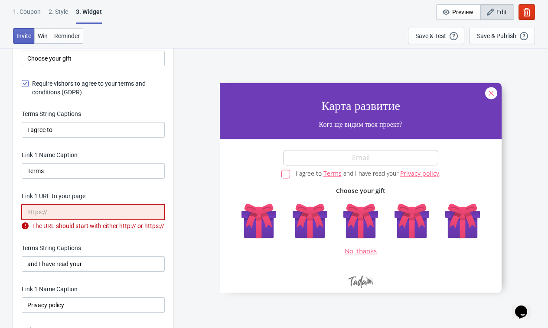
click at [24, 82] on span at bounding box center [25, 83] width 7 height 7
click at [22, 82] on input "Require visitors to agree to your terms and conditions (GDPR)" at bounding box center [22, 88] width 0 height 16
checkbox input "false"
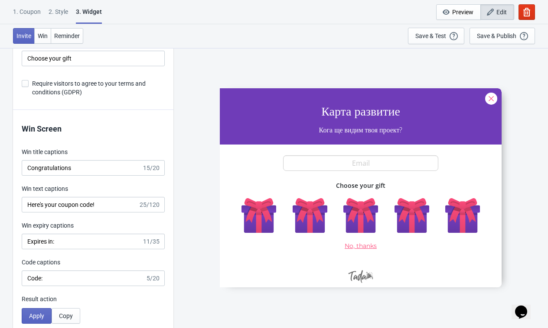
click at [34, 12] on div "1. Coupon" at bounding box center [27, 14] width 28 height 15
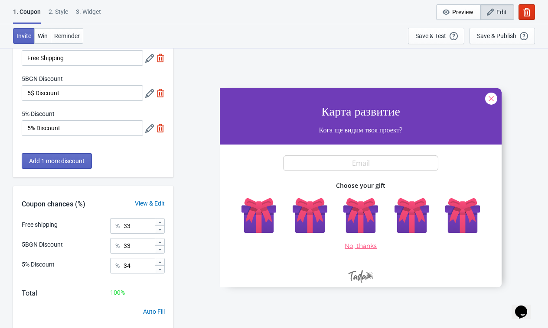
scroll to position [0, 0]
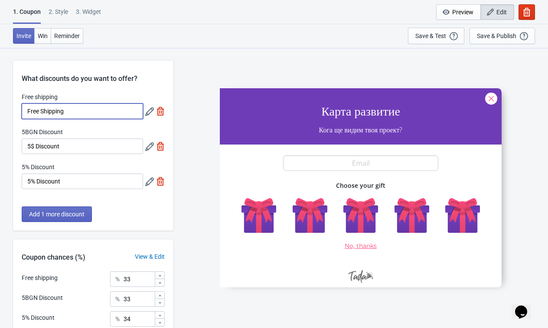
click at [89, 117] on input "Free Shipping" at bounding box center [82, 112] width 121 height 16
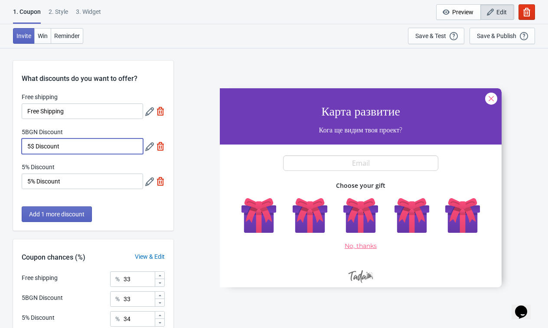
click at [96, 148] on input "5$ Discount" at bounding box center [82, 147] width 121 height 16
click at [249, 214] on div at bounding box center [361, 187] width 282 height 199
click at [115, 145] on input "5$ Discount" at bounding box center [82, 147] width 121 height 16
click at [150, 149] on icon at bounding box center [149, 147] width 9 height 9
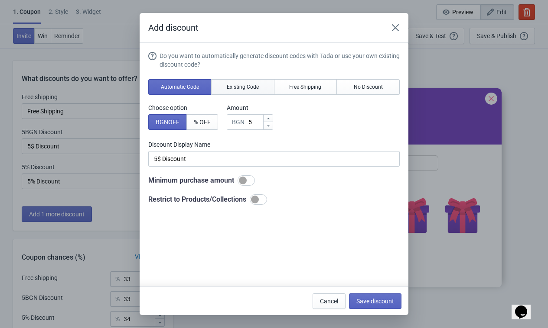
click at [253, 90] on span "Existing Code" at bounding box center [243, 87] width 32 height 7
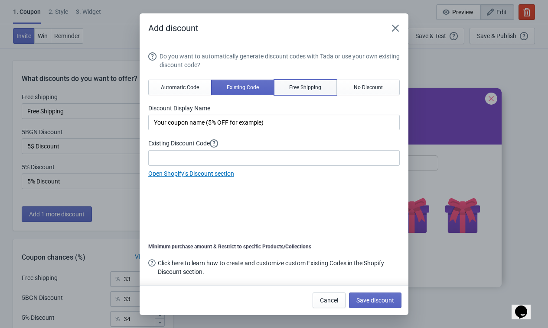
click at [309, 89] on span "Free Shipping" at bounding box center [305, 87] width 32 height 7
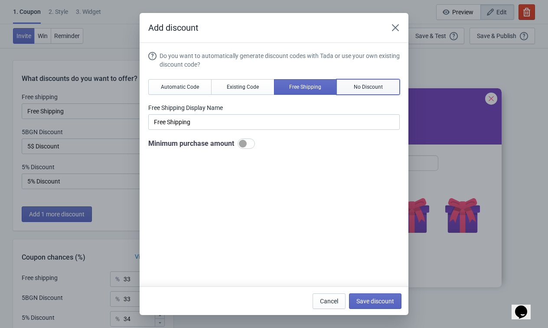
click at [356, 87] on span "No Discount" at bounding box center [368, 87] width 29 height 7
type input "Better luck next time"
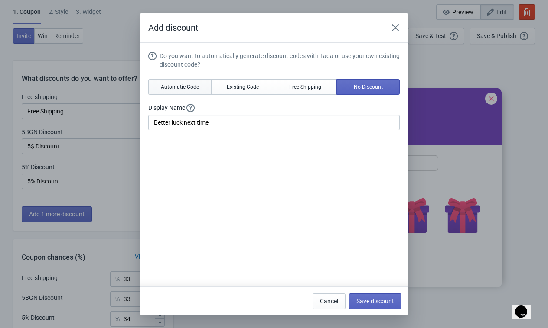
click at [182, 91] on button "Automatic Code" at bounding box center [179, 87] width 63 height 16
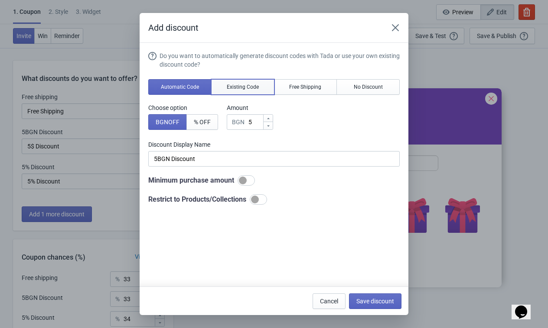
click at [229, 91] on button "Existing Code" at bounding box center [242, 87] width 63 height 16
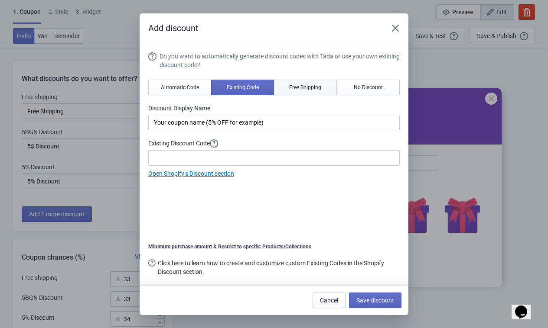
click at [309, 87] on span "Free Shipping" at bounding box center [305, 87] width 32 height 7
type input "Free Shipping"
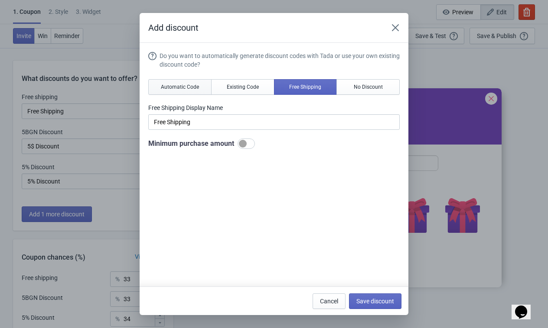
click at [159, 90] on button "Automatic Code" at bounding box center [179, 87] width 63 height 16
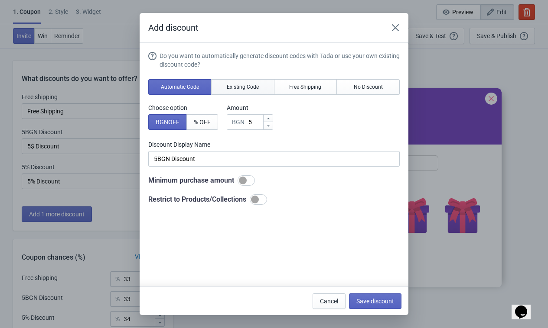
click at [237, 88] on span "Existing Code" at bounding box center [243, 87] width 32 height 7
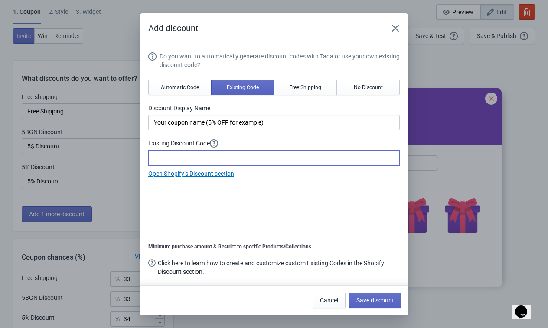
click at [305, 153] on input at bounding box center [273, 158] width 251 height 16
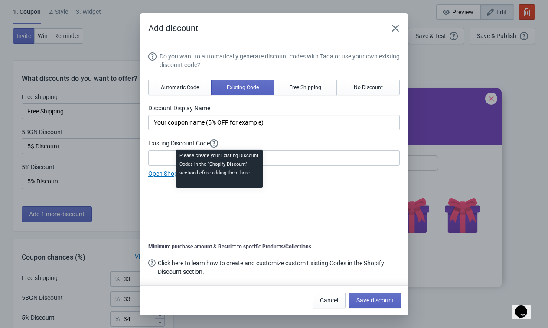
click at [218, 142] on icon at bounding box center [214, 144] width 8 height 8
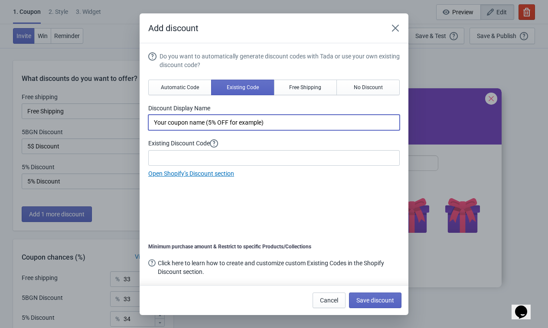
click at [210, 117] on input "Your coupon name (5% OFF for example)" at bounding box center [273, 123] width 251 height 16
click at [193, 87] on span "Automatic Code" at bounding box center [180, 87] width 38 height 7
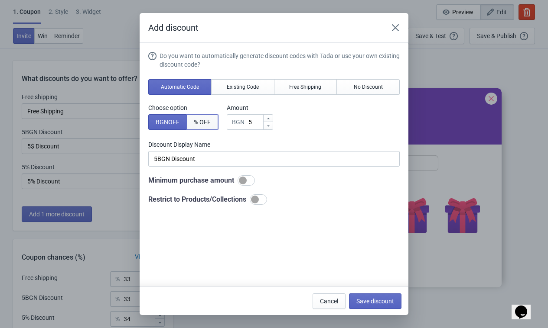
click at [208, 117] on button "% OFF" at bounding box center [202, 122] width 32 height 16
click at [156, 130] on div "Do you want to automatically generate discount codes with Tada or use your own …" at bounding box center [273, 128] width 251 height 153
click at [162, 124] on span "BGN OFF" at bounding box center [168, 122] width 24 height 7
type input "5BGN Discount"
click at [398, 31] on icon "Close" at bounding box center [395, 27] width 7 height 7
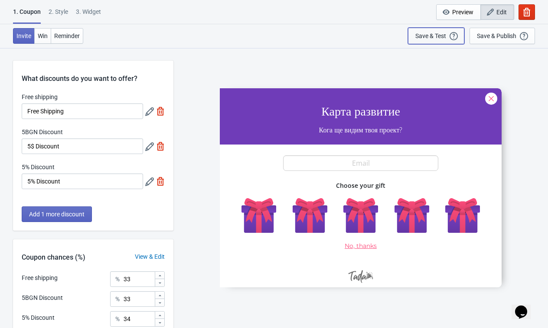
click at [446, 38] on div "Save & Test" at bounding box center [430, 35] width 31 height 7
click at [46, 36] on span "Win" at bounding box center [43, 35] width 10 height 7
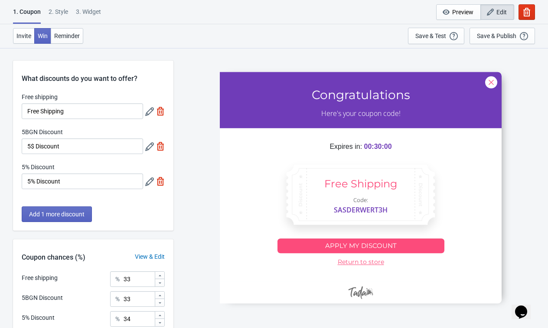
click at [61, 11] on div "2 . Style" at bounding box center [58, 14] width 19 height 15
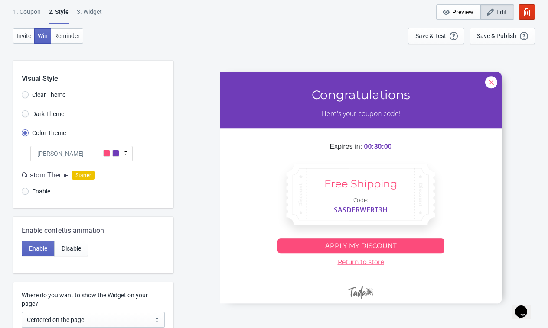
click at [29, 12] on div "1. Coupon" at bounding box center [27, 14] width 28 height 15
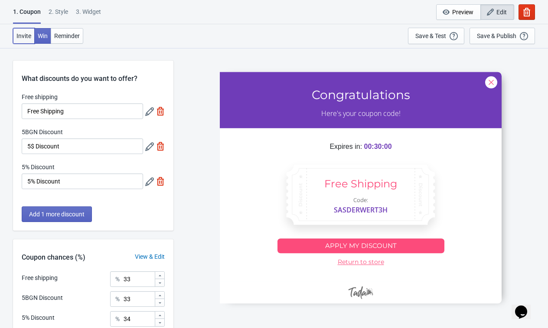
click at [27, 35] on span "Invite" at bounding box center [23, 35] width 15 height 7
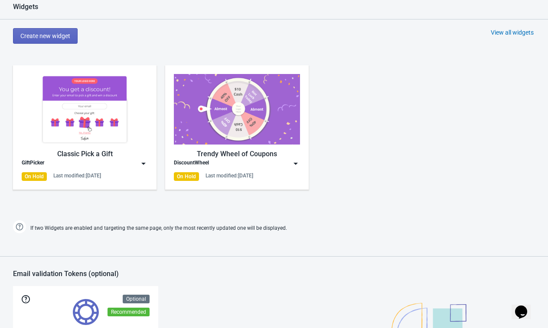
scroll to position [430, 0]
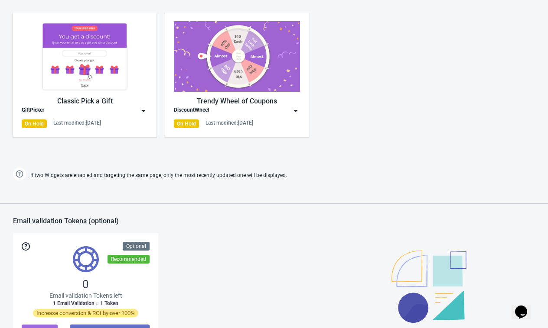
click at [148, 112] on div "Classic Pick a Gift GiftPicker On Hold Last modified: [DATE]" at bounding box center [84, 75] width 143 height 124
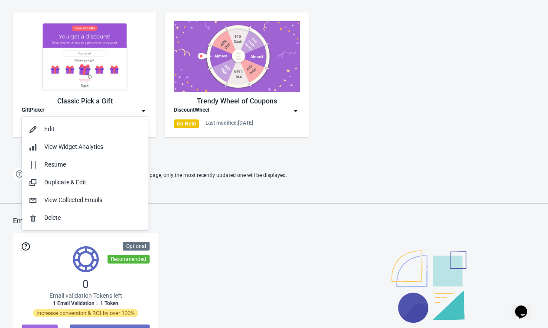
click at [148, 111] on div "Classic Pick a Gift GiftPicker On Hold Last modified: [DATE]" at bounding box center [84, 75] width 143 height 124
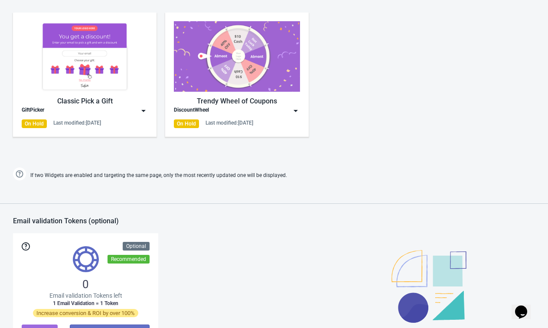
click at [292, 108] on img at bounding box center [295, 111] width 9 height 9
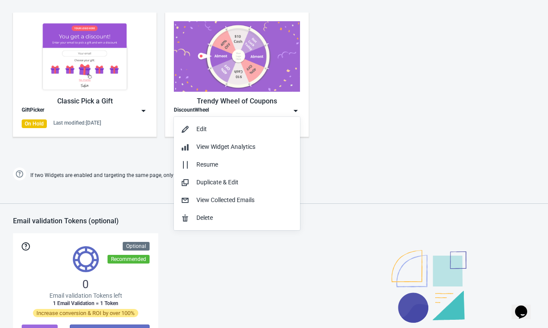
click at [291, 108] on img at bounding box center [295, 111] width 9 height 9
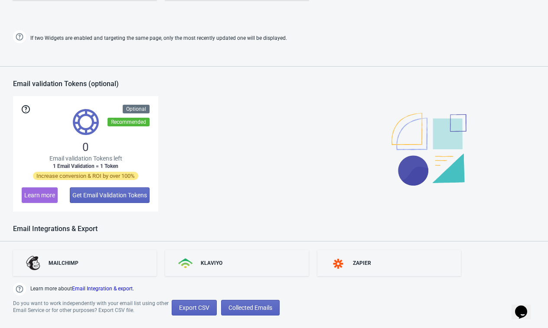
scroll to position [589, 0]
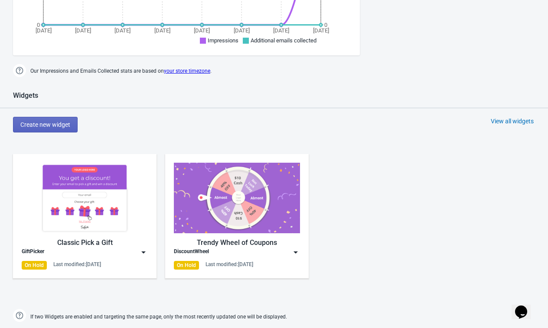
scroll to position [300, 0]
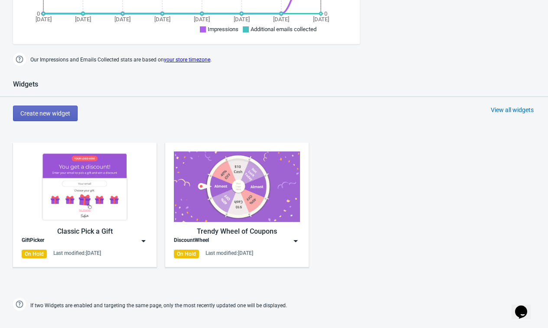
click at [55, 252] on div "Last modified: [DATE]" at bounding box center [77, 253] width 48 height 7
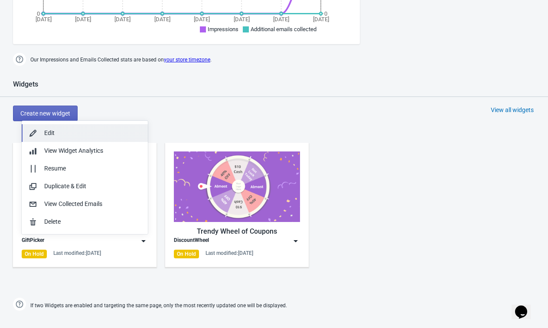
click at [122, 136] on div "Edit" at bounding box center [92, 133] width 97 height 9
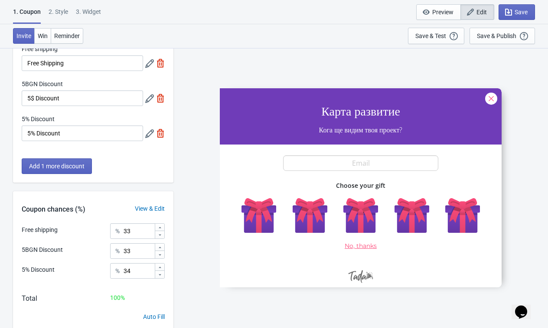
scroll to position [57, 0]
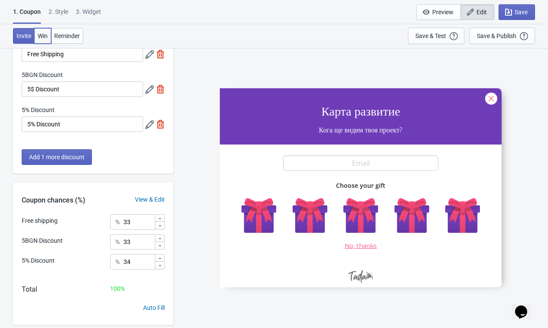
click at [39, 38] on span "Win" at bounding box center [43, 35] width 10 height 7
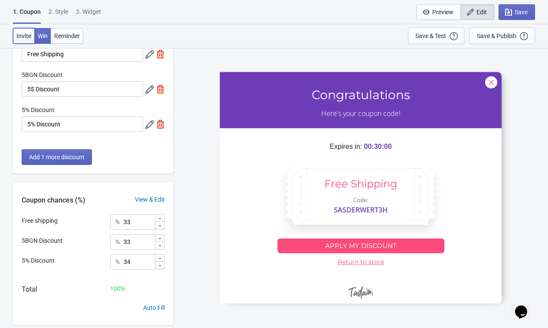
click at [25, 38] on span "Invite" at bounding box center [23, 35] width 15 height 7
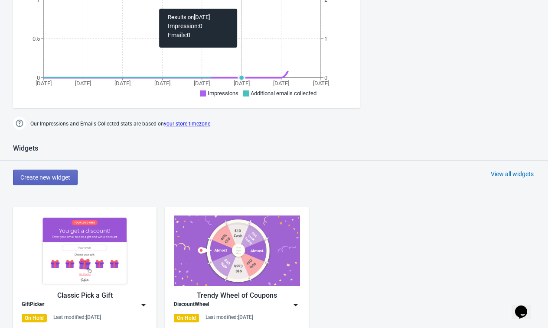
scroll to position [413, 0]
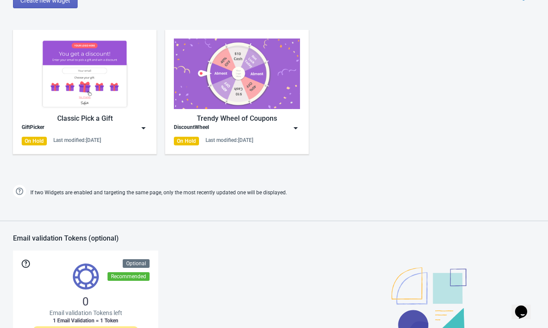
click at [249, 144] on div "On Hold Last modified: [DATE]" at bounding box center [237, 141] width 126 height 9
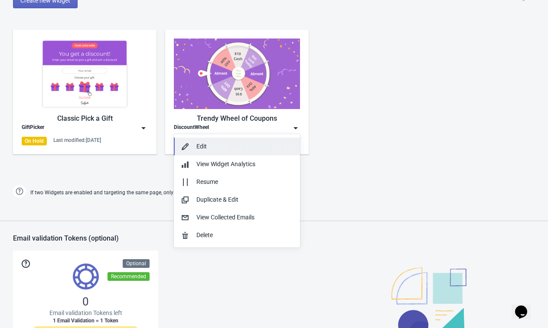
click at [248, 147] on div "Edit" at bounding box center [244, 146] width 97 height 9
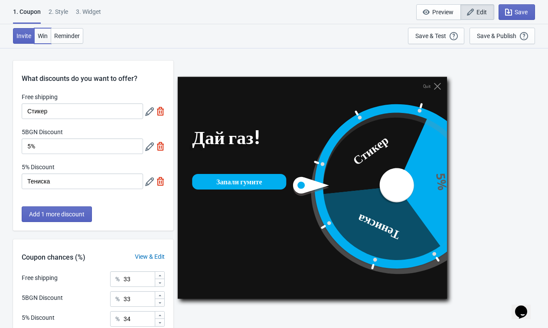
click at [44, 39] on button "Win" at bounding box center [42, 36] width 17 height 16
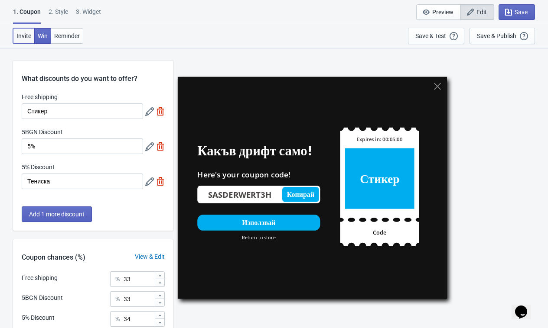
click at [25, 41] on button "Invite" at bounding box center [24, 36] width 22 height 16
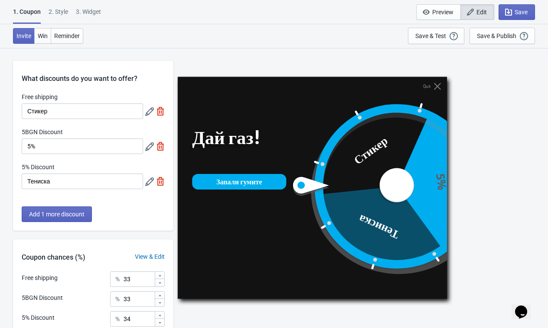
click at [58, 16] on div "2 . Style" at bounding box center [58, 14] width 19 height 15
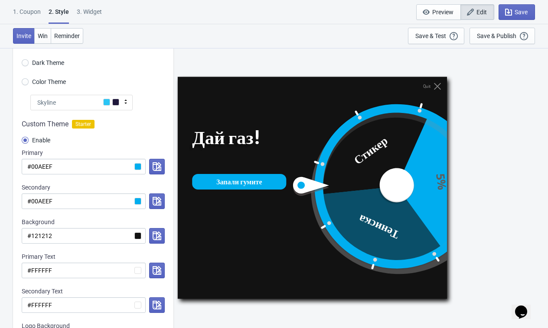
scroll to position [52, 0]
click at [52, 81] on span "Color Theme" at bounding box center [49, 81] width 34 height 9
click at [29, 81] on input "Color Theme" at bounding box center [25, 86] width 7 height 16
radio input "true"
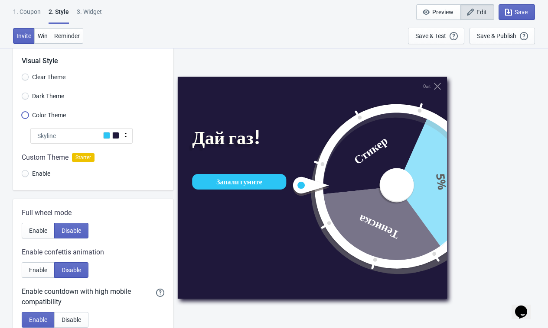
scroll to position [13, 0]
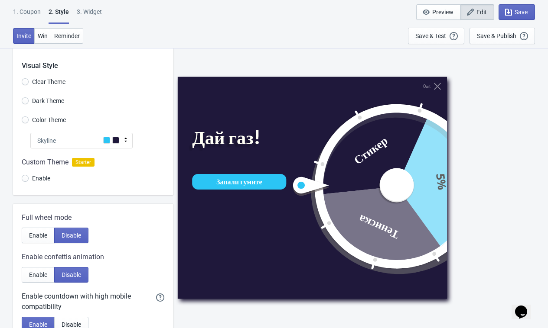
click at [49, 100] on span "Dark Theme" at bounding box center [48, 101] width 32 height 9
click at [29, 100] on input "Dark Theme" at bounding box center [25, 105] width 7 height 16
radio input "true"
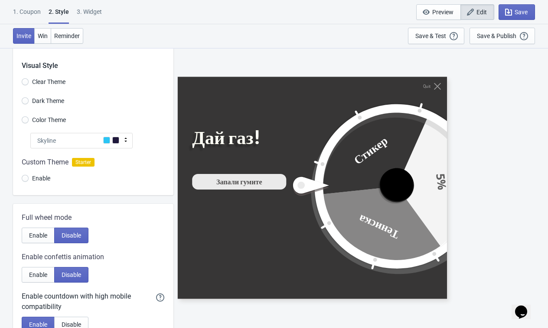
click at [52, 81] on span "Clear Theme" at bounding box center [48, 82] width 33 height 9
click at [29, 81] on input "Clear Theme" at bounding box center [25, 86] width 7 height 16
radio input "true"
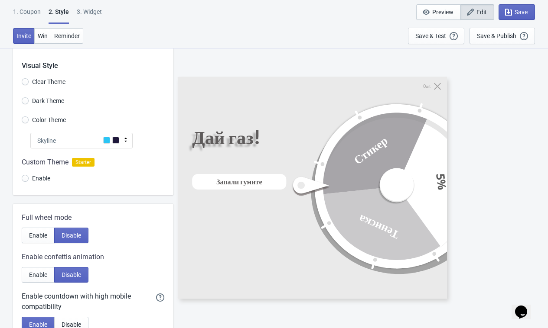
click at [35, 179] on span "Enable" at bounding box center [41, 178] width 18 height 9
click at [29, 179] on input "Enable" at bounding box center [25, 183] width 7 height 16
radio input "true"
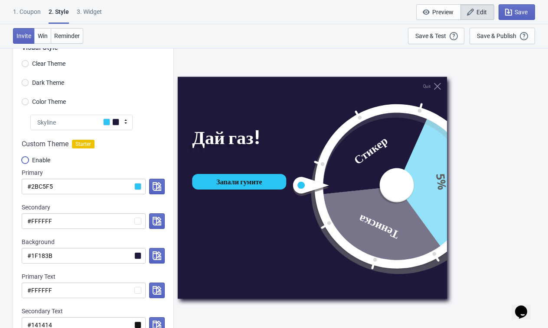
scroll to position [125, 0]
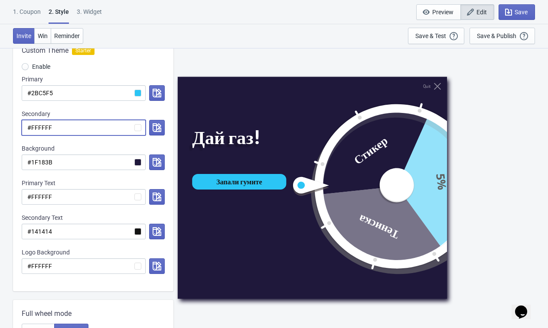
click at [138, 126] on input "#FFFFFF" at bounding box center [84, 128] width 124 height 16
click at [157, 126] on icon "button" at bounding box center [157, 127] width 9 height 9
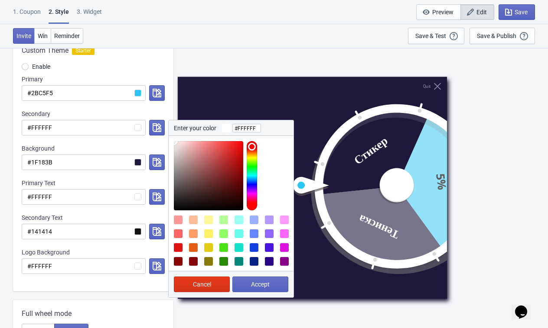
click at [194, 216] on div at bounding box center [193, 220] width 9 height 9
type input "#FFBE99"
click at [255, 281] on span "Accept" at bounding box center [260, 284] width 19 height 7
radio input "true"
type input "#FFBE99"
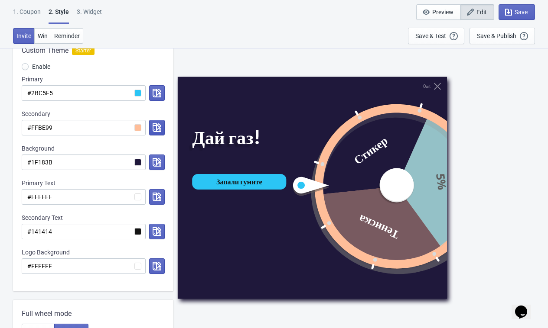
click at [156, 133] on button "button" at bounding box center [157, 128] width 16 height 16
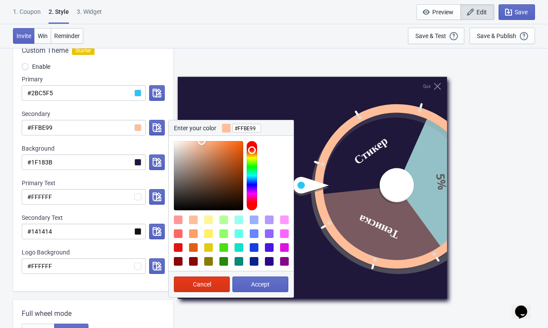
click at [237, 231] on div at bounding box center [238, 234] width 9 height 9
click at [179, 248] on div at bounding box center [178, 248] width 9 height 9
click at [178, 239] on div at bounding box center [234, 243] width 121 height 55
click at [179, 235] on div at bounding box center [178, 234] width 9 height 9
type input "#FF6666"
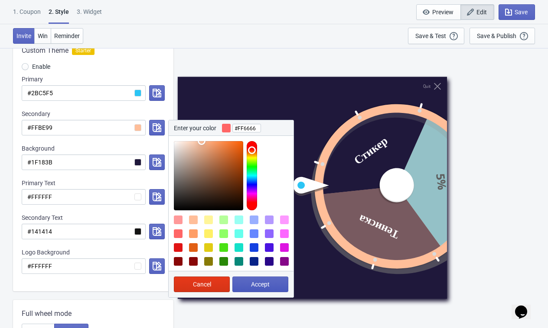
click at [254, 284] on span "Accept" at bounding box center [260, 284] width 19 height 7
radio input "true"
type input "#FF6666"
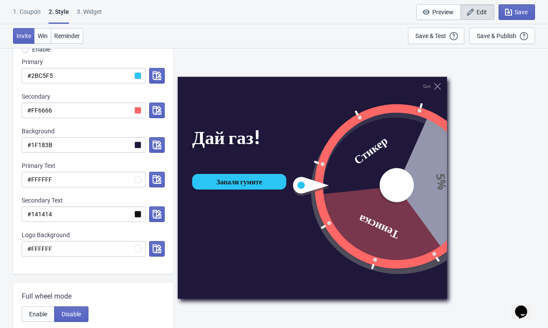
scroll to position [143, 0]
click at [151, 114] on button "button" at bounding box center [157, 110] width 16 height 16
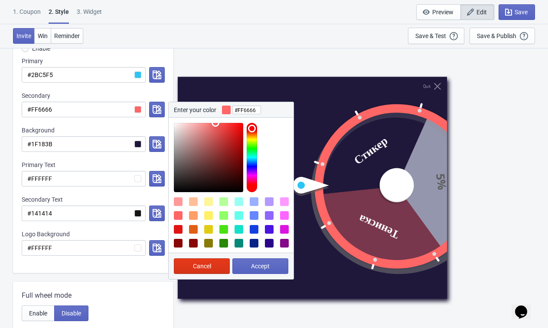
click at [210, 214] on div at bounding box center [208, 215] width 9 height 9
type input "#FFF066"
click at [251, 266] on span "Accept" at bounding box center [260, 266] width 19 height 7
radio input "true"
type input "#FFF066"
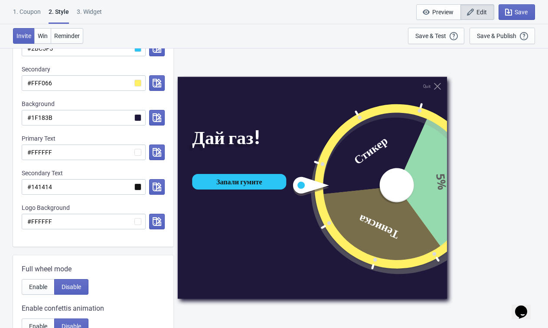
scroll to position [162, 0]
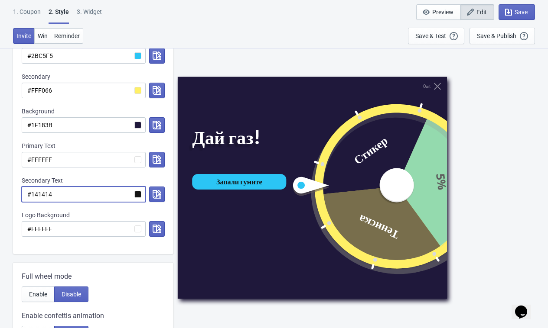
click at [140, 196] on input "#141414" at bounding box center [84, 195] width 124 height 16
click at [156, 195] on icon "button" at bounding box center [157, 194] width 9 height 9
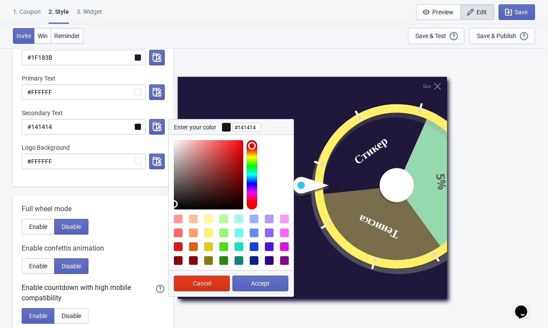
scroll to position [243, 0]
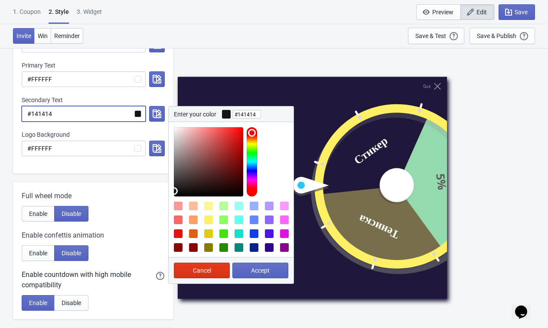
click at [85, 114] on input "#141414" at bounding box center [84, 114] width 124 height 16
click at [72, 83] on input "#FFFFFF" at bounding box center [84, 79] width 124 height 16
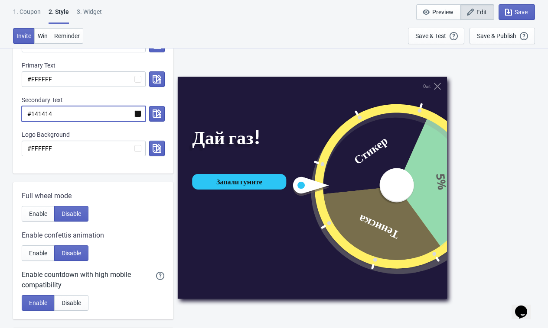
click at [88, 117] on input "#141414" at bounding box center [84, 114] width 124 height 16
paste input "FFFFFF"
radio input "true"
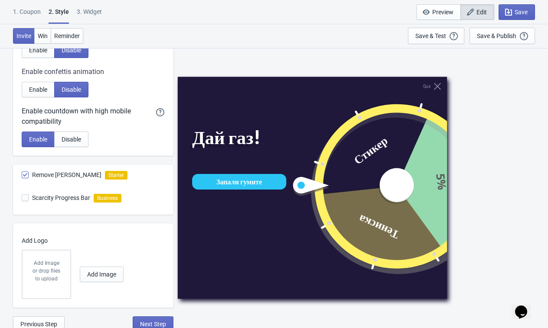
scroll to position [410, 0]
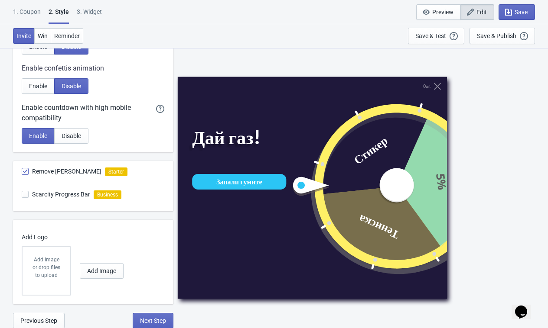
type input "#FFFFFF"
click at [55, 267] on div "or drop files to upload" at bounding box center [46, 272] width 30 height 16
click at [85, 278] on button "Add Image" at bounding box center [102, 271] width 44 height 16
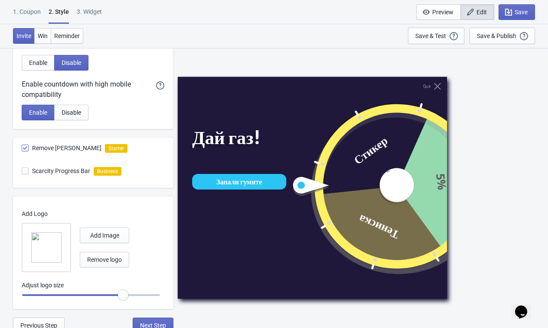
scroll to position [435, 0]
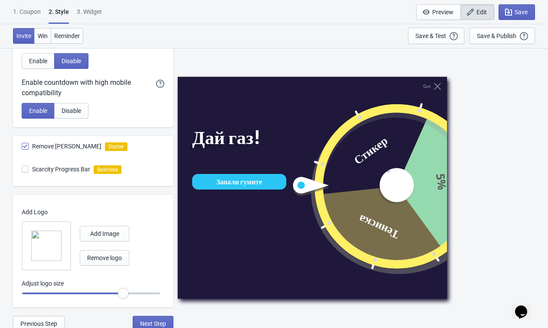
radio input "true"
type input "1.05"
radio input "true"
type input "1.1"
radio input "true"
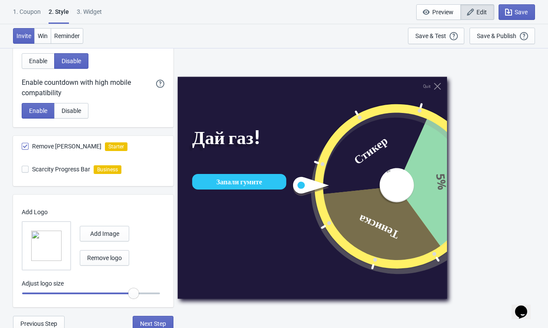
type input "1.15"
radio input "true"
type input "1.2"
radio input "true"
type input "1.25"
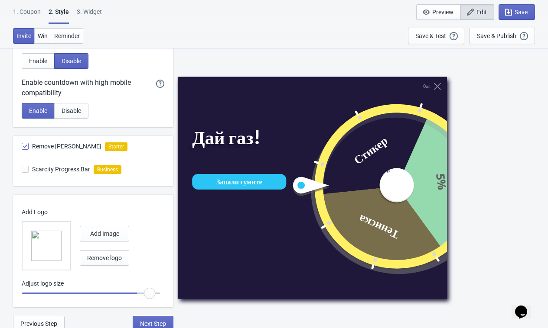
radio input "true"
type input "1.3"
radio input "true"
type input "1.25"
radio input "true"
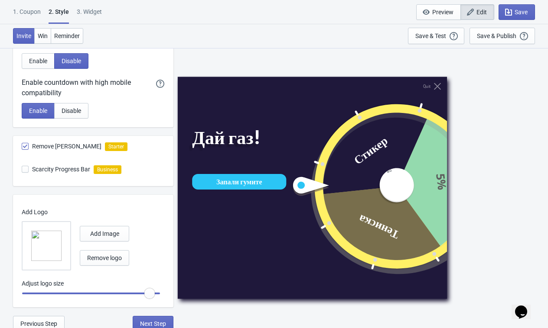
type input "1.1"
radio input "true"
type input "1"
radio input "true"
type input "0.95"
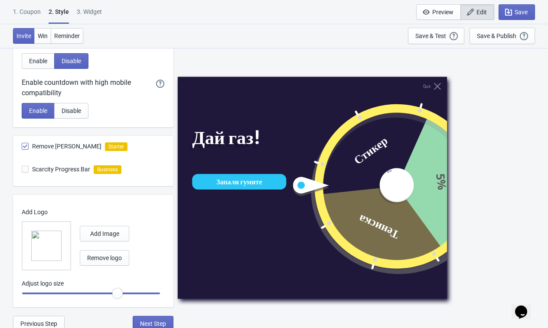
radio input "true"
type input "0.9"
radio input "true"
type input "0.8"
radio input "true"
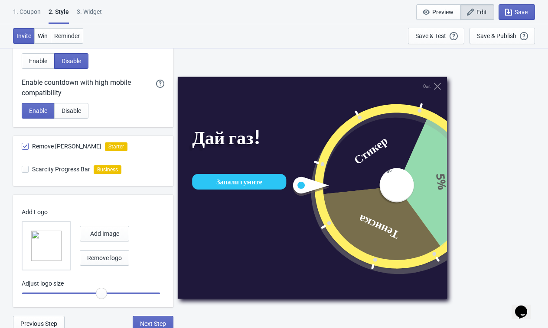
type input "0.7"
radio input "true"
type input "0.65"
radio input "true"
type input "0.6"
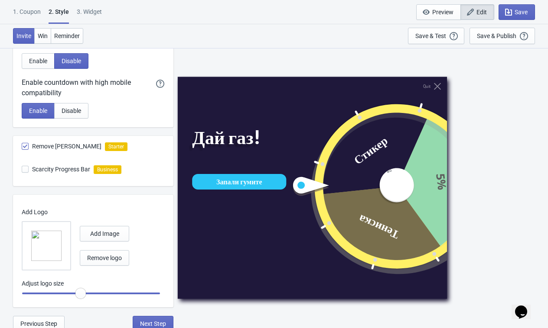
radio input "true"
type input "0.5"
radio input "true"
type input "0.45"
radio input "true"
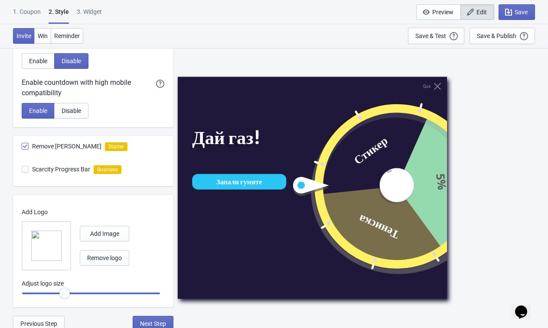
type input "0.4"
radio input "true"
type input "0.35"
radio input "true"
type input "0.3"
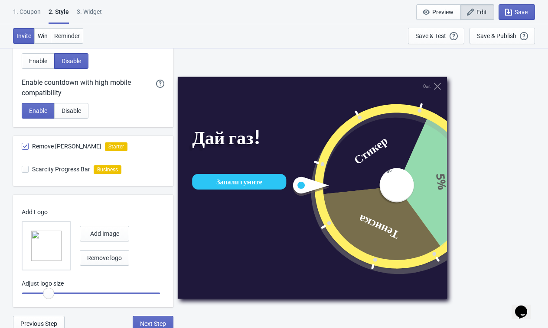
radio input "true"
type input "0.25"
radio input "true"
type input "0.2"
radio input "true"
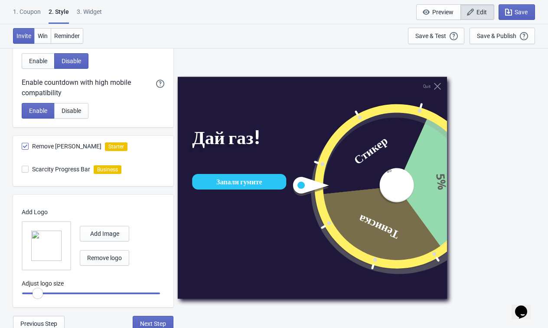
type input "0.15"
radio input "true"
type input "0.1"
radio input "true"
type input "0.15"
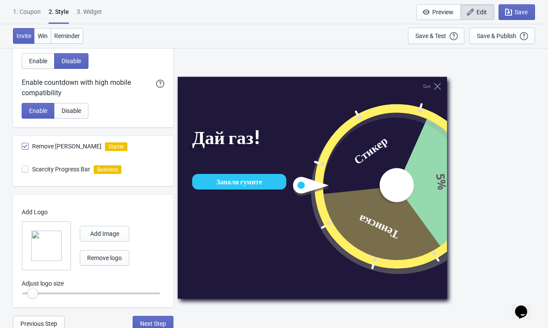
radio input "true"
type input "0.2"
radio input "true"
type input "0.3"
radio input "true"
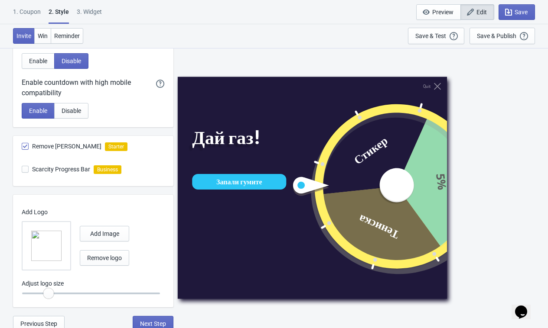
type input "0.5"
radio input "true"
type input "0.65"
radio input "true"
type input "0.9"
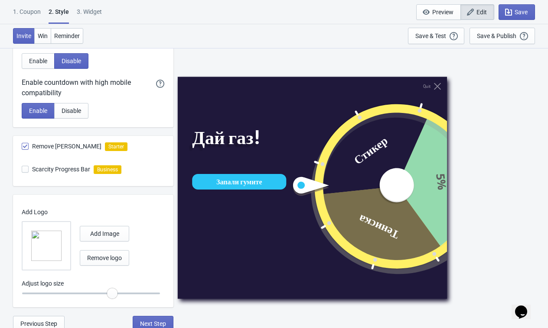
radio input "true"
type input "1.15"
radio input "true"
type input "1.3"
radio input "true"
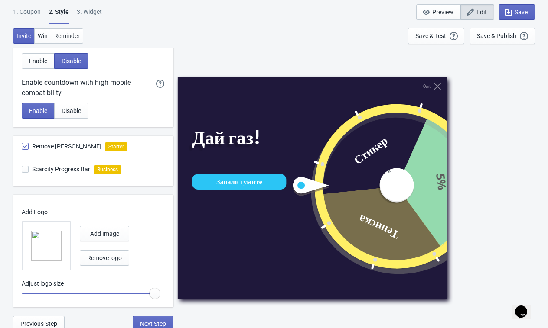
type input "1.25"
radio input "true"
type input "1.2"
radio input "true"
type input "1.15"
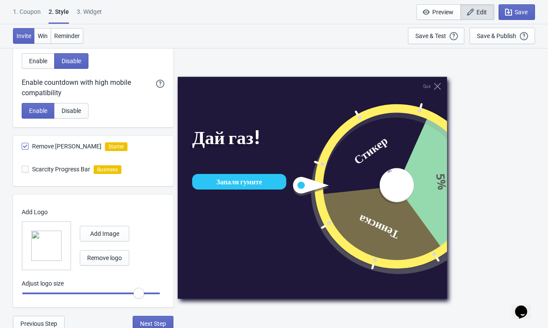
radio input "true"
type input "1.1"
radio input "true"
type input "1.05"
radio input "true"
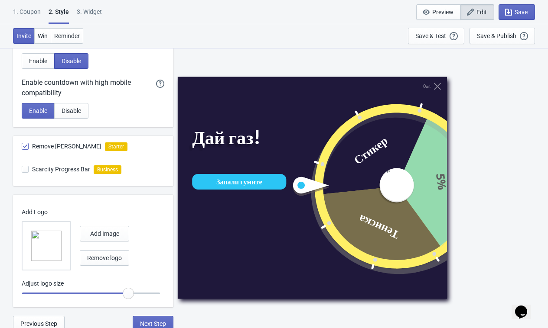
type input "1"
radio input "true"
type input "0.95"
radio input "true"
type input "0.9"
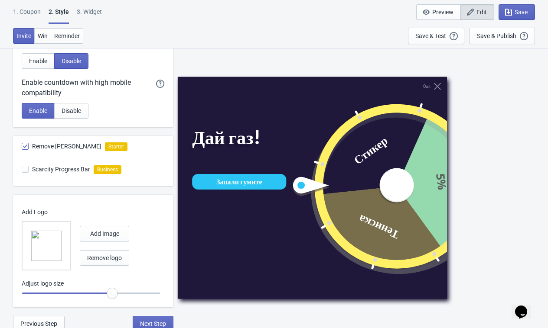
radio input "true"
type input "0.95"
radio input "true"
type input "1"
radio input "true"
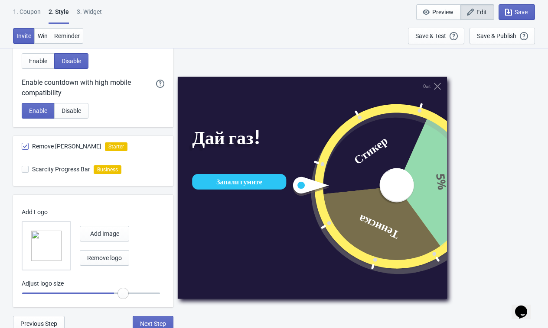
type input "1.05"
radio input "true"
type input "1.1"
radio input "true"
type input "1.15"
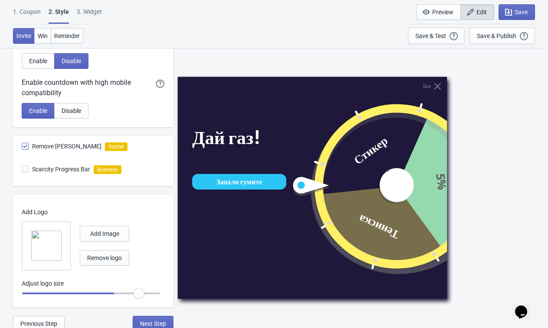
radio input "true"
type input "1.2"
radio input "true"
type input "1.25"
radio input "true"
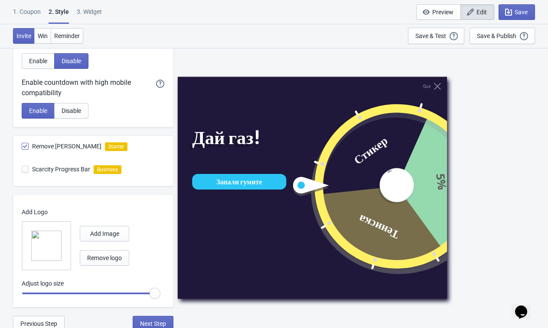
drag, startPoint x: 126, startPoint y: 295, endPoint x: 209, endPoint y: 293, distance: 82.8
type input "1.3"
click at [160, 293] on input "range" at bounding box center [91, 294] width 139 height 16
click at [122, 256] on span "Remove logo" at bounding box center [104, 258] width 35 height 7
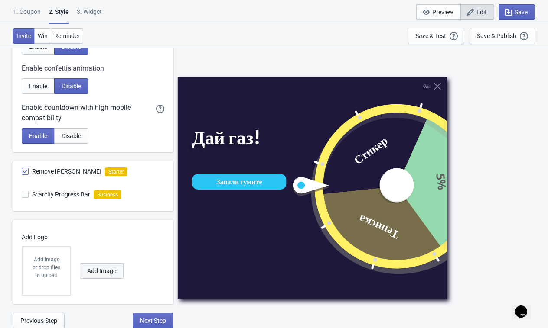
click at [107, 266] on button "Add Image" at bounding box center [102, 271] width 44 height 16
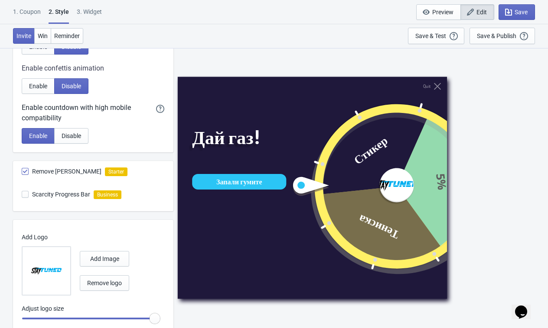
radio input "true"
type input "1.25"
radio input "true"
type input "1.15"
radio input "true"
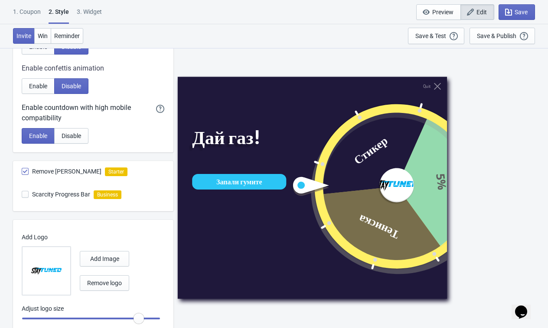
type input "1.05"
radio input "true"
type input "1"
radio input "true"
type input "0.95"
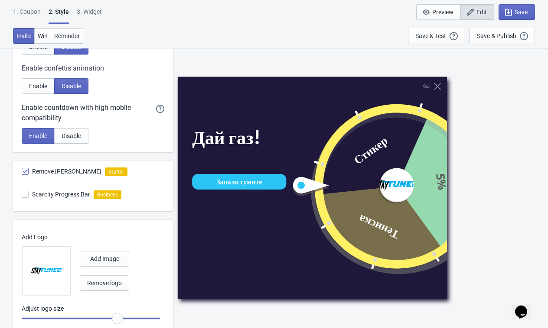
radio input "true"
type input "0.9"
radio input "true"
drag, startPoint x: 158, startPoint y: 318, endPoint x: 107, endPoint y: 318, distance: 50.7
type input "0.85"
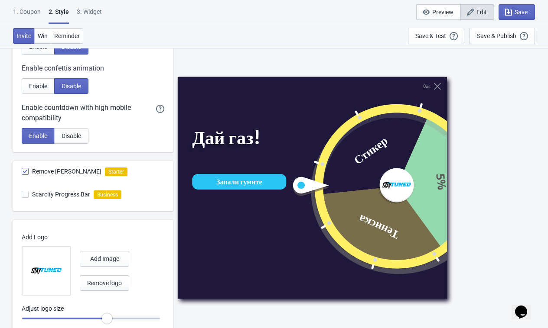
click at [107, 318] on input "range" at bounding box center [91, 319] width 139 height 16
click at [45, 37] on span "Win" at bounding box center [43, 35] width 10 height 7
radio input "true"
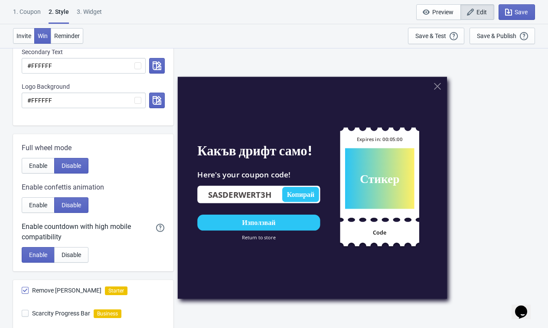
scroll to position [199, 0]
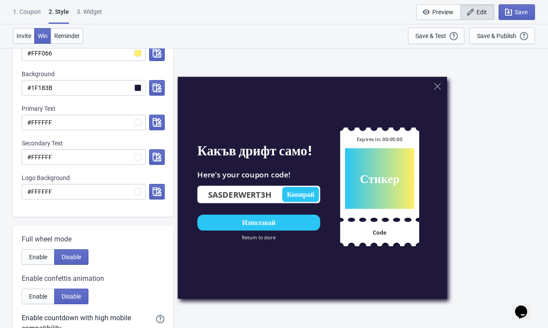
click at [97, 7] on div "1. Coupon 2 . Style 3. Widget 1. Coupon 2 . Style 3. Widget Save and Exit Previ…" at bounding box center [274, 12] width 548 height 24
click at [97, 12] on div "3. Widget" at bounding box center [89, 14] width 25 height 15
select select "specificURL"
select select "once"
select select "1"
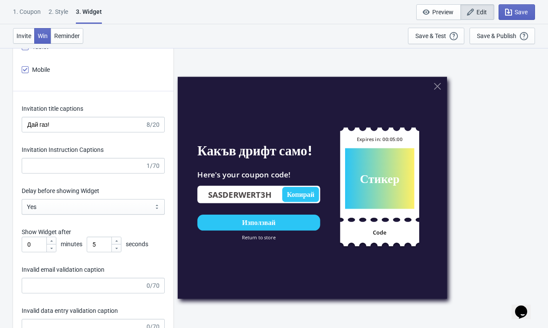
scroll to position [1252, 0]
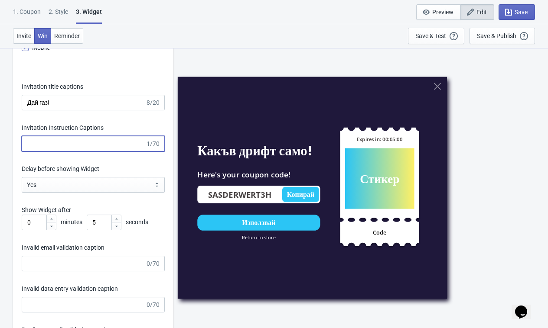
click at [107, 152] on input "Invitation Instruction Captions" at bounding box center [83, 144] width 123 height 16
click at [140, 134] on div "Invitation Instruction Captions" at bounding box center [93, 128] width 143 height 11
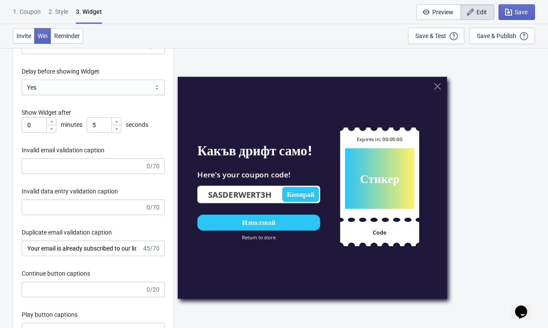
scroll to position [1449, 0]
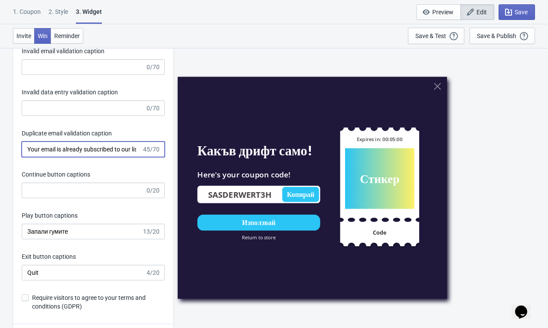
click at [98, 157] on input "Your email is already subscribed to our list." at bounding box center [82, 150] width 120 height 16
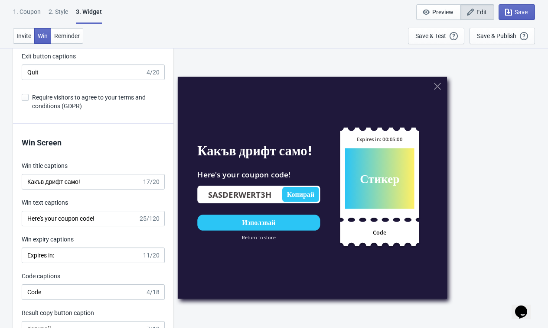
scroll to position [1660, 0]
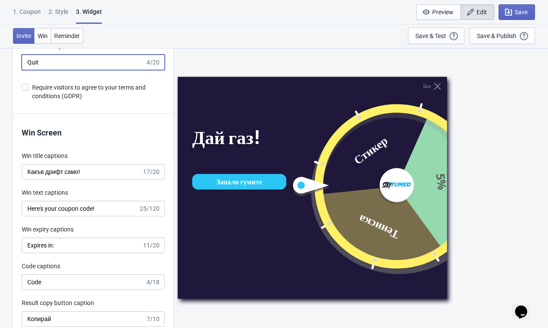
click at [79, 70] on input "Quit" at bounding box center [83, 63] width 123 height 16
click at [43, 41] on button "Win" at bounding box center [42, 36] width 17 height 16
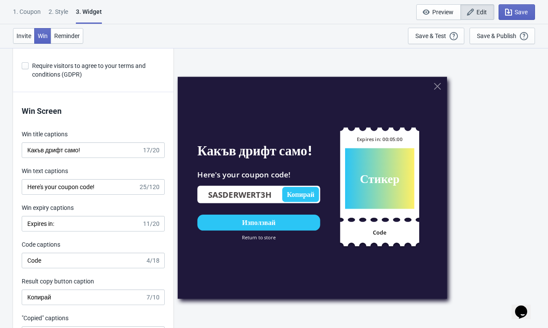
scroll to position [1741, 0]
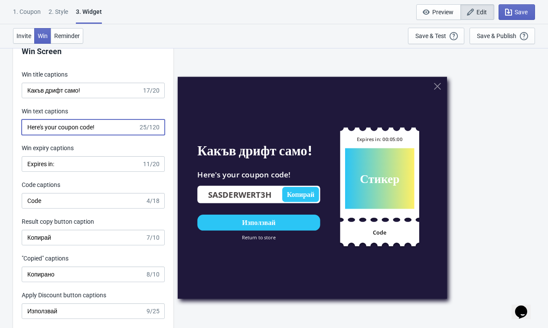
click at [98, 135] on input "Here's your coupon code!" at bounding box center [80, 128] width 117 height 16
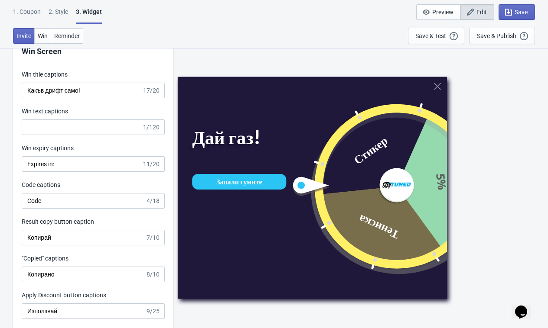
click at [134, 155] on div "Win expiry captions" at bounding box center [93, 149] width 143 height 11
click at [46, 36] on span "Win" at bounding box center [43, 35] width 10 height 7
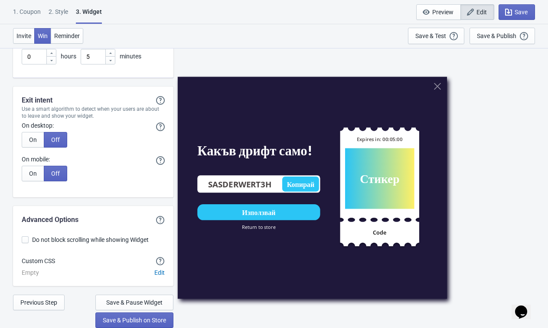
scroll to position [2275, 0]
click at [107, 298] on button "Save & Pause Widget" at bounding box center [134, 303] width 78 height 16
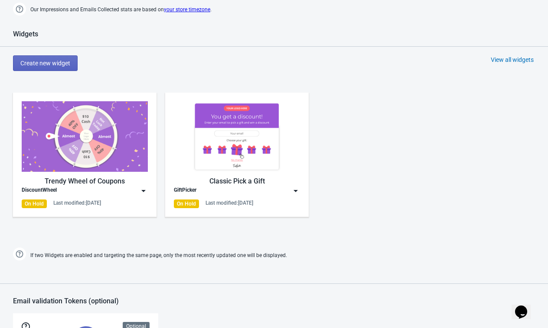
scroll to position [338, 0]
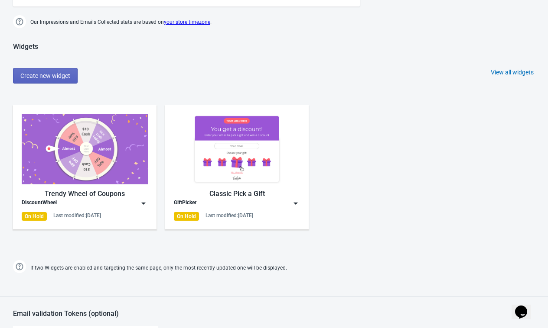
click at [79, 160] on img at bounding box center [85, 149] width 126 height 71
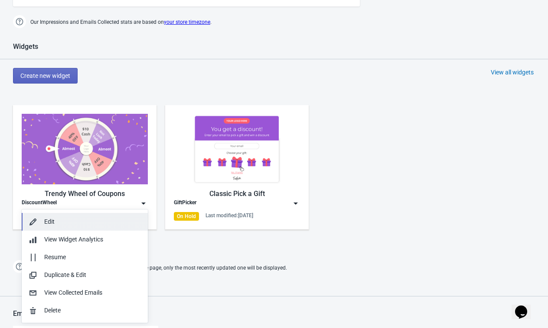
click at [86, 224] on div "Edit" at bounding box center [92, 222] width 97 height 9
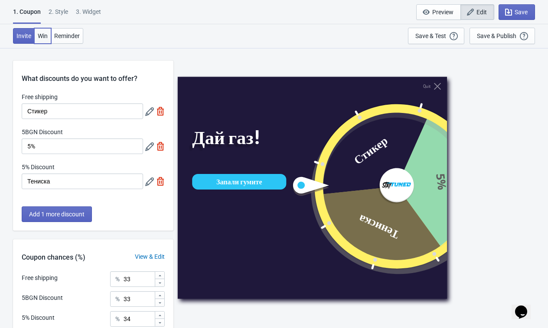
click at [44, 37] on span "Win" at bounding box center [43, 35] width 10 height 7
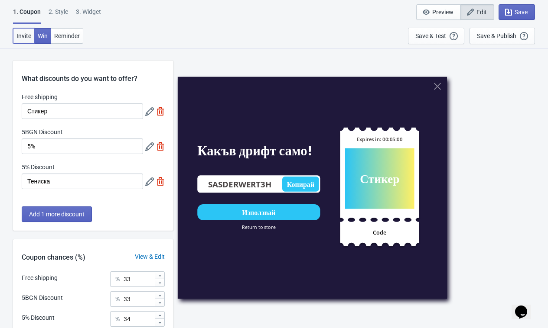
click at [16, 36] on span "Invite" at bounding box center [23, 35] width 15 height 7
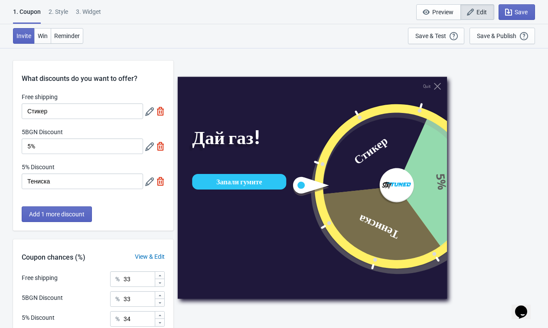
click at [64, 9] on div "2 . Style" at bounding box center [58, 14] width 19 height 15
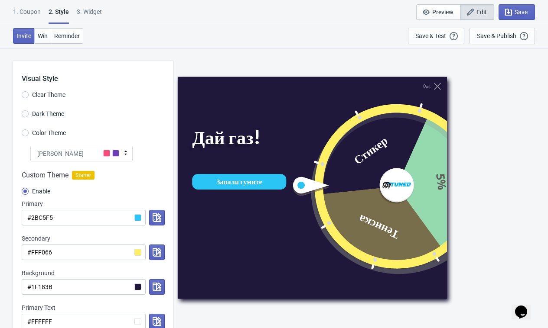
click at [109, 13] on div "1. Coupon 2 . Style 3. Widget 1. Coupon 2 . Style 3. Widget Save and Exit Previ…" at bounding box center [274, 12] width 548 height 24
click at [96, 13] on div "3. Widget" at bounding box center [89, 14] width 25 height 15
select select "specificURL"
select select "once"
select select "1"
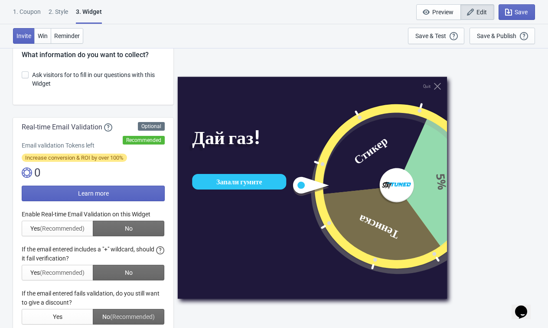
scroll to position [26, 0]
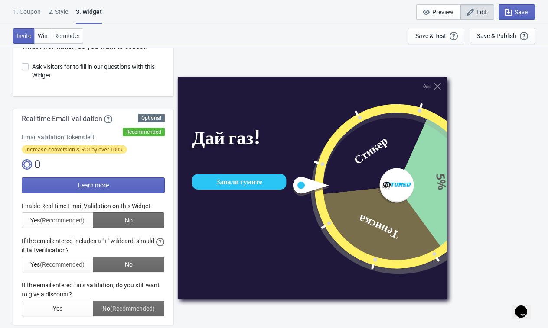
click at [34, 11] on div "1. Coupon" at bounding box center [27, 14] width 28 height 15
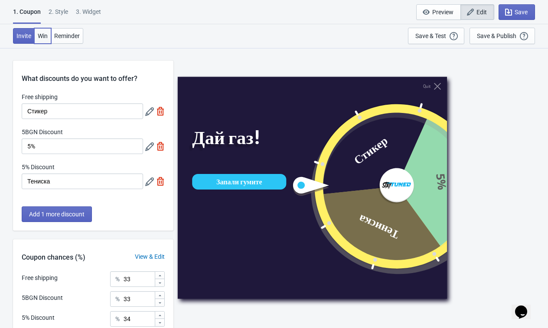
click at [40, 34] on span "Win" at bounding box center [43, 35] width 10 height 7
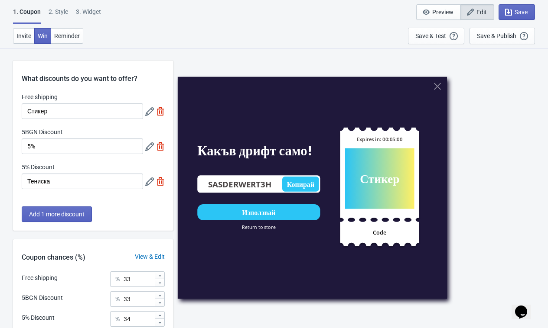
scroll to position [78, 0]
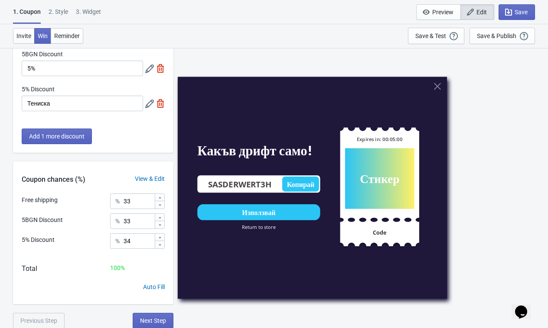
click at [99, 3] on div "1. Coupon 2 . Style 3. Widget 1. Coupon 2 . Style 3. Widget Save and Exit Previ…" at bounding box center [274, 12] width 548 height 24
click at [99, 9] on div "3. Widget" at bounding box center [88, 14] width 25 height 15
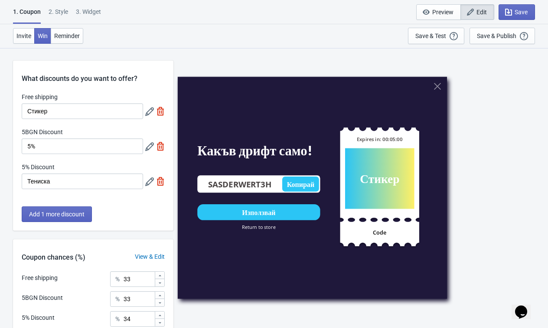
select select "specificURL"
select select "once"
select select "1"
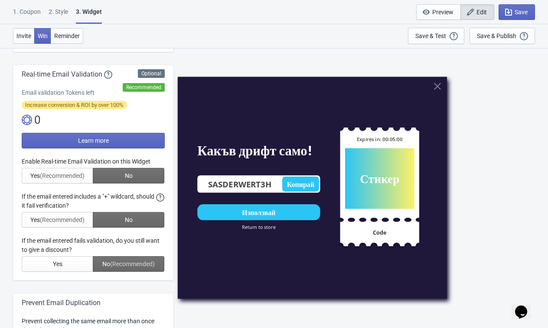
scroll to position [91, 0]
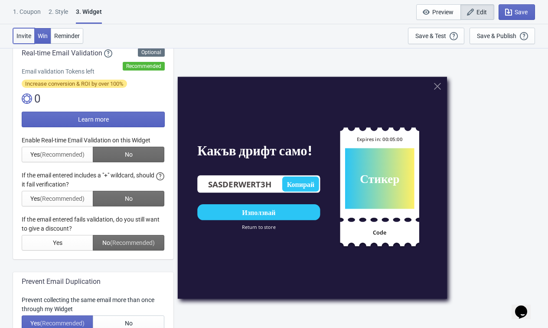
click at [27, 32] on span "Invite" at bounding box center [23, 35] width 15 height 7
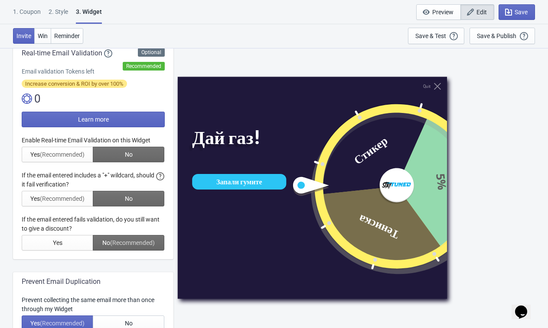
click at [32, 18] on div "1. Coupon" at bounding box center [27, 14] width 28 height 15
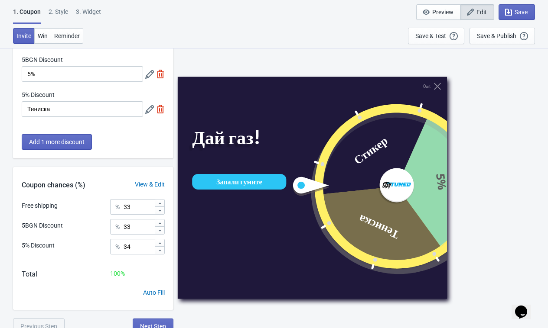
scroll to position [78, 0]
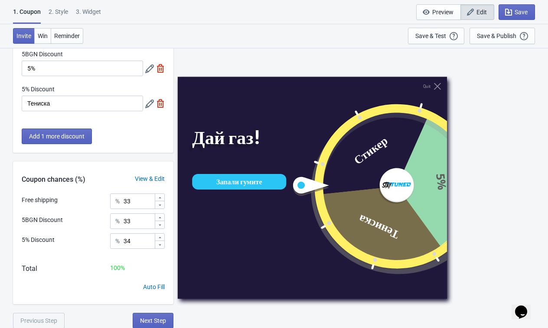
click at [130, 176] on div "View & Edit" at bounding box center [149, 179] width 47 height 9
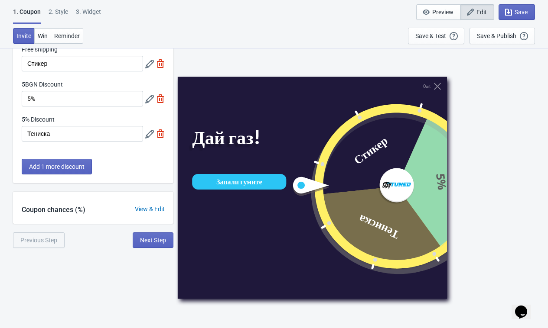
scroll to position [48, 0]
click at [149, 218] on div "Coupon chances (%) View & Edit" at bounding box center [93, 208] width 160 height 32
click at [149, 211] on div "View & Edit" at bounding box center [149, 209] width 47 height 9
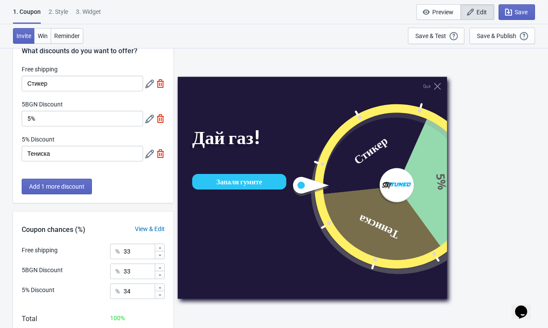
scroll to position [0, 0]
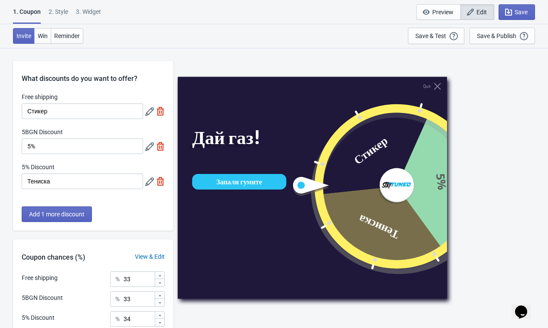
click at [146, 110] on icon at bounding box center [149, 111] width 9 height 9
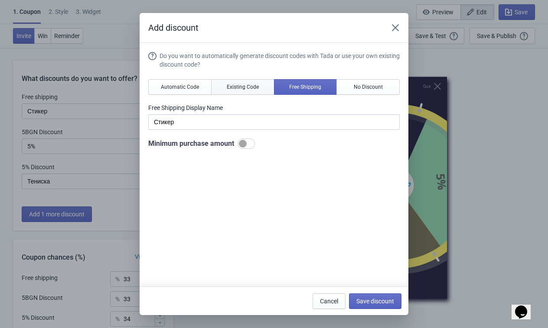
click at [244, 91] on button "Existing Code" at bounding box center [242, 87] width 63 height 16
type input "Your coupon name (5% OFF for example)"
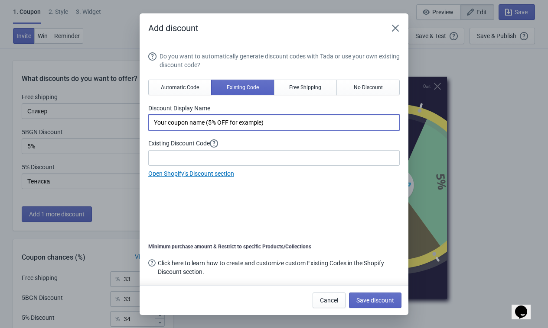
click at [244, 122] on input "Your coupon name (5% OFF for example)" at bounding box center [273, 123] width 251 height 16
click at [311, 123] on input "Your coupon name (5% OFF for example)" at bounding box center [273, 123] width 251 height 16
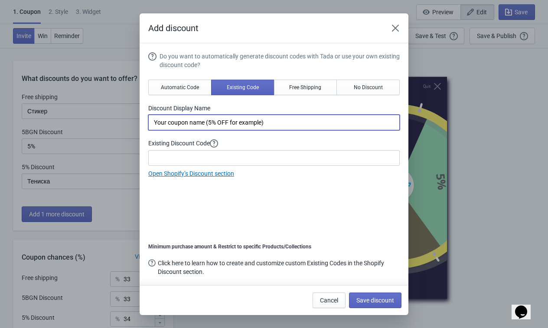
click at [311, 123] on input "Your coupon name (5% OFF for example)" at bounding box center [273, 123] width 251 height 16
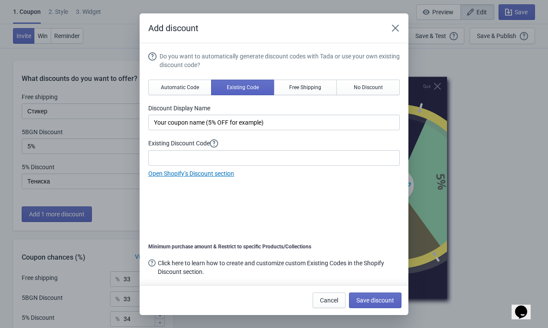
click at [224, 174] on link "Open Shopify’s Discount section" at bounding box center [191, 173] width 86 height 7
click at [396, 26] on icon "Close" at bounding box center [395, 28] width 9 height 9
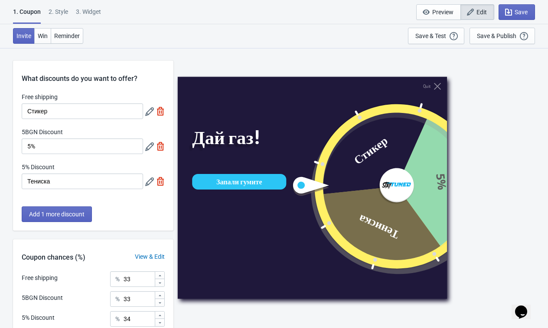
click at [515, 297] on div "Opens Chat This icon Opens the chat window." at bounding box center [525, 297] width 21 height 0
click at [516, 311] on div "Opens Chat This icon Opens the chat window." at bounding box center [521, 312] width 14 height 14
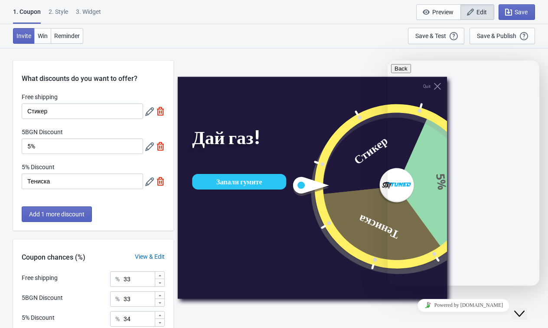
type input "[PERSON_NAME]"
type input "[EMAIL_ADDRESS][DOMAIN_NAME]"
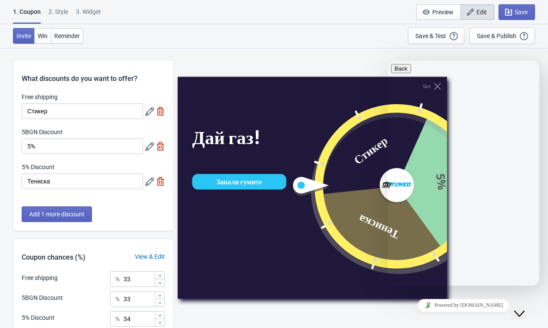
type textarea "и"
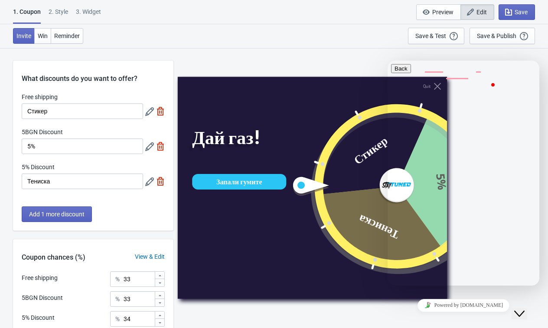
type textarea "Is it possible instead of discounts to add a product for free to be winnable fr…"
